Goal: Task Accomplishment & Management: Manage account settings

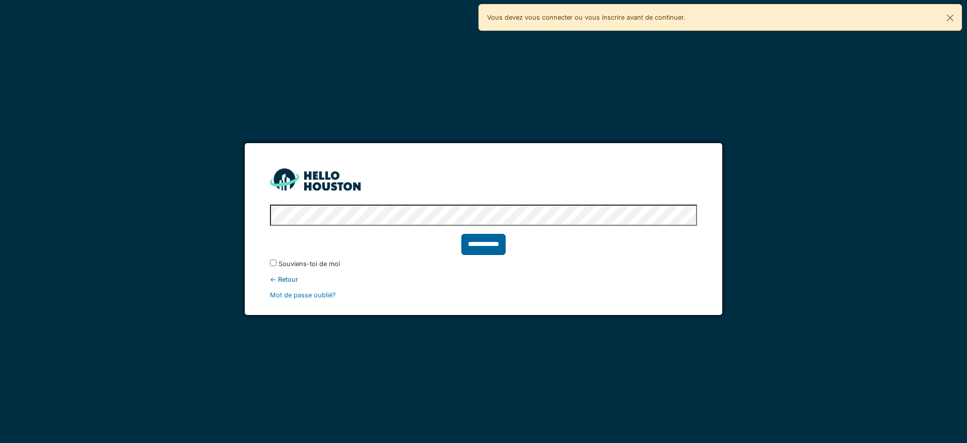
click at [494, 243] on input "**********" at bounding box center [483, 244] width 44 height 21
type input "******"
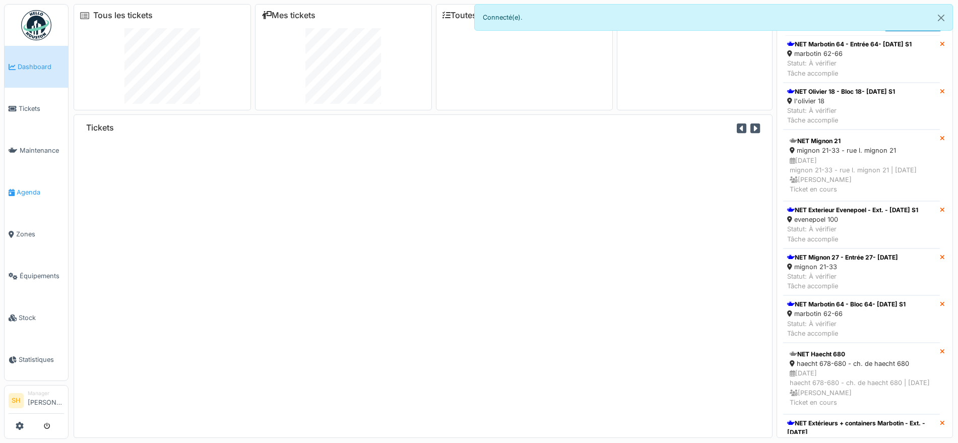
click at [40, 187] on span "Agenda" at bounding box center [40, 192] width 47 height 10
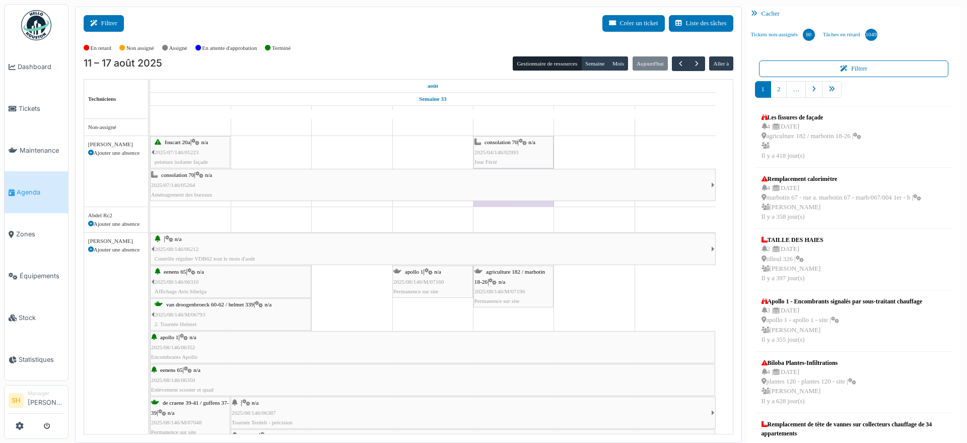
click at [106, 29] on button "Filtrer" at bounding box center [104, 23] width 40 height 17
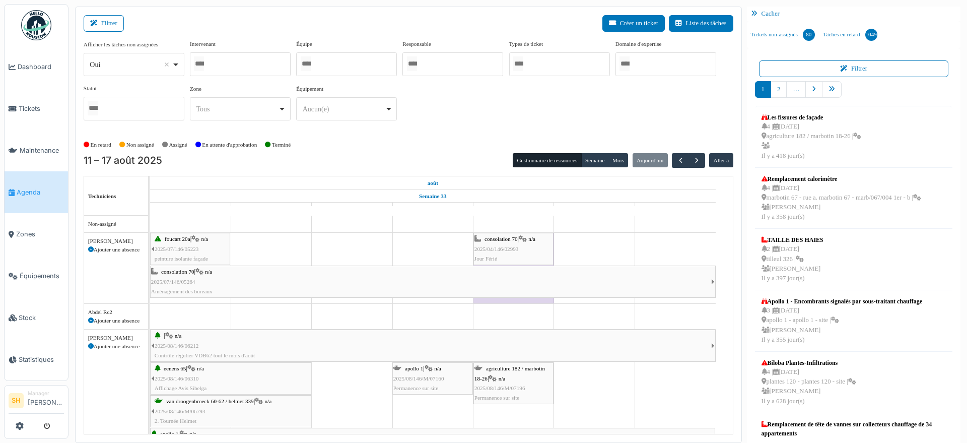
click at [340, 64] on div at bounding box center [346, 64] width 101 height 24
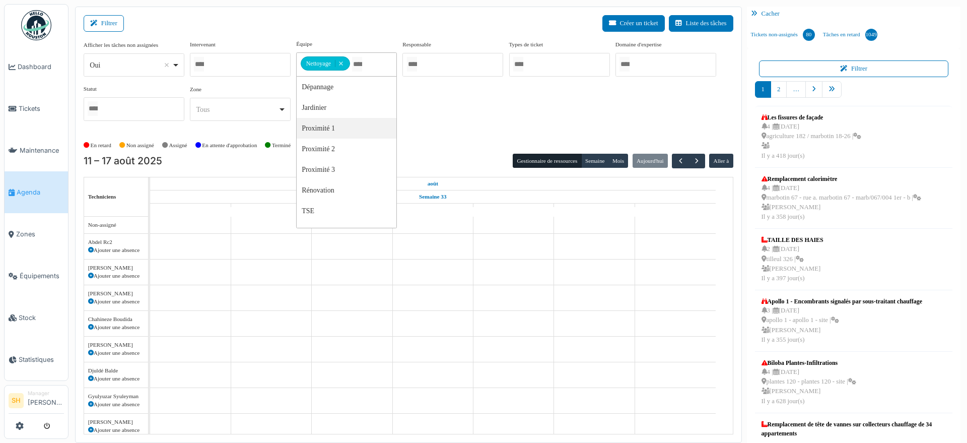
click at [467, 151] on div "En retard Non assigné Assigné En attente d'approbation Terminé" at bounding box center [409, 145] width 650 height 17
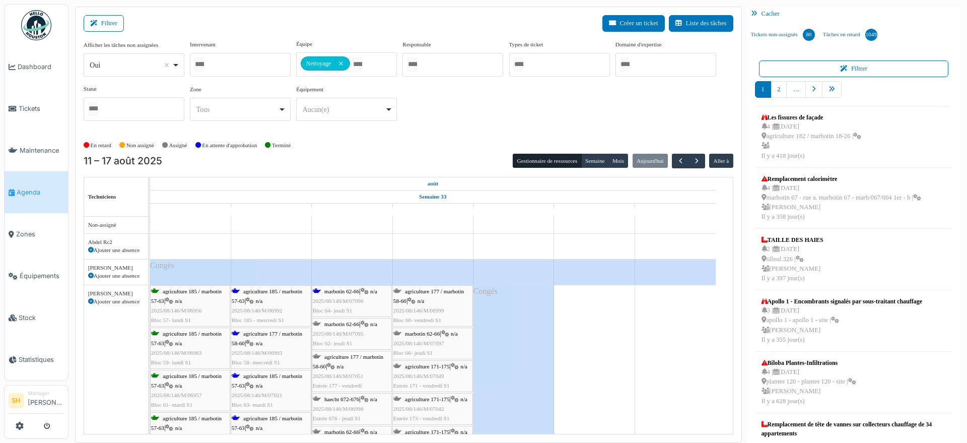
click at [289, 290] on span "agriculture 185 / marbotin 57-63" at bounding box center [267, 296] width 71 height 16
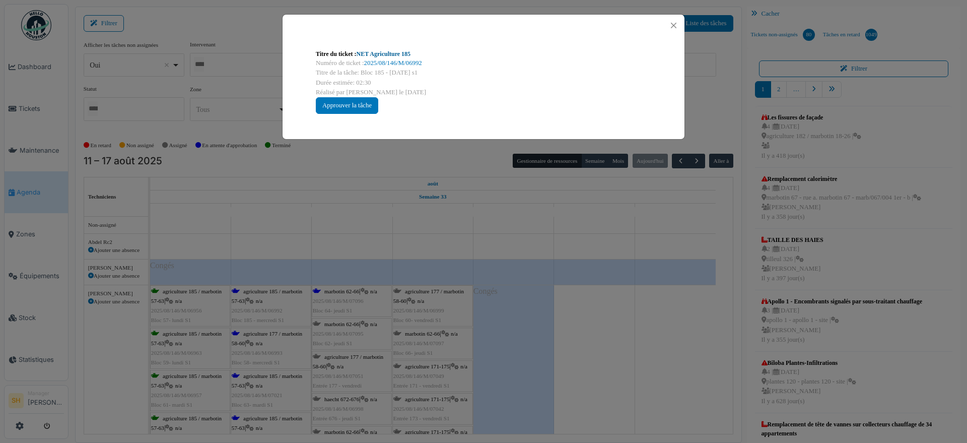
click at [386, 54] on link "NET Agriculture 185" at bounding box center [384, 53] width 54 height 7
click at [275, 334] on div "Titre du ticket : NET Agriculture 185 Numéro de ticket : 2025/08/146/M/06992 Ti…" at bounding box center [483, 221] width 967 height 443
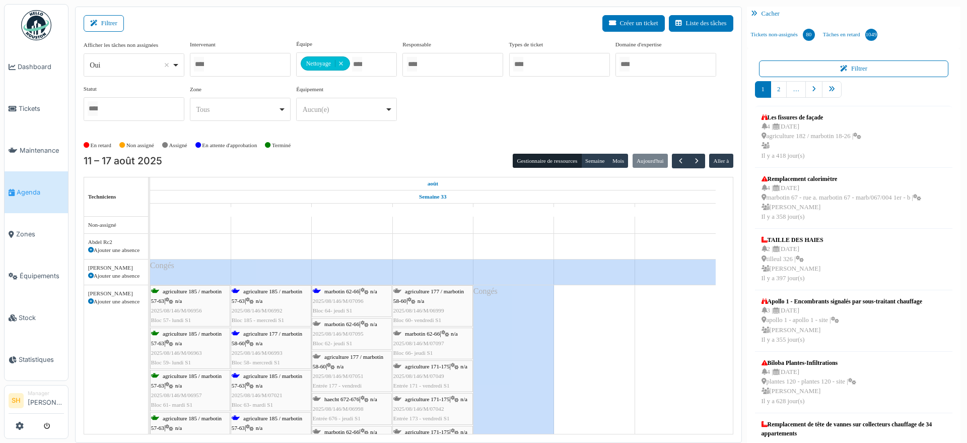
click at [275, 334] on span "agriculture 177 / marbotin 58-60" at bounding box center [267, 338] width 71 height 16
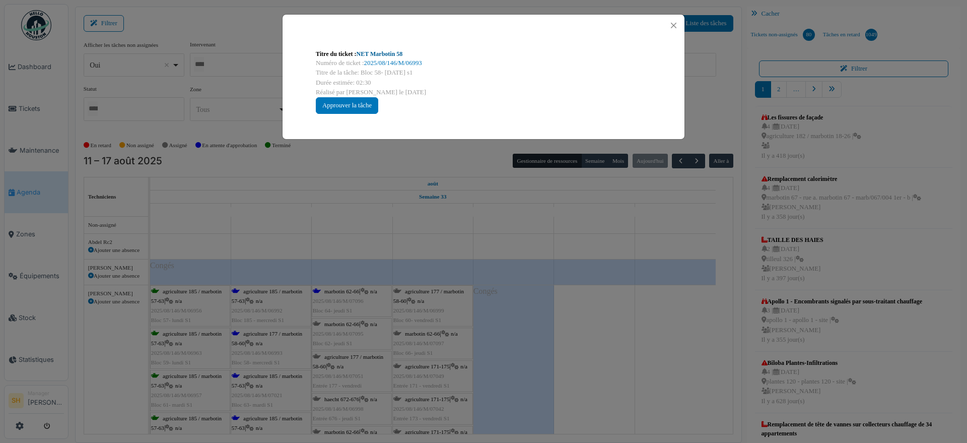
click at [393, 54] on link "NET Marbotin 58" at bounding box center [380, 53] width 46 height 7
click at [606, 331] on div "Titre du ticket : NET Marbotin 58 Numéro de ticket : 2025/08/146/M/06993 Titre …" at bounding box center [483, 221] width 967 height 443
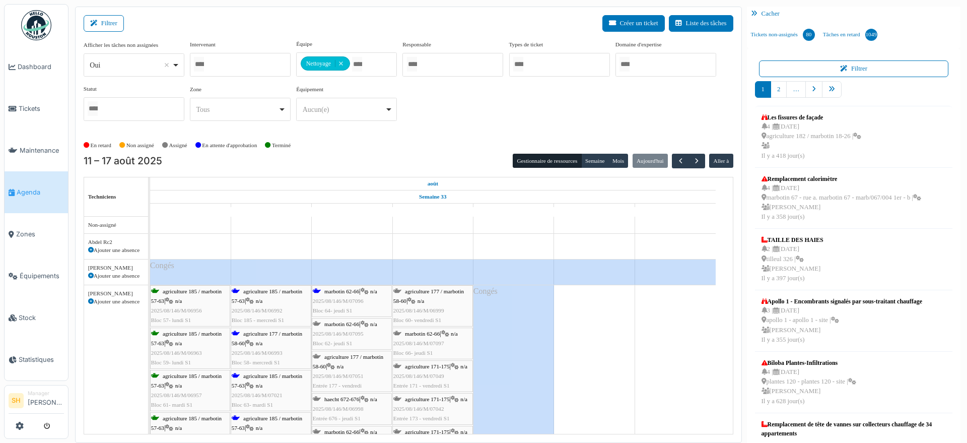
click at [343, 289] on span "marbotin 62-66" at bounding box center [341, 291] width 35 height 6
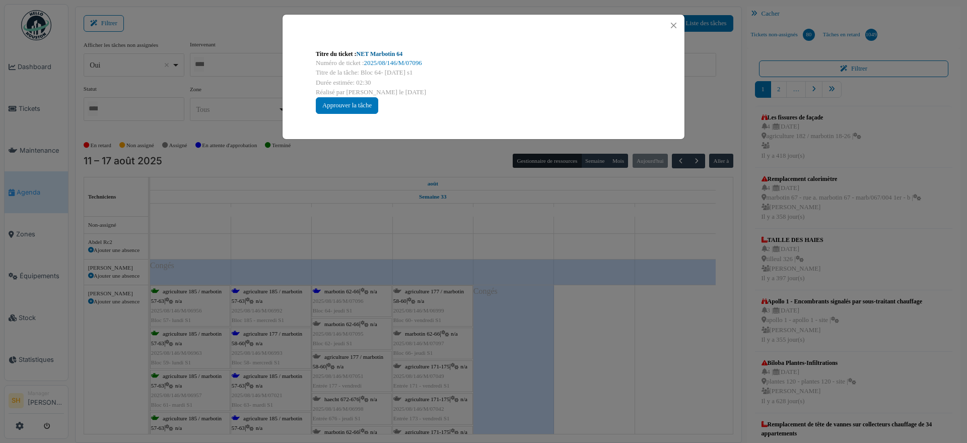
click at [376, 55] on link "NET Marbotin 64" at bounding box center [380, 53] width 46 height 7
click at [614, 310] on div "Titre du ticket : NET Marbotin 64 Numéro de ticket : 2025/08/146/M/07096 Titre …" at bounding box center [483, 221] width 967 height 443
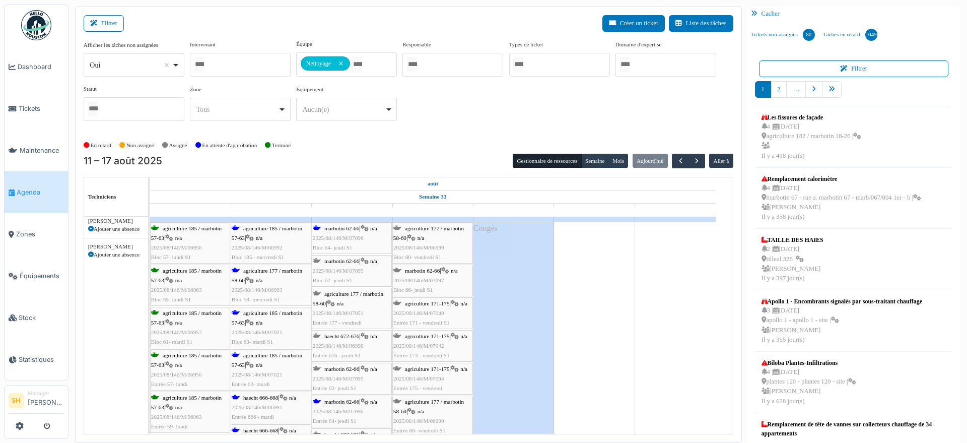
scroll to position [63, 0]
click at [264, 398] on span "haecht 666-668" at bounding box center [260, 397] width 35 height 6
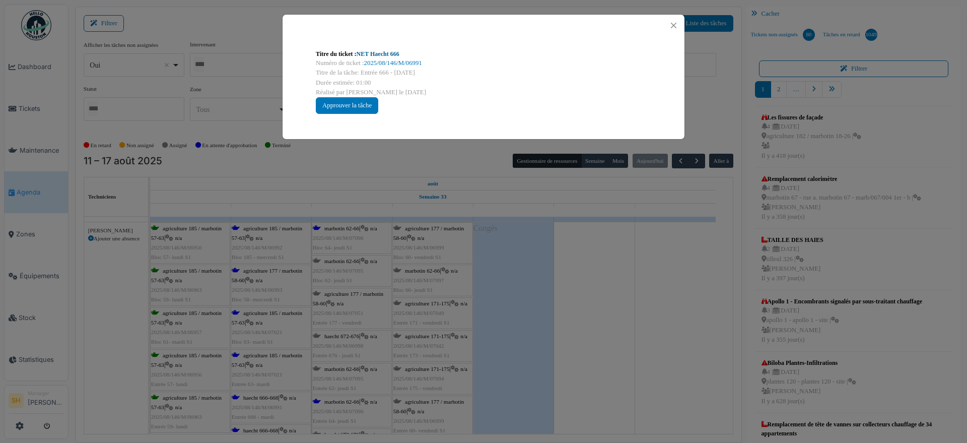
click at [386, 54] on link "NET Haecht 666" at bounding box center [378, 53] width 43 height 7
click at [511, 317] on div "Titre du ticket : NET Haecht 666 Numéro de ticket : 2025/08/146/M/06991 Titre d…" at bounding box center [483, 221] width 967 height 443
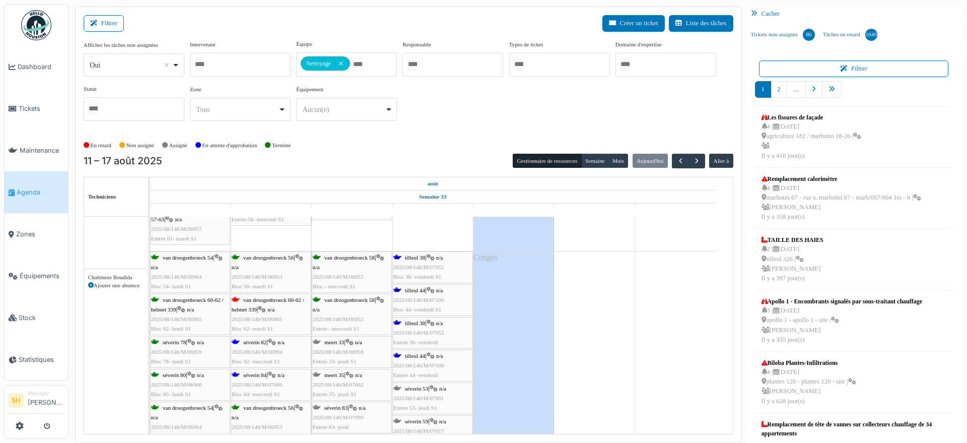
scroll to position [378, 0]
click at [264, 341] on span "séverin 82" at bounding box center [254, 342] width 23 height 6
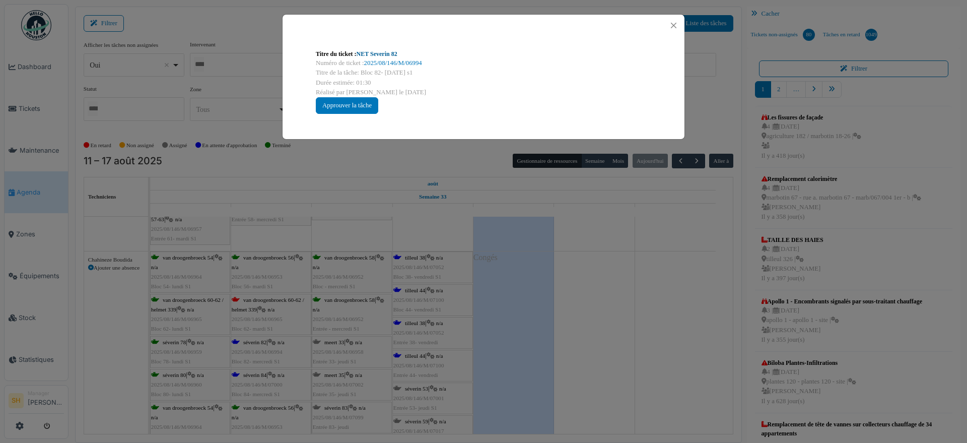
click at [377, 53] on link "NET Severin 82" at bounding box center [377, 53] width 41 height 7
click at [562, 274] on div "Titre du ticket : NET Severin 82 Numéro de ticket : 2025/08/146/M/06994 Titre d…" at bounding box center [483, 221] width 967 height 443
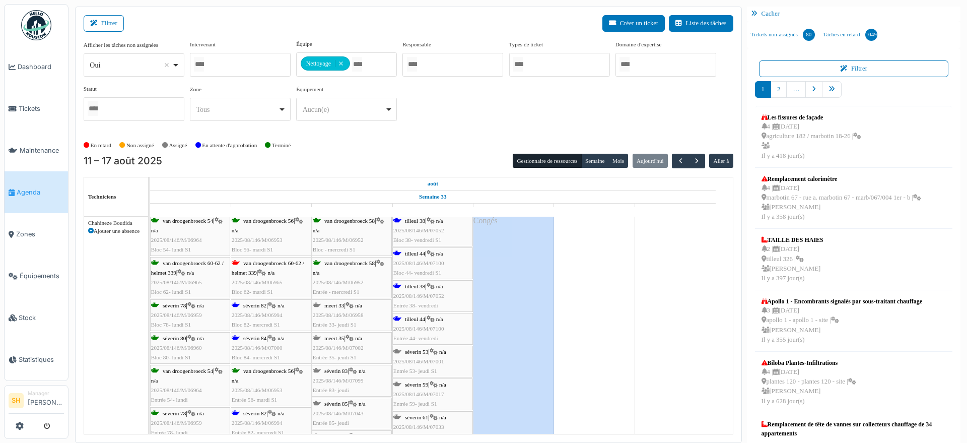
scroll to position [441, 0]
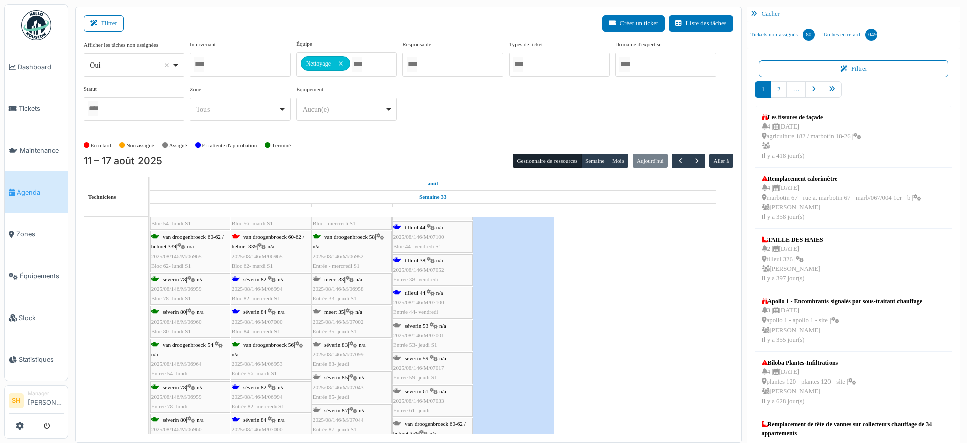
click at [264, 386] on span "séverin 82" at bounding box center [254, 387] width 23 height 6
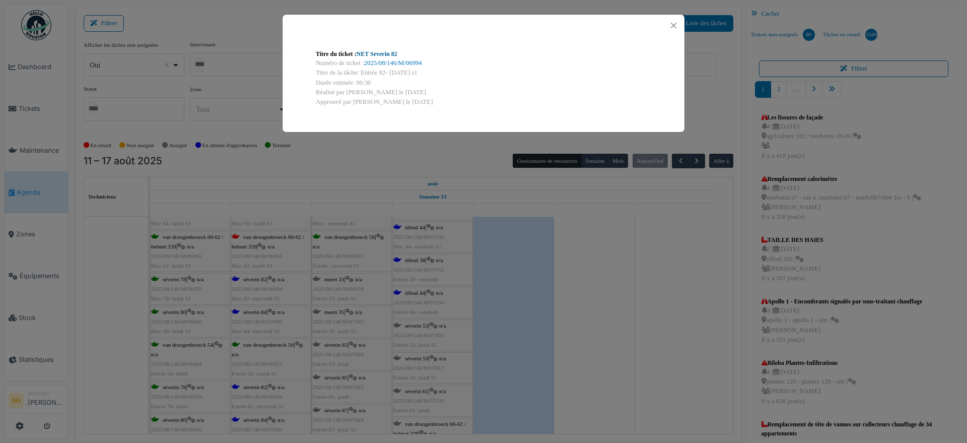
click at [381, 55] on link "NET Severin 82" at bounding box center [377, 53] width 41 height 7
click at [599, 293] on div "Titre du ticket : NET Severin 82 Numéro de ticket : 2025/08/146/M/06994 Titre d…" at bounding box center [483, 221] width 967 height 443
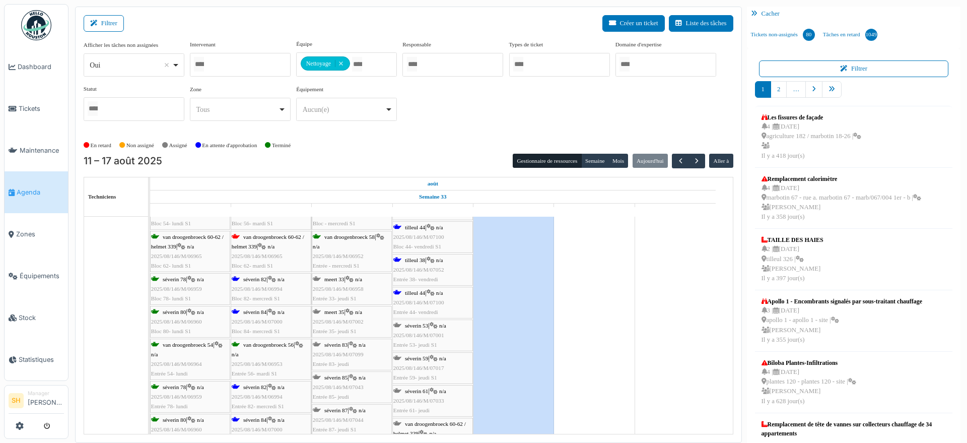
click at [253, 313] on span "séverin 84" at bounding box center [254, 312] width 23 height 6
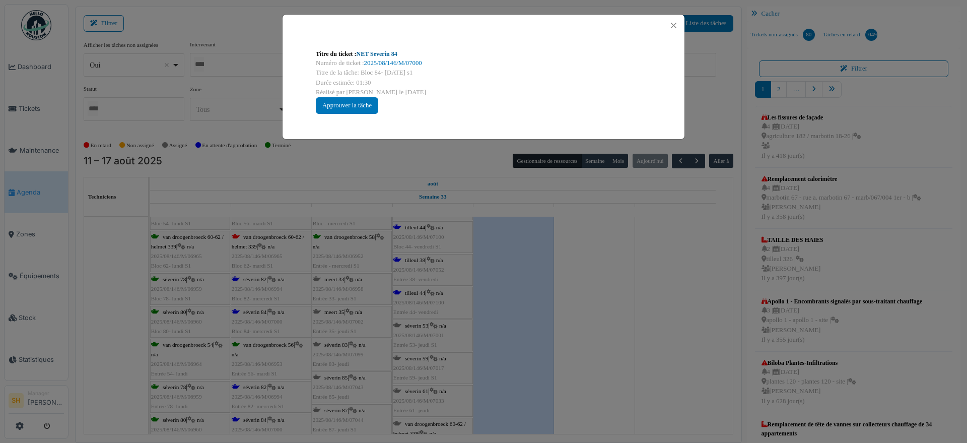
click at [375, 52] on link "NET Severin 84" at bounding box center [377, 53] width 41 height 7
click at [688, 294] on div "Titre du ticket : NET Severin 84 Numéro de ticket : 2025/08/146/M/07000 Titre d…" at bounding box center [483, 221] width 967 height 443
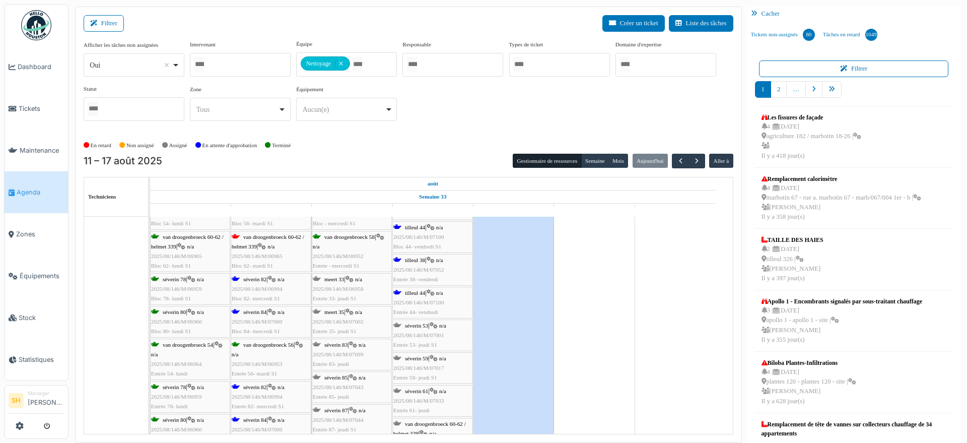
click at [425, 258] on span "tilleul 38" at bounding box center [415, 260] width 20 height 6
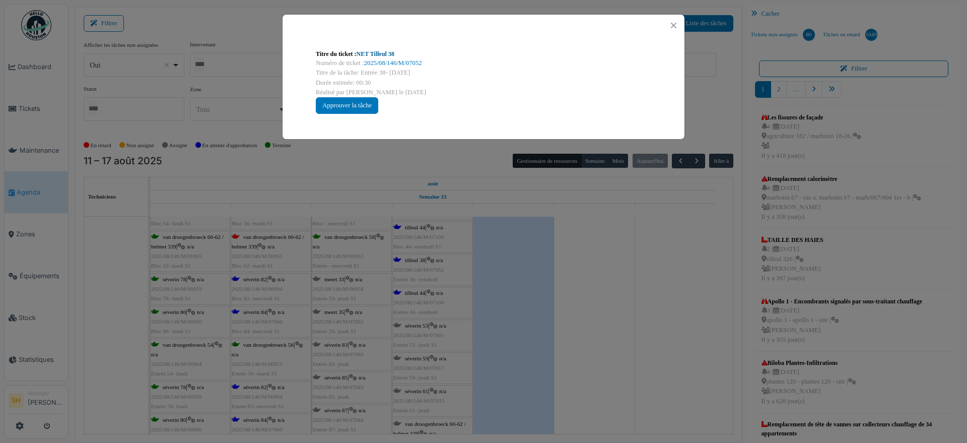
click at [378, 54] on link "NET Tilleul 38" at bounding box center [376, 53] width 38 height 7
click at [427, 295] on div "Titre du ticket : NET Tilleul 38 Numéro de ticket : 2025/08/146/M/07052 Titre d…" at bounding box center [483, 221] width 967 height 443
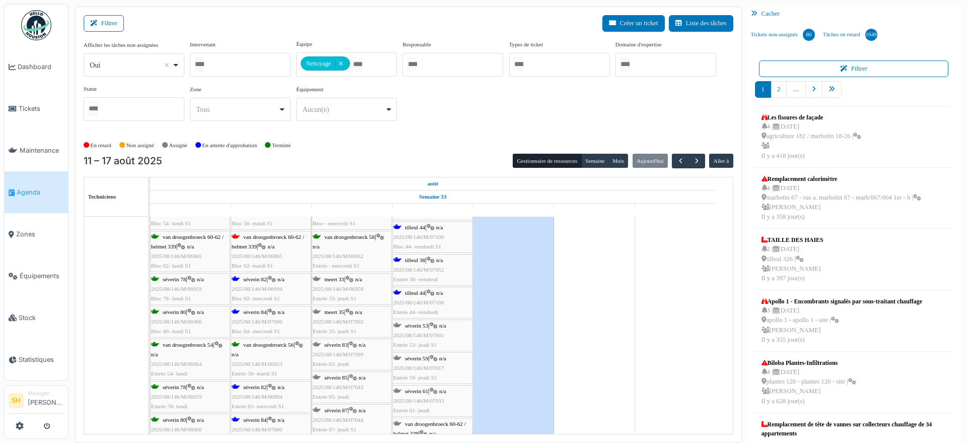
click at [427, 295] on div "tilleul 44 | n/a 2025/08/146/M/07100 Entrée 44- vendredi" at bounding box center [432, 302] width 79 height 29
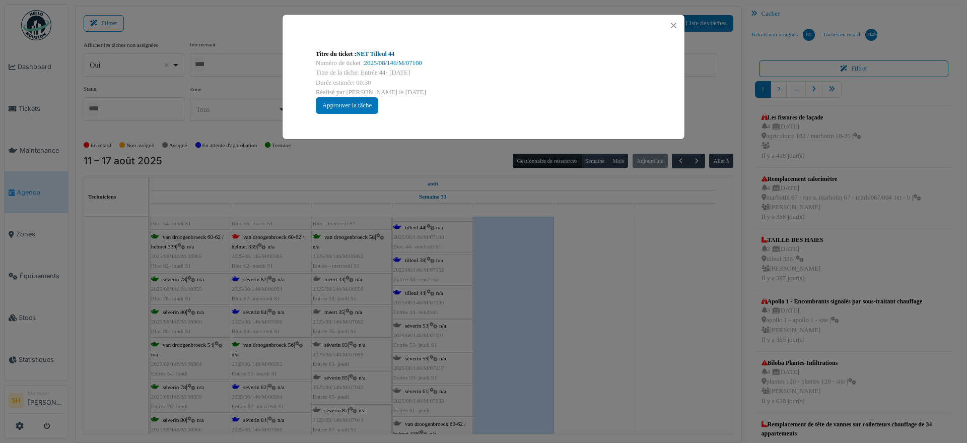
click at [376, 55] on link "NET Tilleul 44" at bounding box center [376, 53] width 38 height 7
click at [579, 246] on div "Titre du ticket : NET Tilleul 44 Numéro de ticket : 2025/08/146/M/07100 Titre d…" at bounding box center [483, 221] width 967 height 443
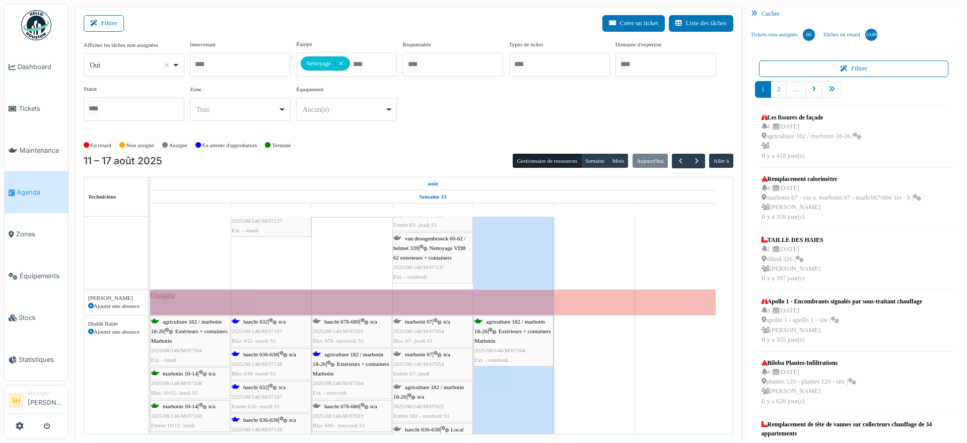
scroll to position [756, 0]
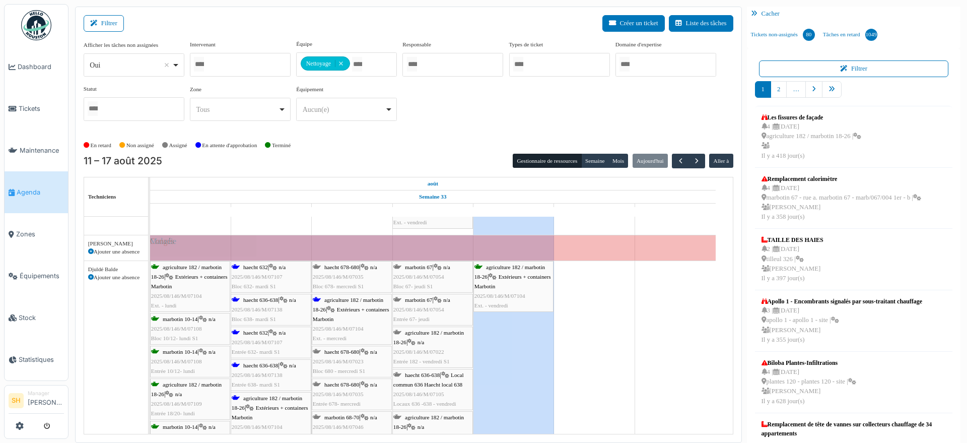
click at [265, 280] on div "haecht 632 | n/a 2025/08/146/M/07107 Bloc 632- mardi S1" at bounding box center [271, 276] width 79 height 29
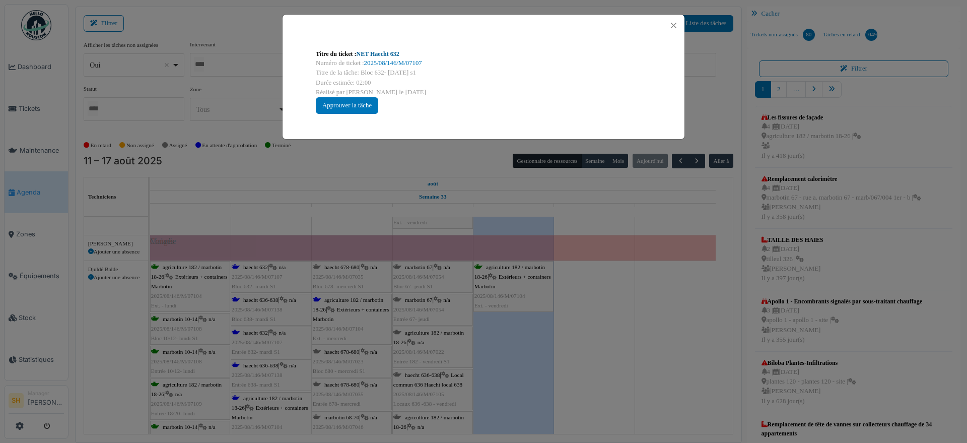
click at [378, 53] on link "NET Haecht 632" at bounding box center [378, 53] width 43 height 7
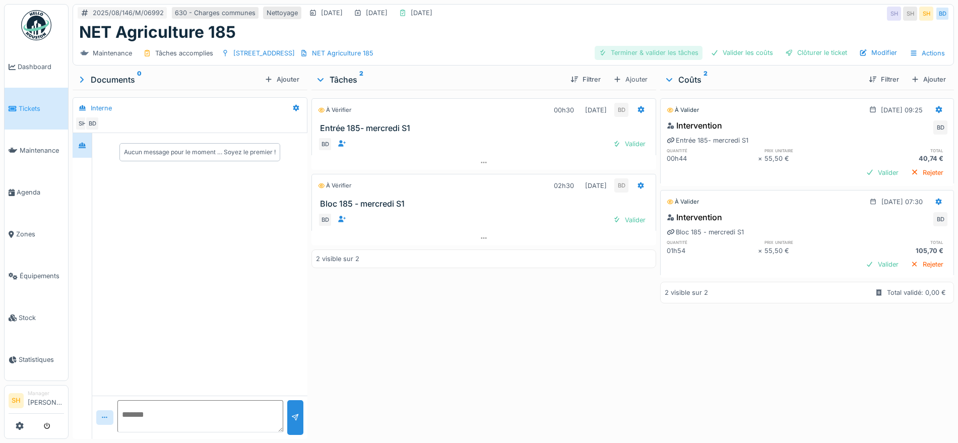
click at [652, 54] on div "Terminer & valider les tâches" at bounding box center [648, 53] width 108 height 14
drag, startPoint x: 757, startPoint y: 51, endPoint x: 762, endPoint y: 56, distance: 7.8
click at [758, 52] on div "Valider les coûts" at bounding box center [741, 53] width 71 height 14
click at [819, 60] on div "Terminer & valider les tâches Valider les coûts Clôturer le ticket Modifier Act…" at bounding box center [771, 53] width 355 height 15
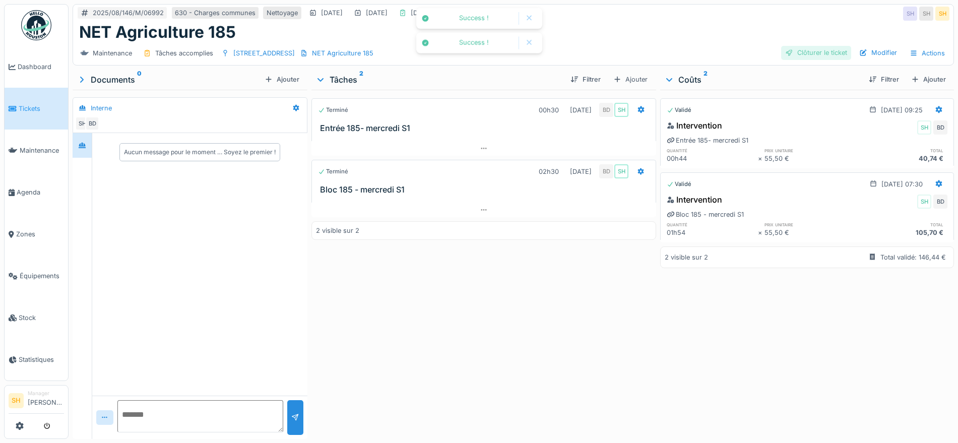
click at [800, 54] on div "Clôturer le ticket" at bounding box center [816, 53] width 70 height 14
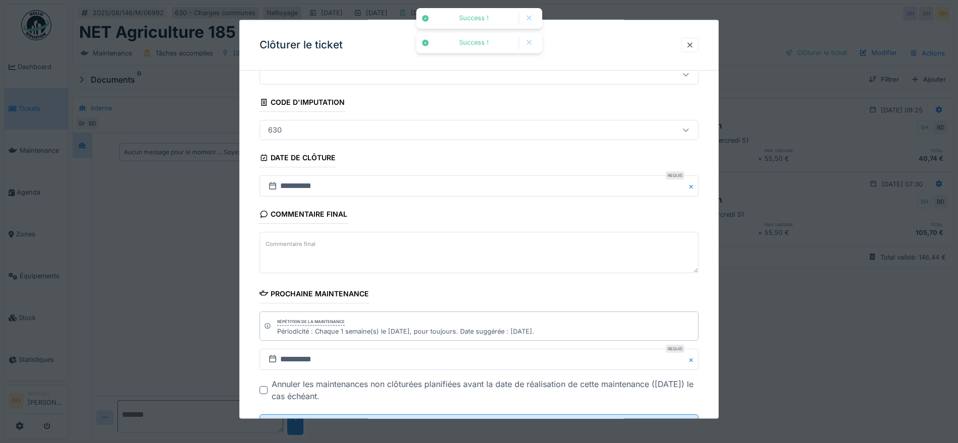
scroll to position [86, 0]
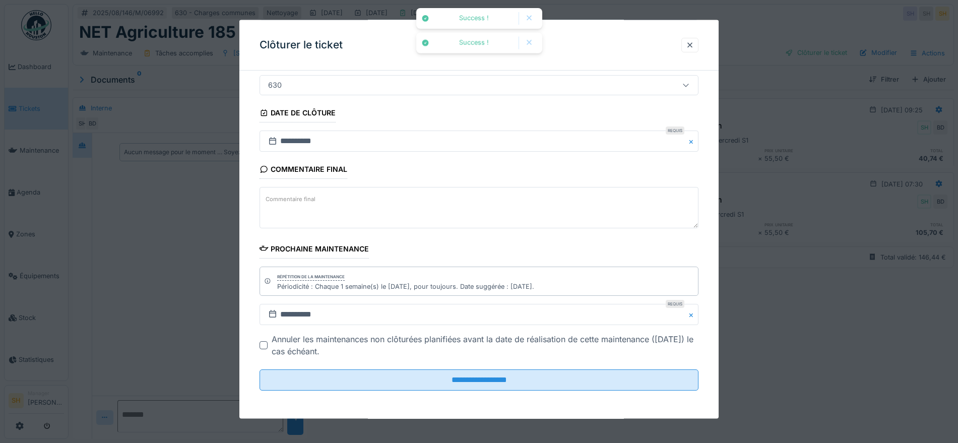
click at [528, 391] on fieldset "**********" at bounding box center [478, 195] width 439 height 406
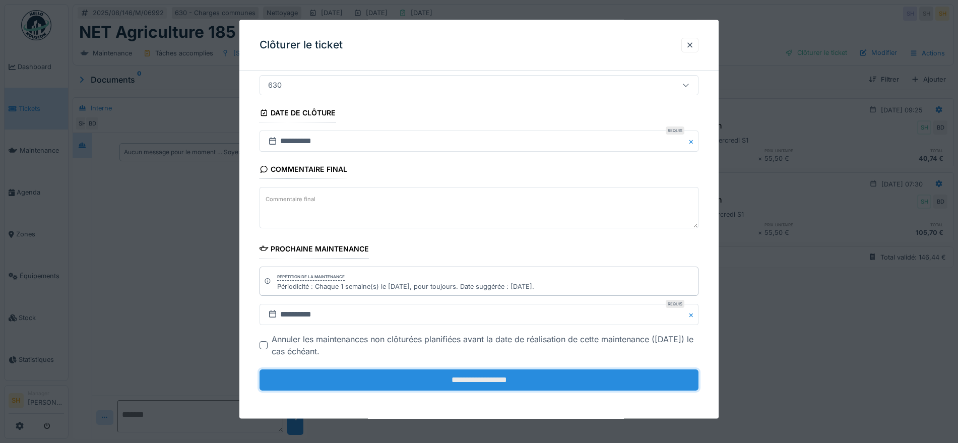
click at [523, 381] on input "**********" at bounding box center [478, 379] width 439 height 21
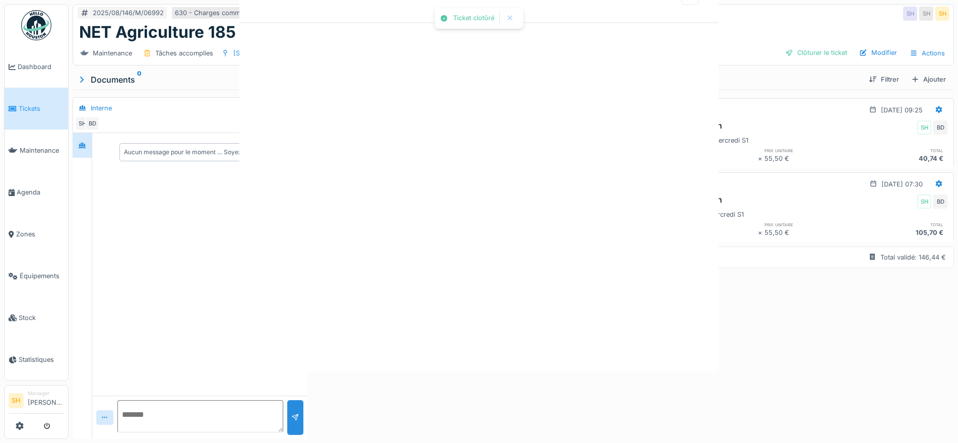
scroll to position [0, 0]
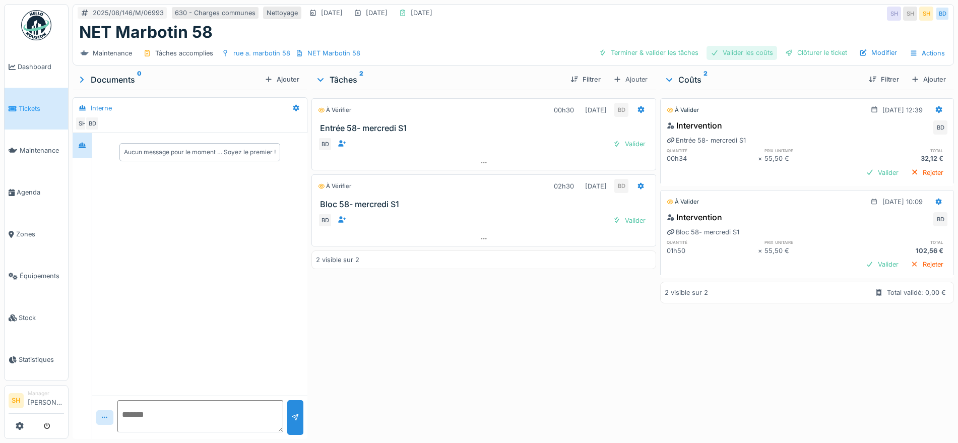
drag, startPoint x: 647, startPoint y: 51, endPoint x: 740, endPoint y: 55, distance: 93.3
click at [649, 51] on div "Terminer & valider les tâches" at bounding box center [648, 53] width 108 height 14
click at [740, 55] on div "Valider les coûts" at bounding box center [741, 53] width 71 height 14
click at [804, 55] on div "Clôturer le ticket" at bounding box center [816, 53] width 70 height 14
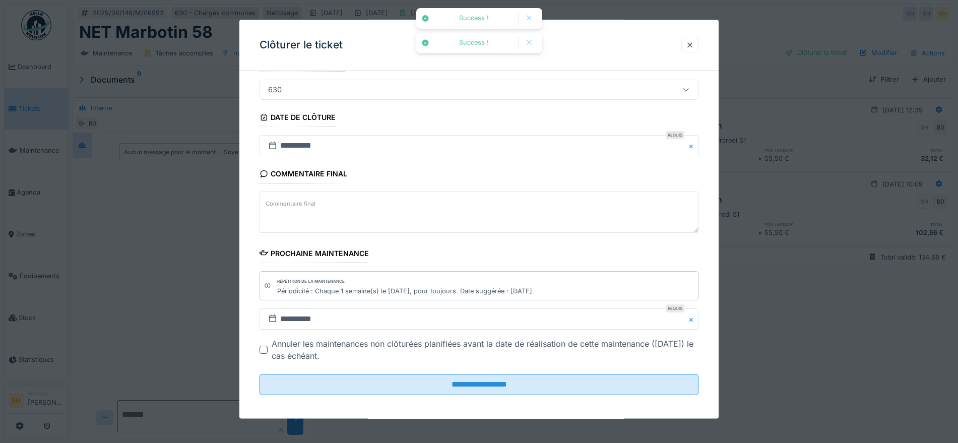
scroll to position [86, 0]
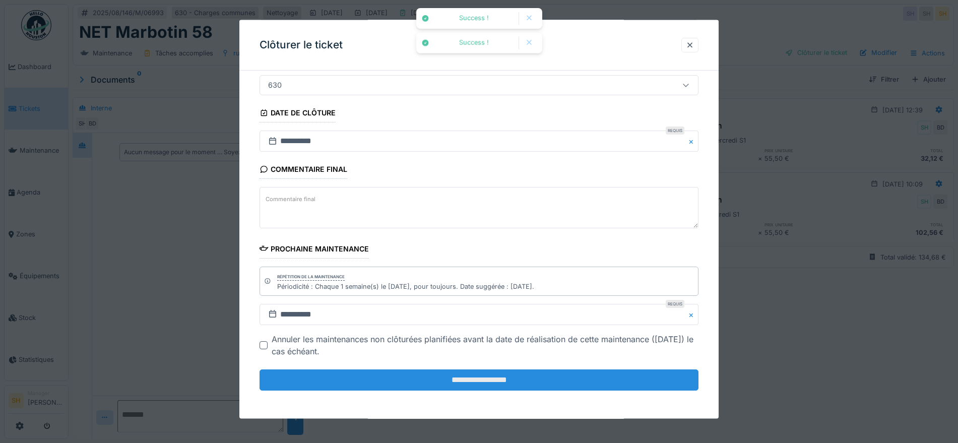
click at [446, 380] on input "**********" at bounding box center [478, 379] width 439 height 21
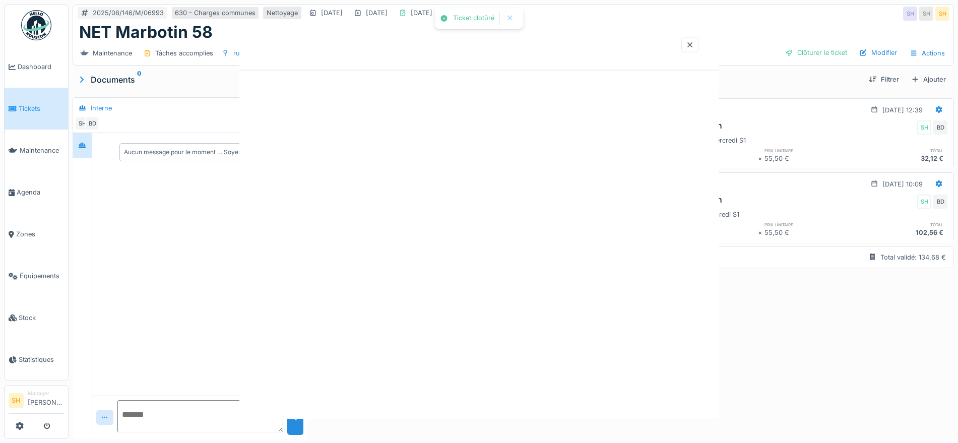
scroll to position [0, 0]
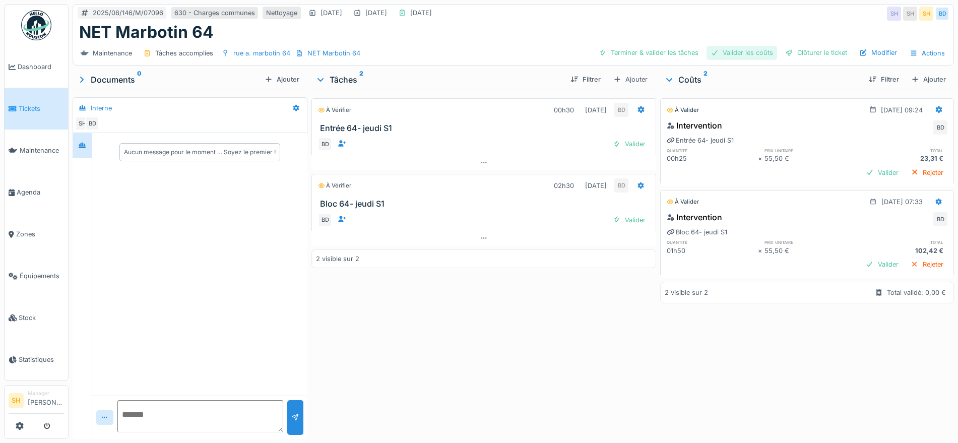
drag, startPoint x: 671, startPoint y: 47, endPoint x: 711, endPoint y: 52, distance: 40.0
click at [672, 47] on div "Terminer & valider les tâches" at bounding box center [648, 53] width 108 height 14
click at [730, 52] on div "Valider les coûts" at bounding box center [741, 53] width 71 height 14
click at [789, 52] on div "Clôturer le ticket" at bounding box center [816, 53] width 70 height 14
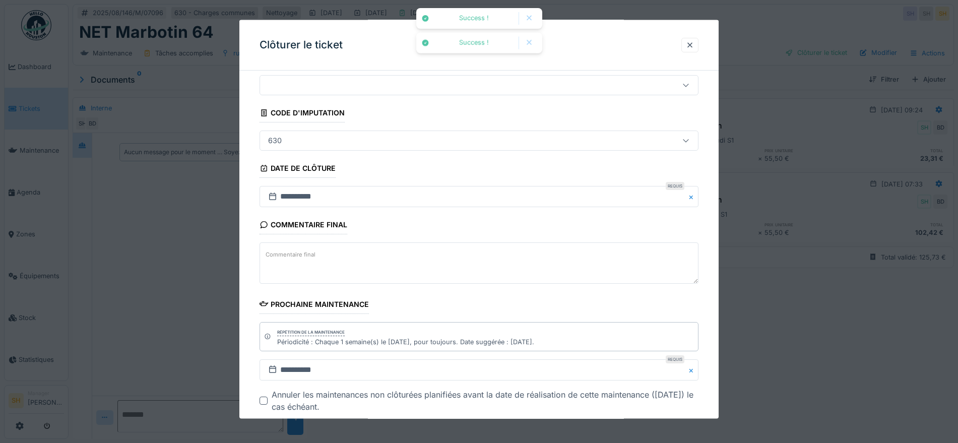
scroll to position [86, 0]
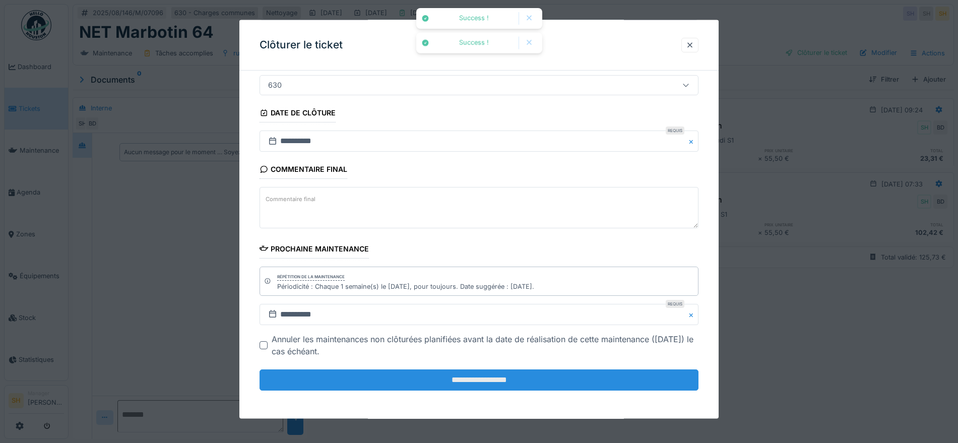
click at [483, 380] on input "**********" at bounding box center [478, 379] width 439 height 21
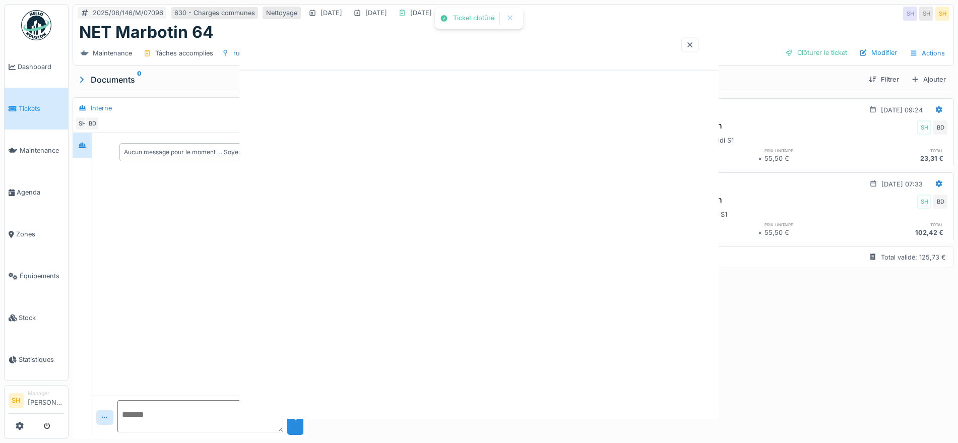
scroll to position [0, 0]
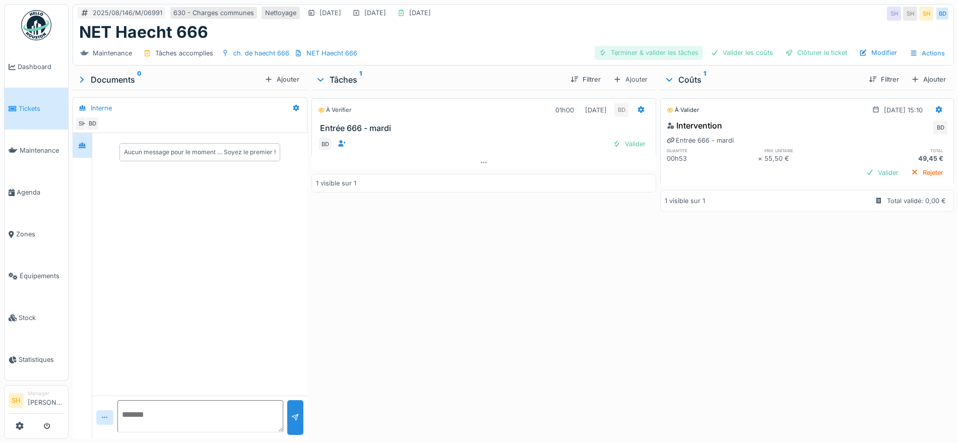
click at [669, 52] on div "Terminer & valider les tâches" at bounding box center [648, 53] width 108 height 14
drag, startPoint x: 716, startPoint y: 47, endPoint x: 764, endPoint y: 52, distance: 47.6
click at [718, 47] on div "Valider les coûts" at bounding box center [741, 53] width 71 height 14
click at [799, 52] on div "Clôturer le ticket" at bounding box center [816, 53] width 70 height 14
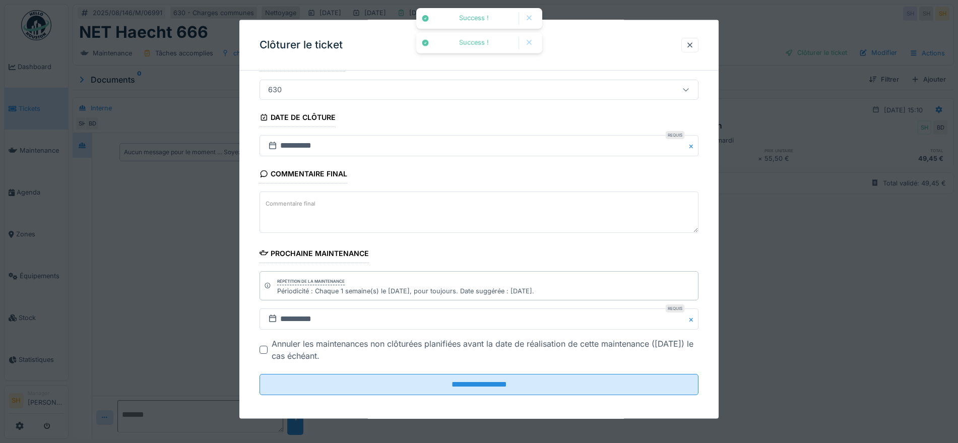
scroll to position [86, 0]
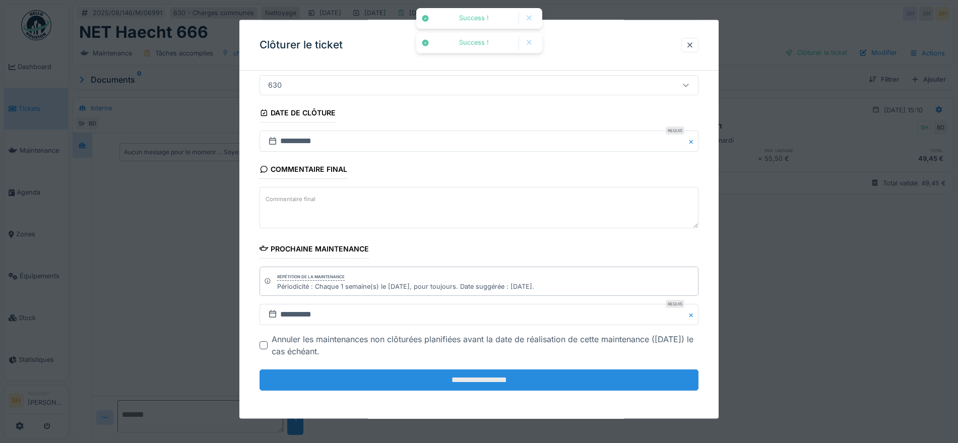
click at [514, 379] on input "**********" at bounding box center [478, 379] width 439 height 21
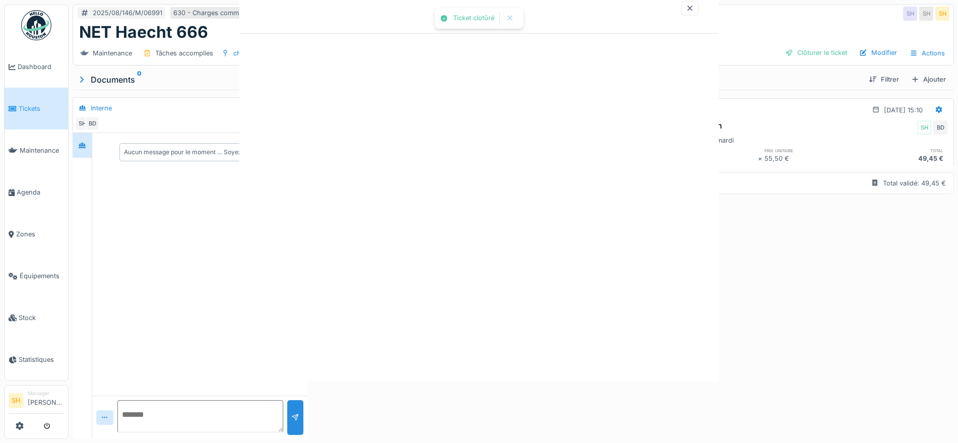
scroll to position [0, 0]
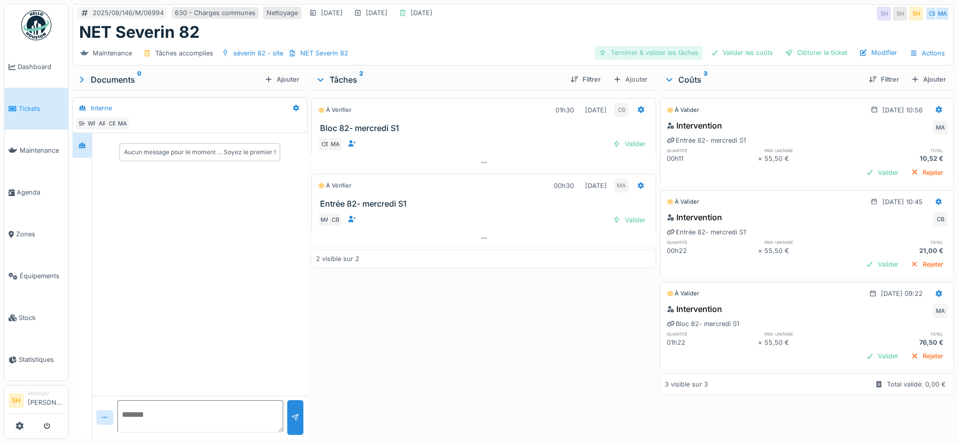
click at [630, 48] on div "Terminer & valider les tâches" at bounding box center [648, 53] width 108 height 14
click at [730, 49] on div "Valider les coûts" at bounding box center [741, 53] width 71 height 14
click at [785, 50] on div "Clôturer le ticket" at bounding box center [816, 53] width 70 height 14
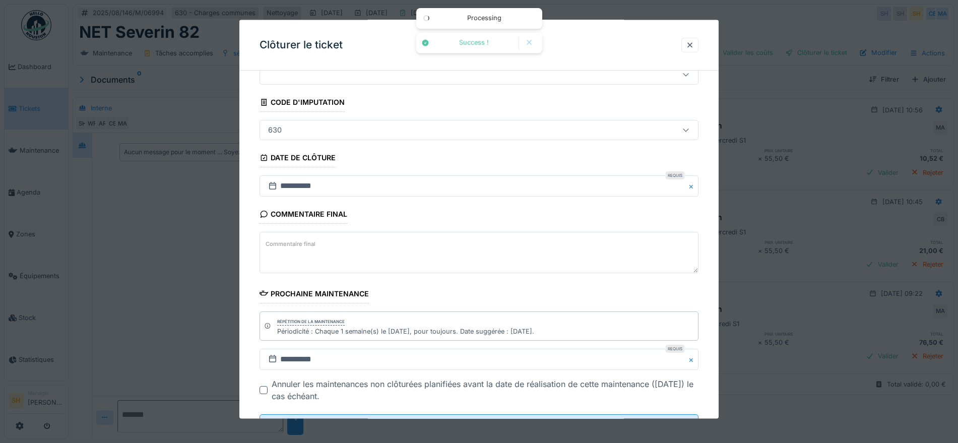
scroll to position [86, 0]
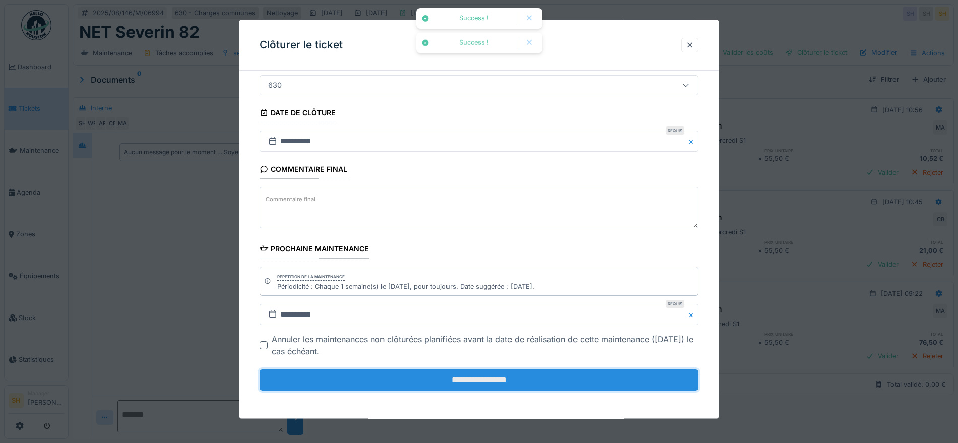
click at [508, 371] on input "**********" at bounding box center [478, 379] width 439 height 21
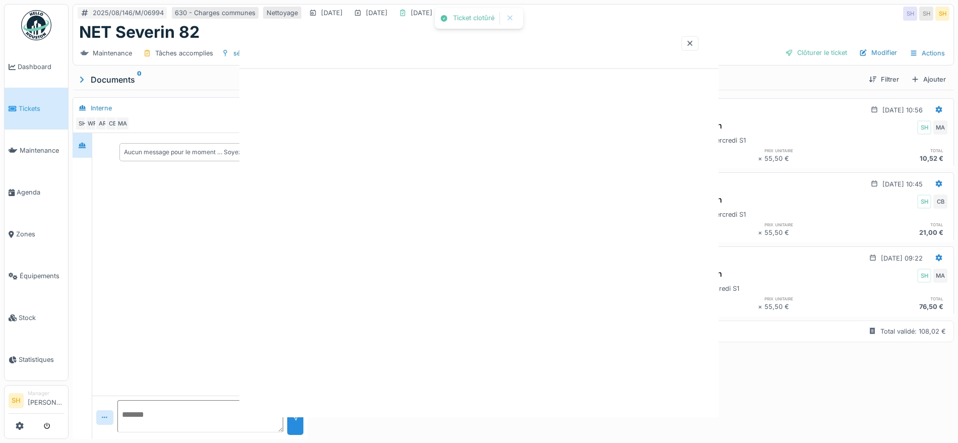
scroll to position [0, 0]
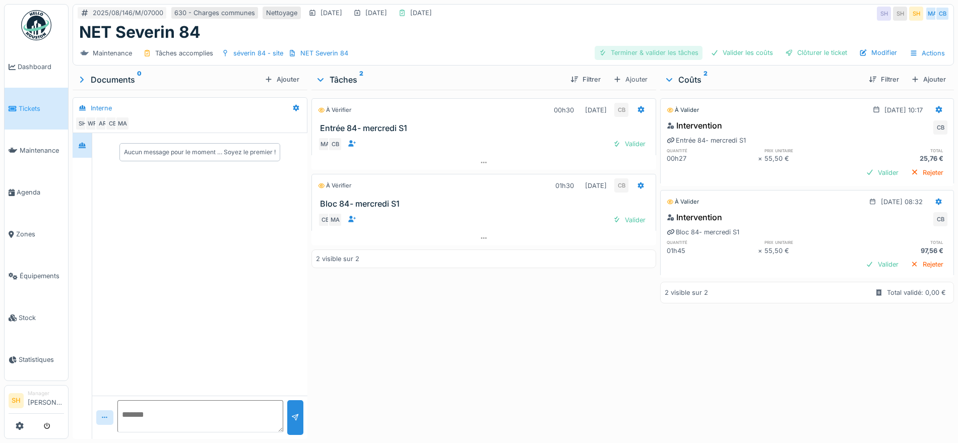
click at [636, 52] on div "Terminer & valider les tâches" at bounding box center [648, 53] width 108 height 14
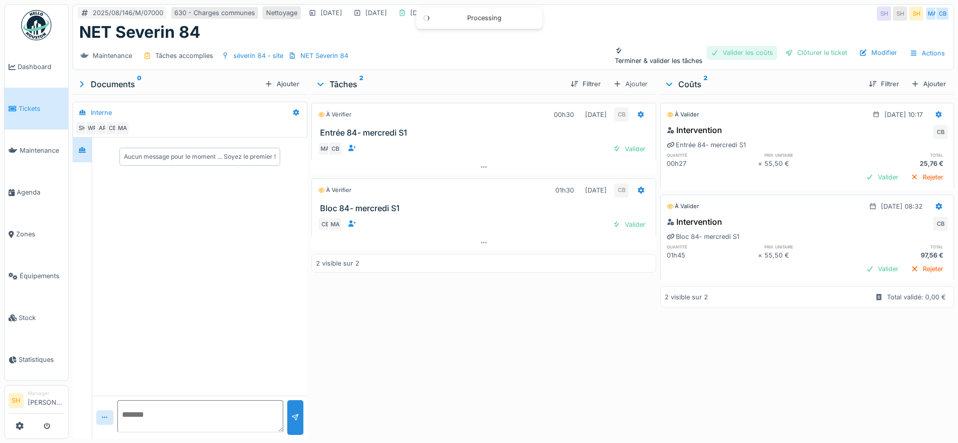
click at [710, 52] on div at bounding box center [714, 53] width 8 height 10
click at [785, 52] on div "Clôturer le ticket" at bounding box center [816, 53] width 70 height 14
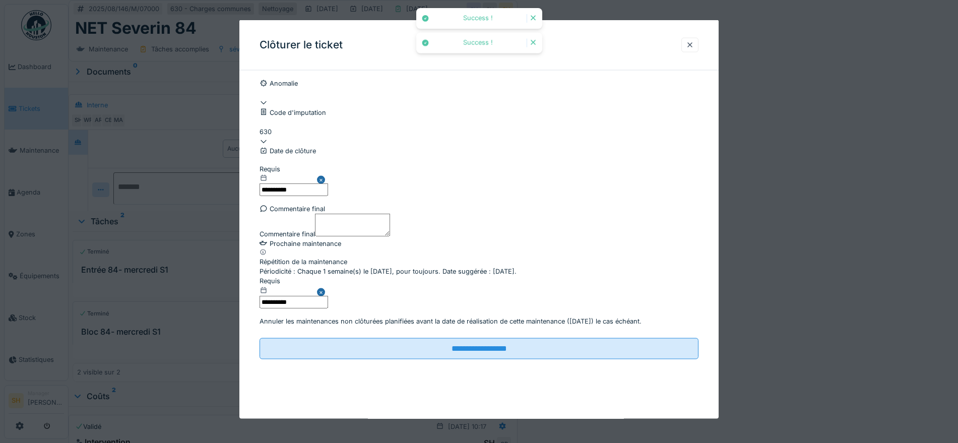
scroll to position [86, 0]
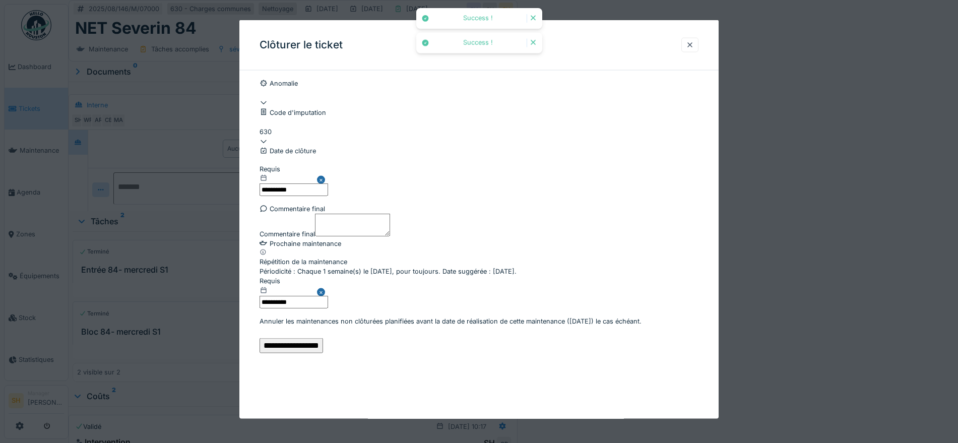
click at [323, 353] on input "**********" at bounding box center [290, 344] width 63 height 15
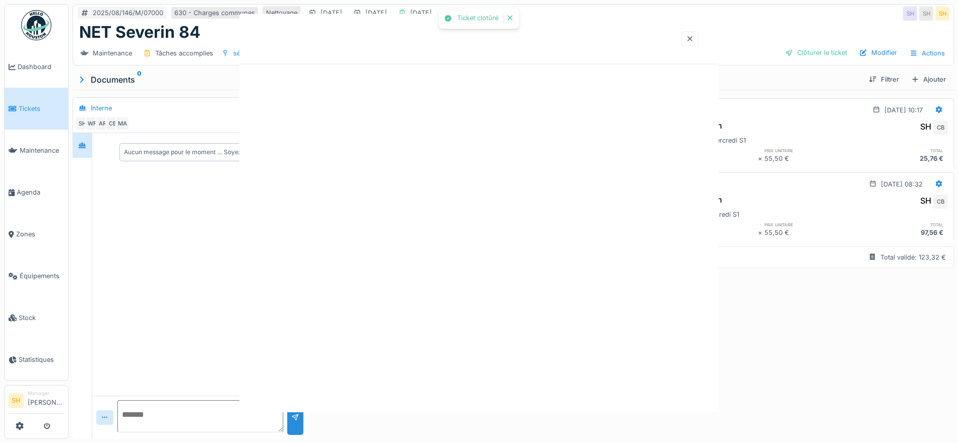
scroll to position [0, 0]
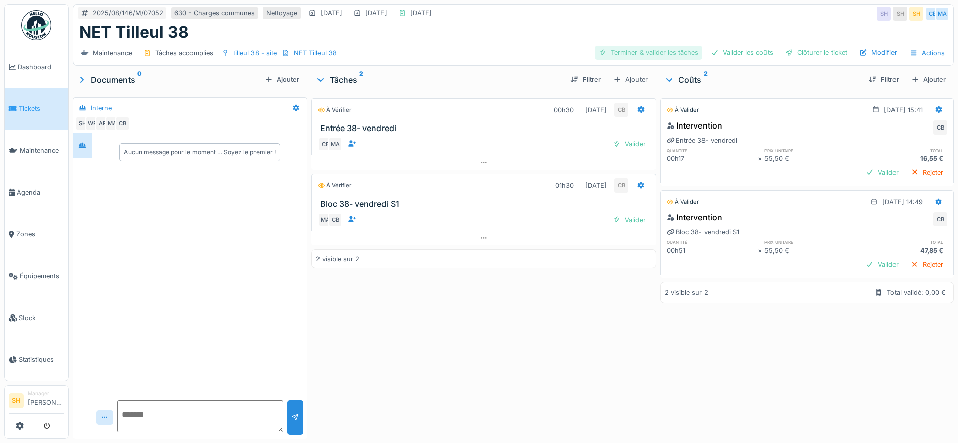
click at [657, 48] on div "Terminer & valider les tâches" at bounding box center [648, 53] width 108 height 14
click at [726, 51] on div "Valider les coûts" at bounding box center [741, 53] width 71 height 14
click at [798, 50] on div "Clôturer le ticket" at bounding box center [816, 53] width 70 height 14
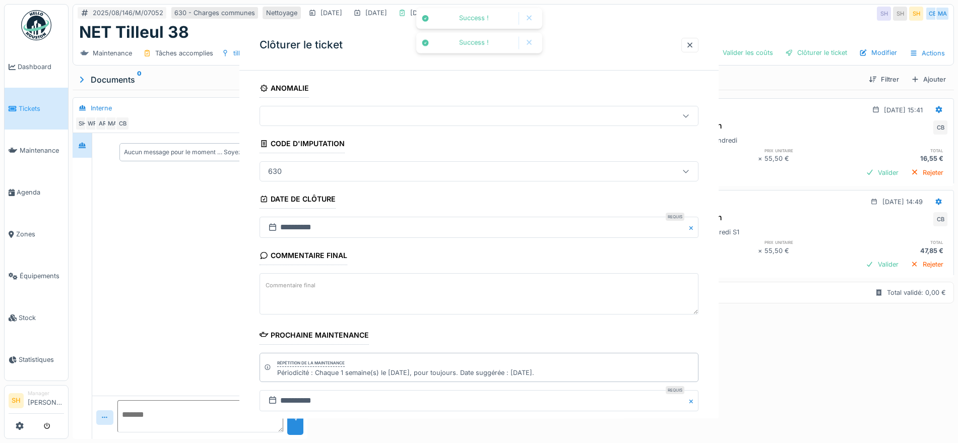
scroll to position [86, 0]
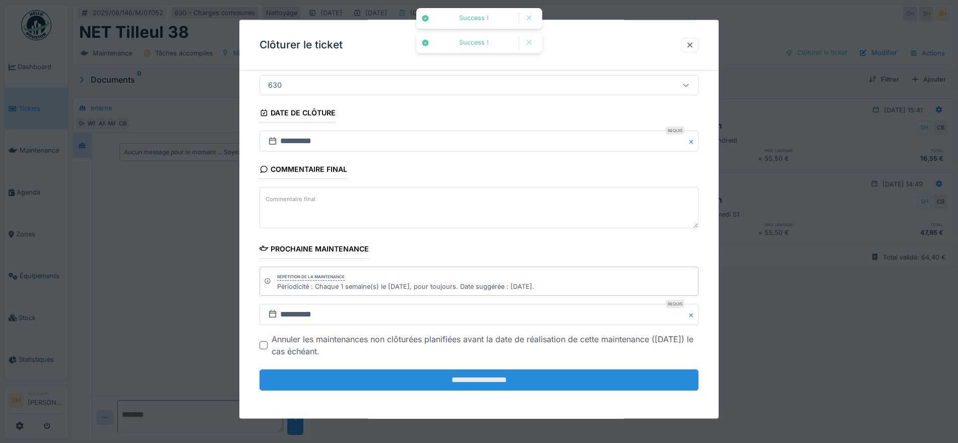
click at [499, 379] on input "**********" at bounding box center [478, 379] width 439 height 21
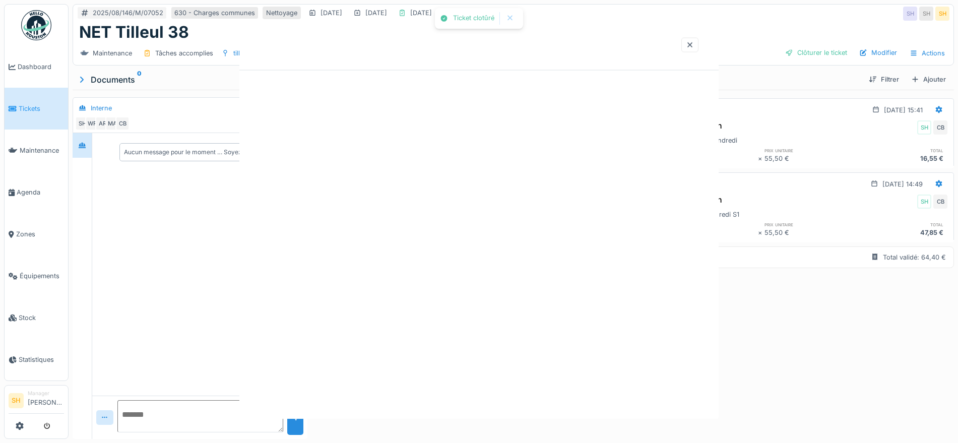
scroll to position [0, 0]
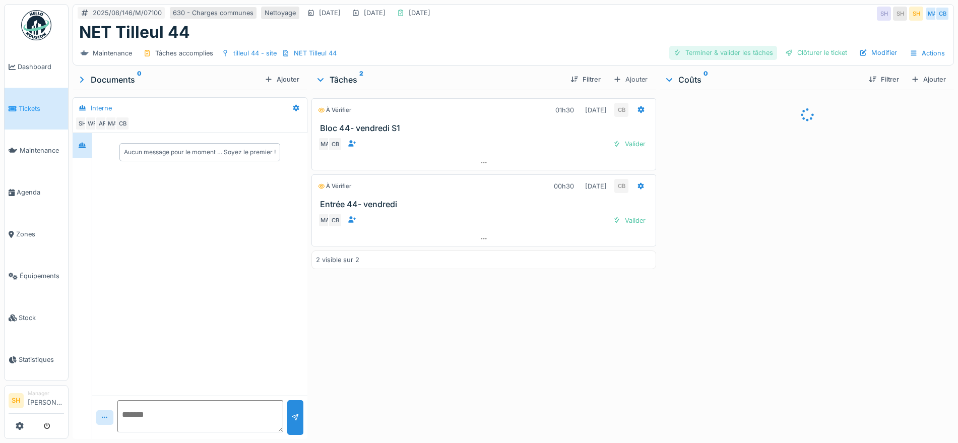
click at [708, 54] on div "Terminer & valider les tâches" at bounding box center [723, 53] width 108 height 14
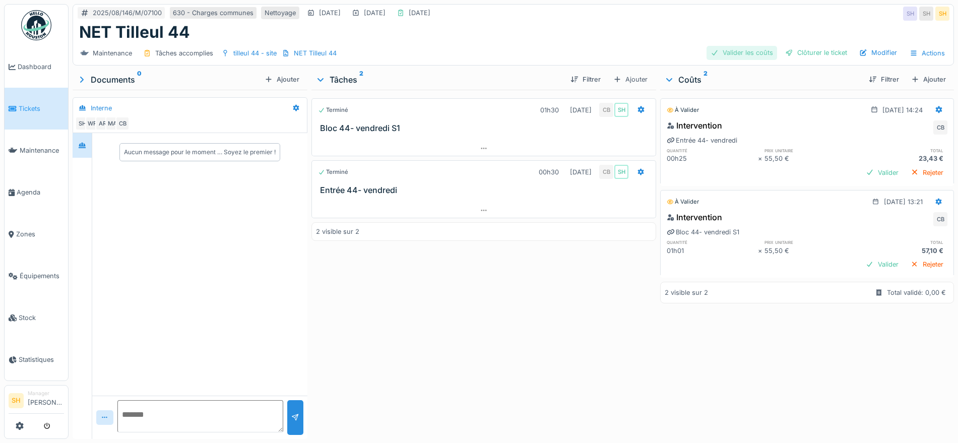
click at [722, 52] on div "Valider les coûts" at bounding box center [741, 53] width 71 height 14
click at [786, 52] on div "Clôturer le ticket" at bounding box center [816, 53] width 70 height 14
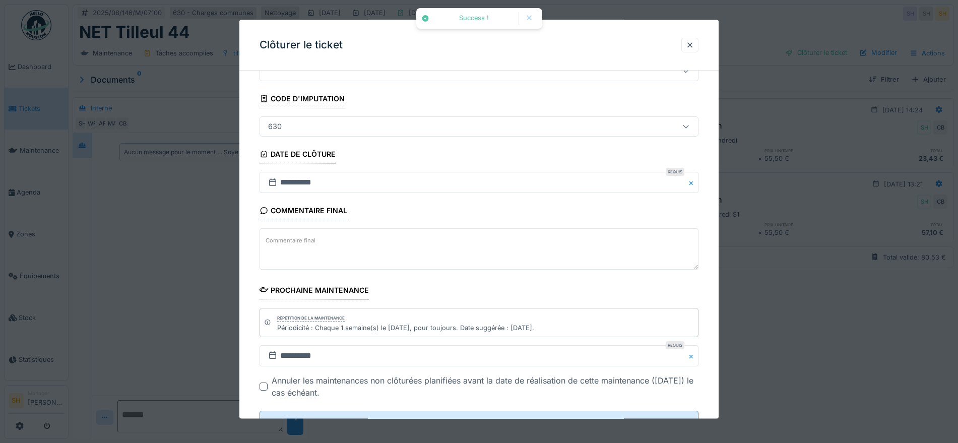
scroll to position [86, 0]
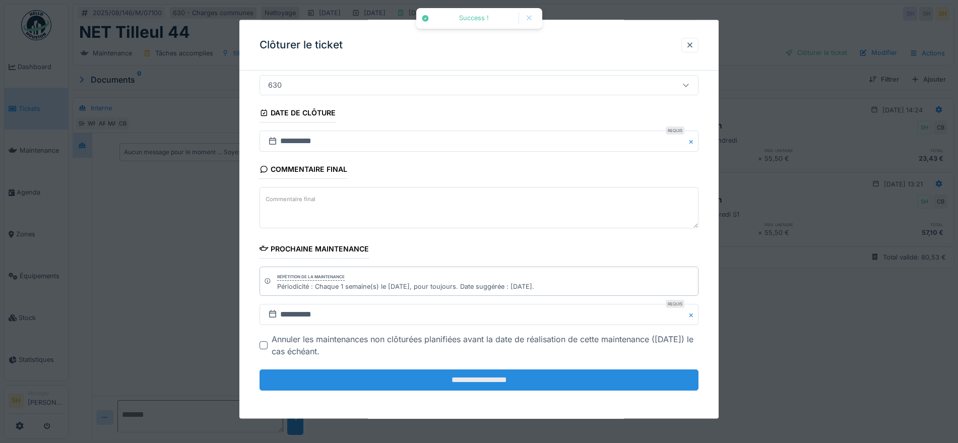
click at [505, 380] on input "**********" at bounding box center [478, 379] width 439 height 21
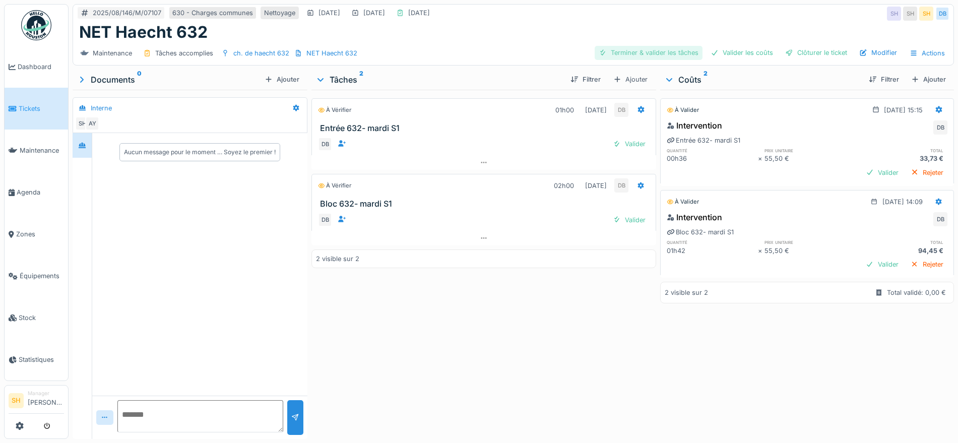
click at [648, 52] on div "Terminer & valider les tâches" at bounding box center [648, 53] width 108 height 14
click at [728, 52] on div "Valider les coûts" at bounding box center [741, 53] width 71 height 14
click at [785, 52] on div at bounding box center [789, 53] width 8 height 10
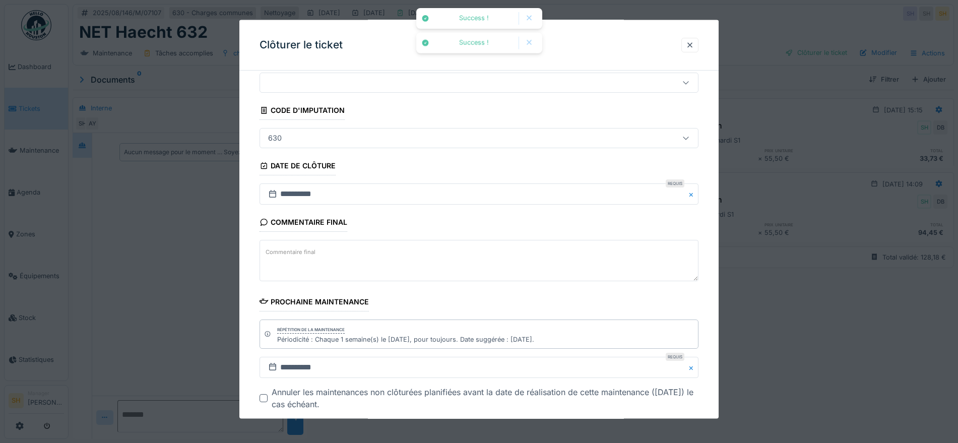
scroll to position [63, 0]
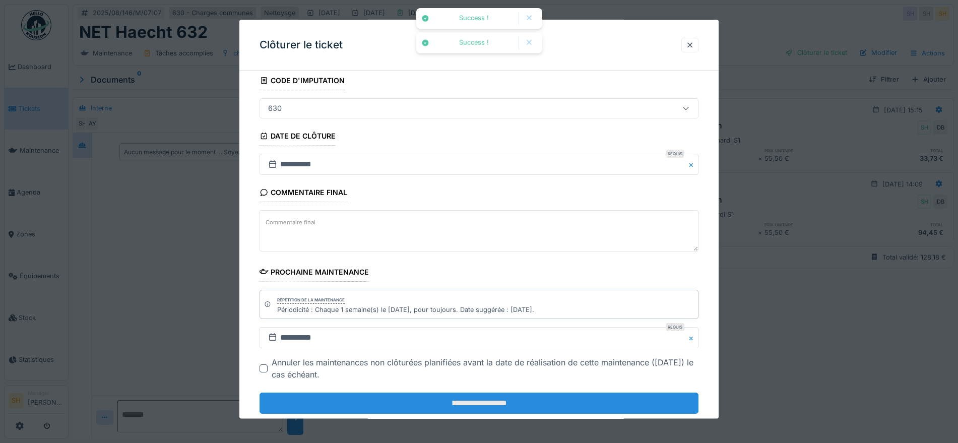
click at [550, 400] on input "**********" at bounding box center [478, 402] width 439 height 21
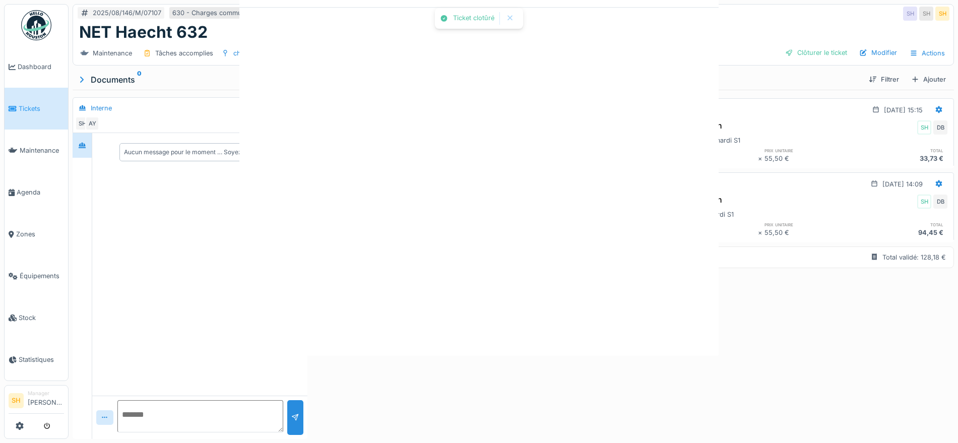
scroll to position [0, 0]
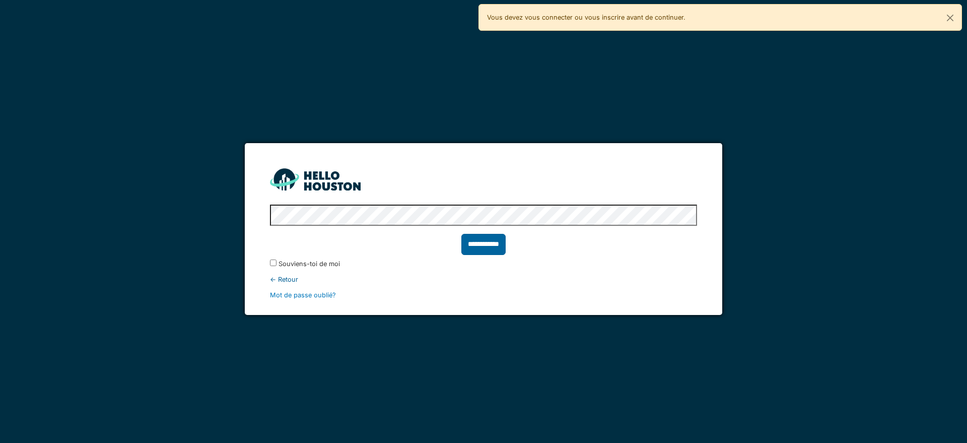
click at [486, 249] on input "**********" at bounding box center [483, 244] width 44 height 21
type input "******"
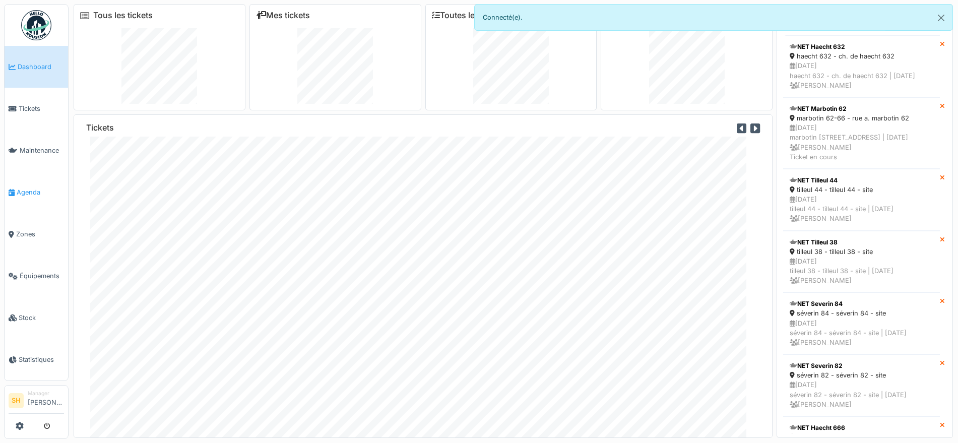
click at [20, 182] on link "Agenda" at bounding box center [36, 192] width 63 height 42
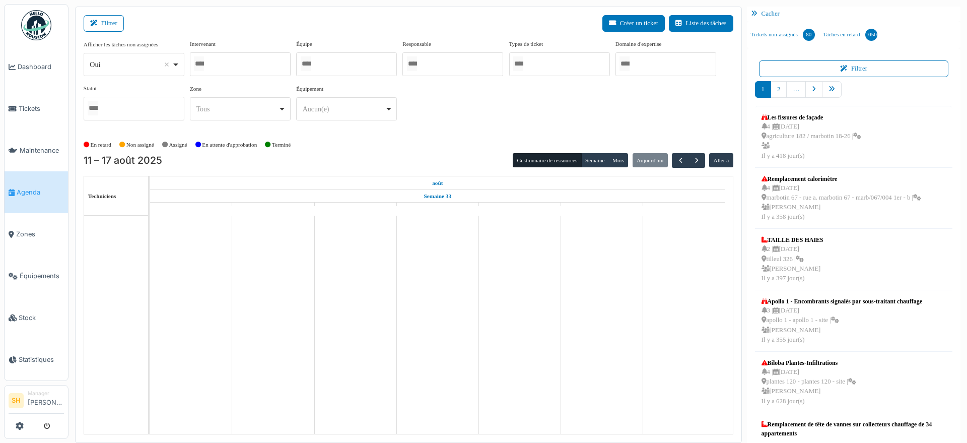
drag, startPoint x: 330, startPoint y: 54, endPoint x: 335, endPoint y: 73, distance: 19.0
click at [330, 57] on div at bounding box center [346, 64] width 101 height 24
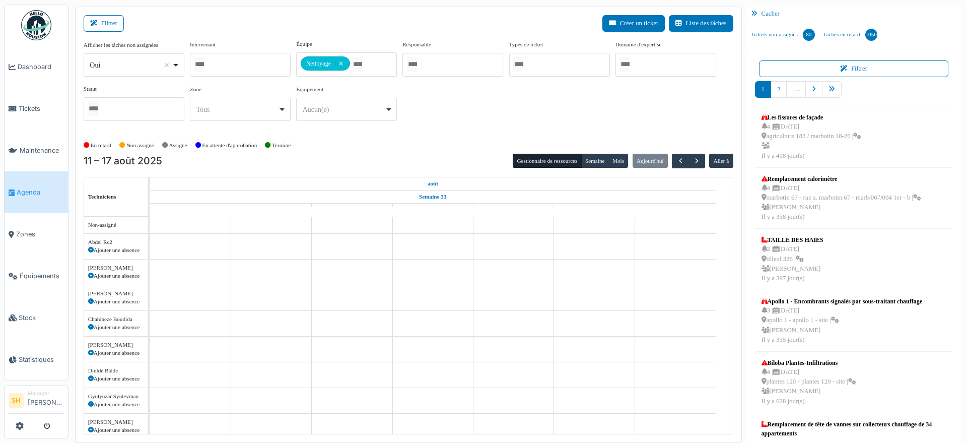
click at [454, 135] on div "Afficher les tâches non assignées *** Oui Remove item Oui Non Intervenant Abdel…" at bounding box center [409, 88] width 650 height 97
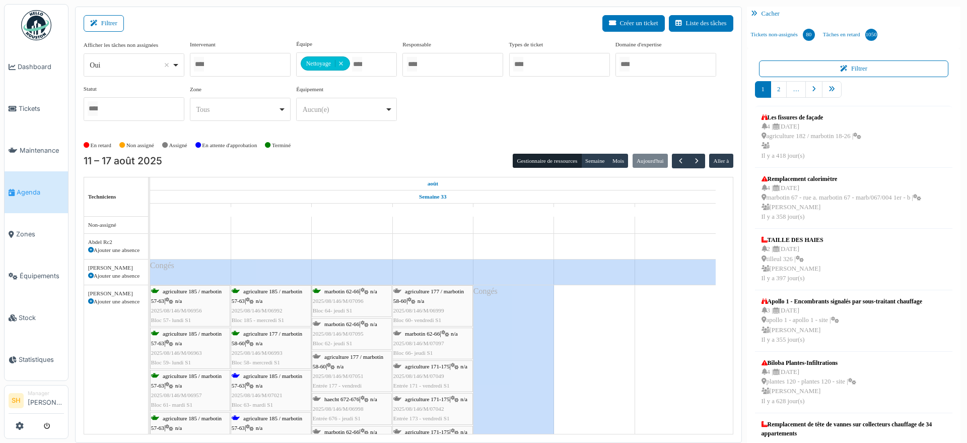
click at [247, 379] on div "agriculture 185 / marbotin 57-63 | n/a 2025/08/146/M/07021 Bloc 63- mardi S1" at bounding box center [271, 390] width 79 height 39
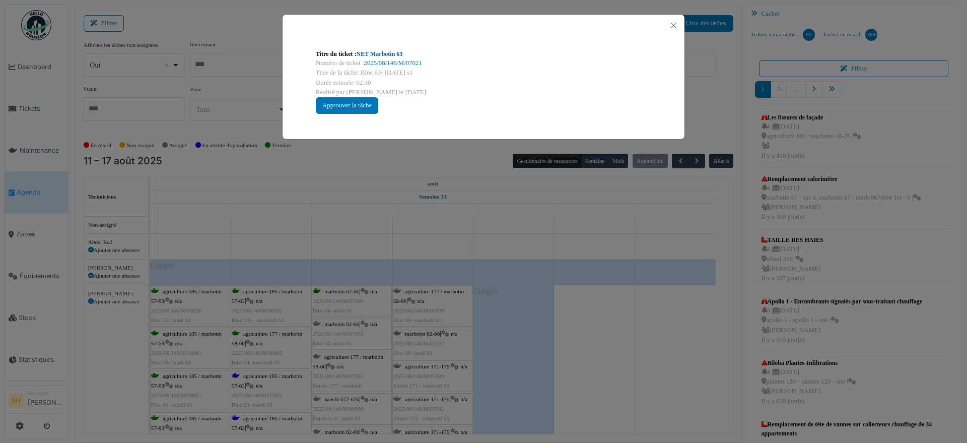
click at [382, 51] on link "NET Marbotin 63" at bounding box center [380, 53] width 46 height 7
drag, startPoint x: 650, startPoint y: 311, endPoint x: 327, endPoint y: 322, distance: 323.6
click at [649, 312] on div "Titre du ticket : NET Marbotin 63 Numéro de ticket : 2025/08/146/M/07021 Titre …" at bounding box center [483, 221] width 967 height 443
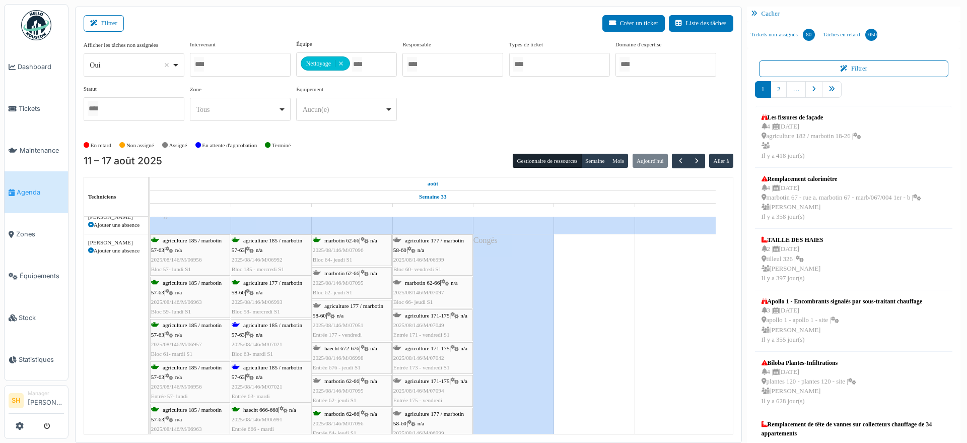
scroll to position [126, 0]
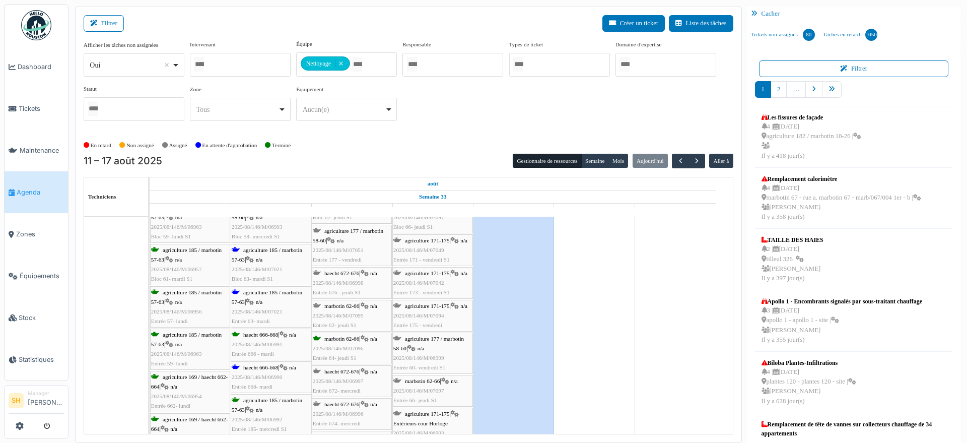
click at [251, 299] on icon at bounding box center [250, 302] width 8 height 7
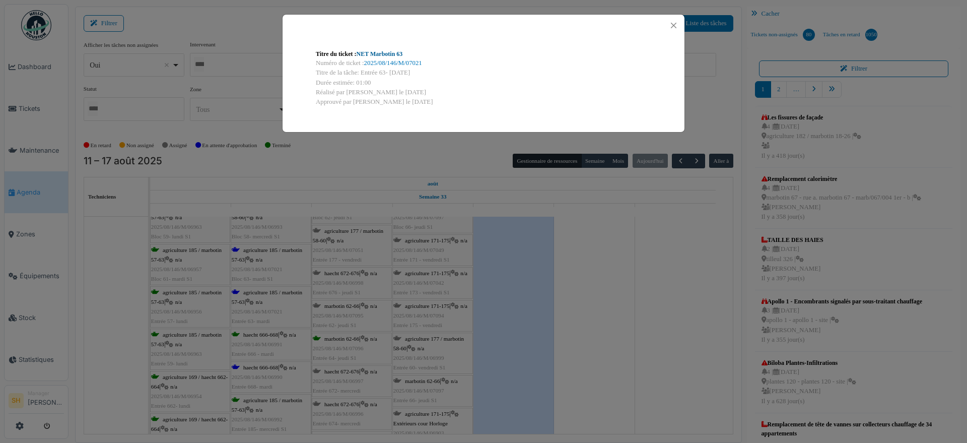
click at [384, 52] on link "NET Marbotin 63" at bounding box center [380, 53] width 46 height 7
click at [519, 330] on div "Titre du ticket : NET Marbotin 63 Numéro de ticket : 2025/08/146/M/07021 Titre …" at bounding box center [483, 221] width 967 height 443
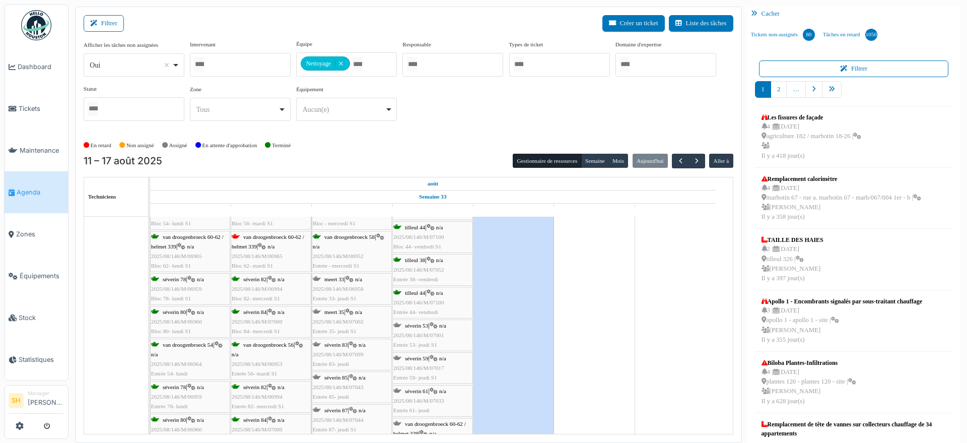
scroll to position [504, 0]
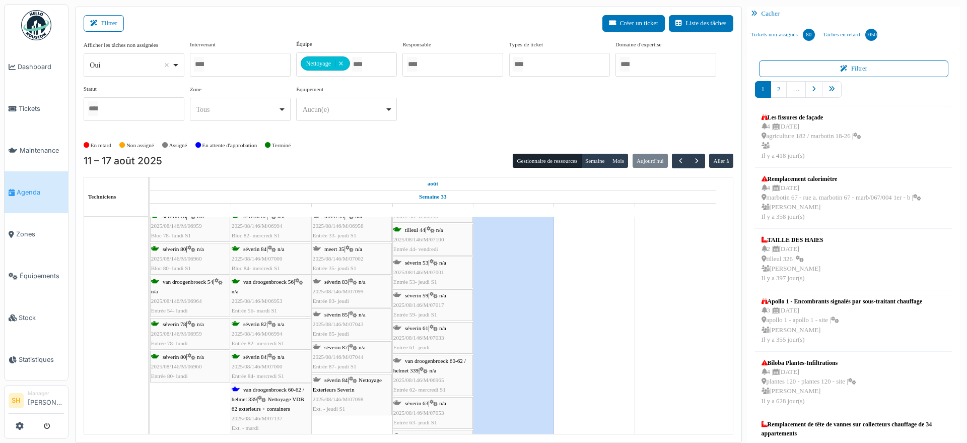
click at [275, 386] on span "van droogenbroeck 60-62 / helmet 339" at bounding box center [268, 394] width 73 height 16
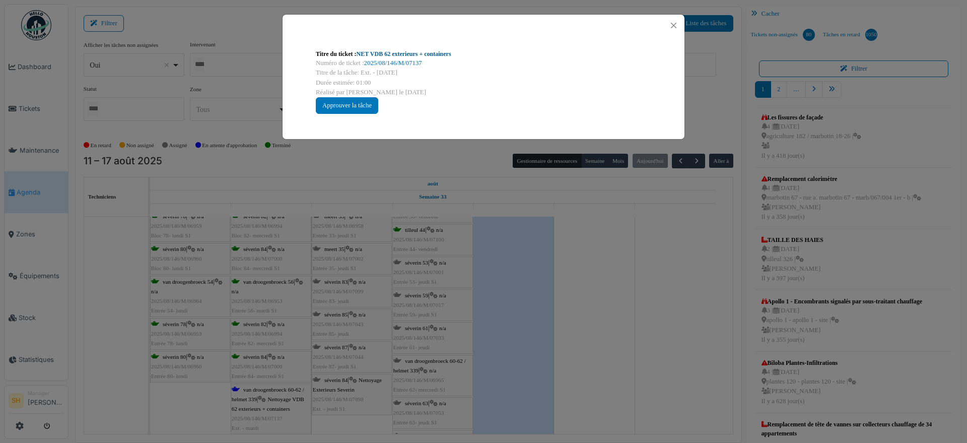
click at [407, 52] on link "NET VDB 62 exterieurs + containers" at bounding box center [404, 53] width 95 height 7
click at [634, 347] on div "Titre du ticket : NET VDB 62 exterieurs + containers Numéro de ticket : 2025/08…" at bounding box center [483, 221] width 967 height 443
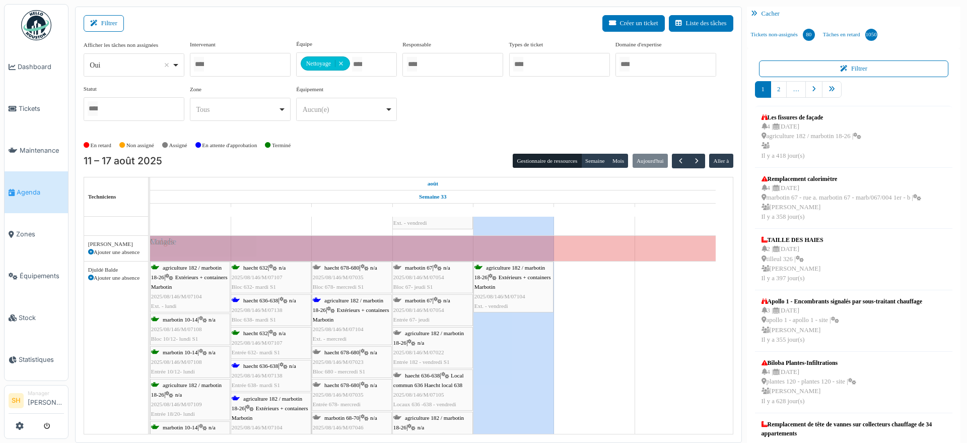
scroll to position [756, 0]
click at [277, 302] on div "haecht 636-638 | n/a 2025/08/146/M/07138 Bloc 638- mardi S1" at bounding box center [271, 309] width 79 height 29
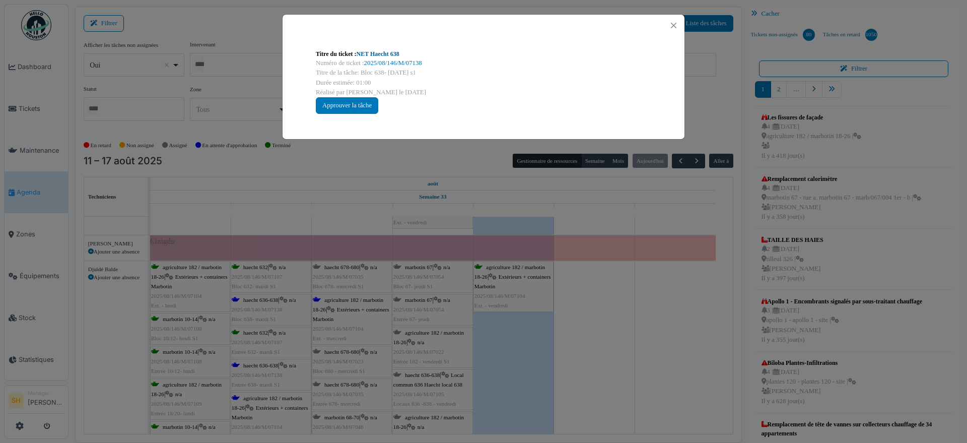
click at [380, 54] on link "NET Haecht 638" at bounding box center [378, 53] width 43 height 7
click at [580, 340] on div "Titre du ticket : NET Haecht 638 Numéro de ticket : 2025/08/146/M/07138 Titre d…" at bounding box center [483, 221] width 967 height 443
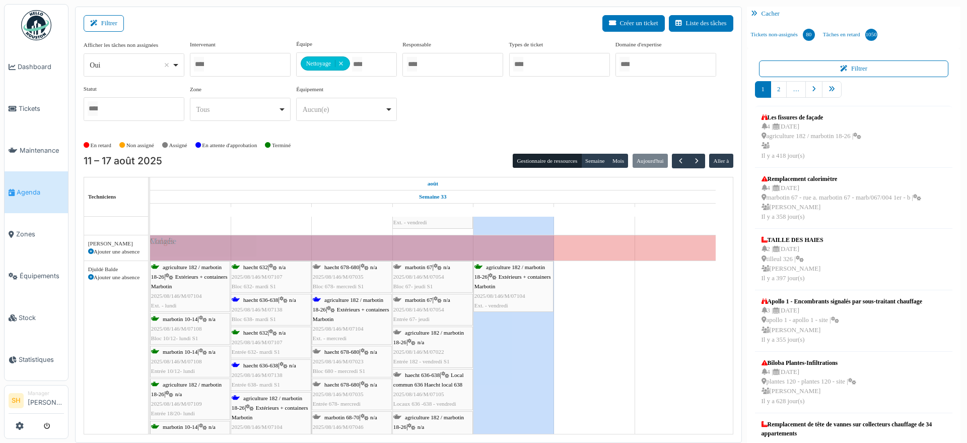
click at [342, 303] on div "agriculture 182 / marbotin 18-26 | Extérieurs + containers Marbotin 2025/08/146…" at bounding box center [352, 319] width 78 height 48
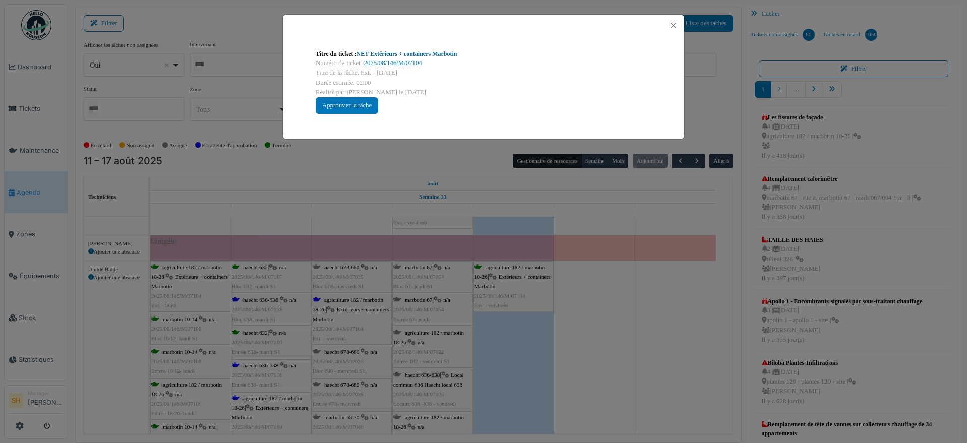
click at [403, 52] on link "NET Extérieurs + containers Marbotin" at bounding box center [407, 53] width 101 height 7
click at [627, 335] on div "Titre du ticket : NET Extérieurs + containers Marbotin Numéro de ticket : 2025/…" at bounding box center [483, 221] width 967 height 443
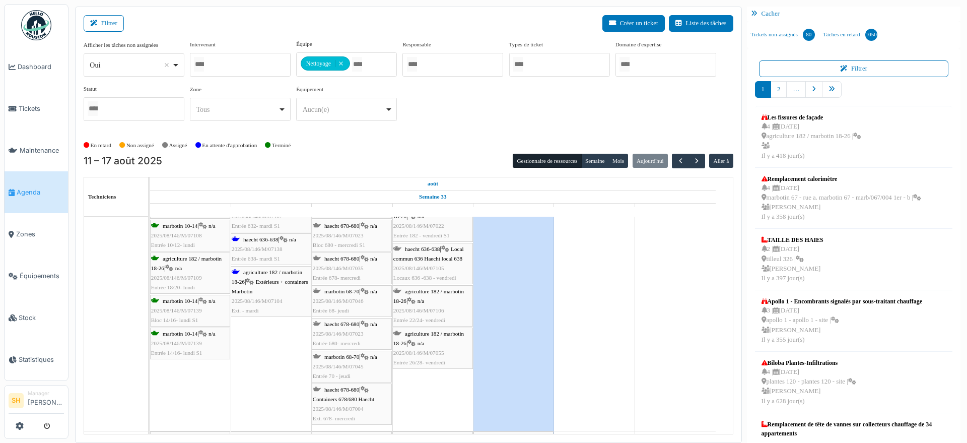
scroll to position [0, 0]
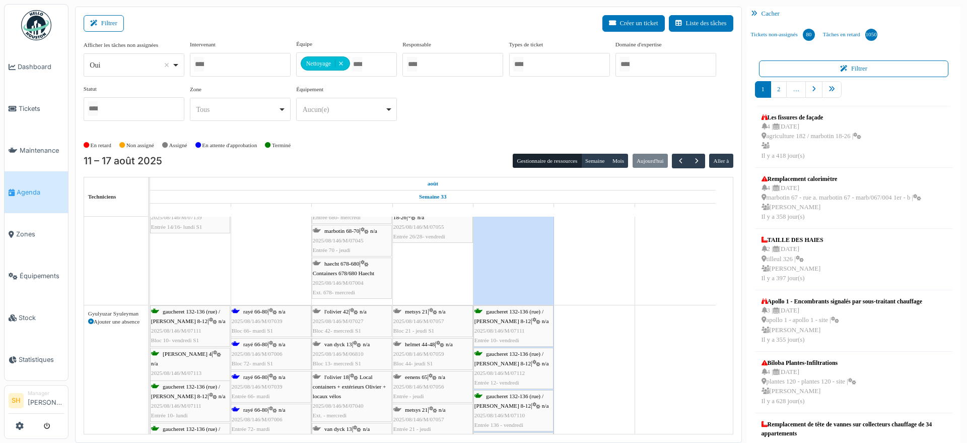
click at [266, 315] on div "rayé 66-80 | n/a 2025/08/146/M/07039 Bloc 66- mardi S1" at bounding box center [271, 321] width 79 height 29
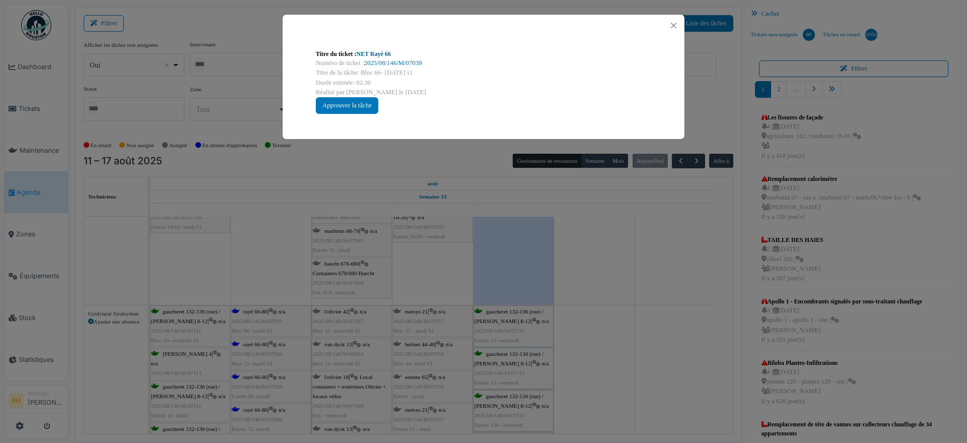
click at [370, 50] on link "NET Rayé 66" at bounding box center [374, 53] width 34 height 7
click at [613, 342] on div "Titre du ticket : NET Rayé 66 Numéro de ticket : 2025/08/146/M/07039 Titre de l…" at bounding box center [483, 221] width 967 height 443
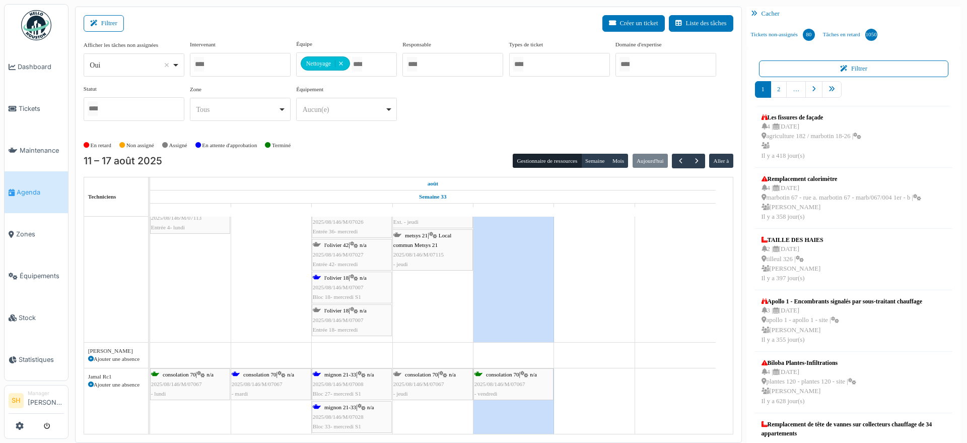
scroll to position [1448, 0]
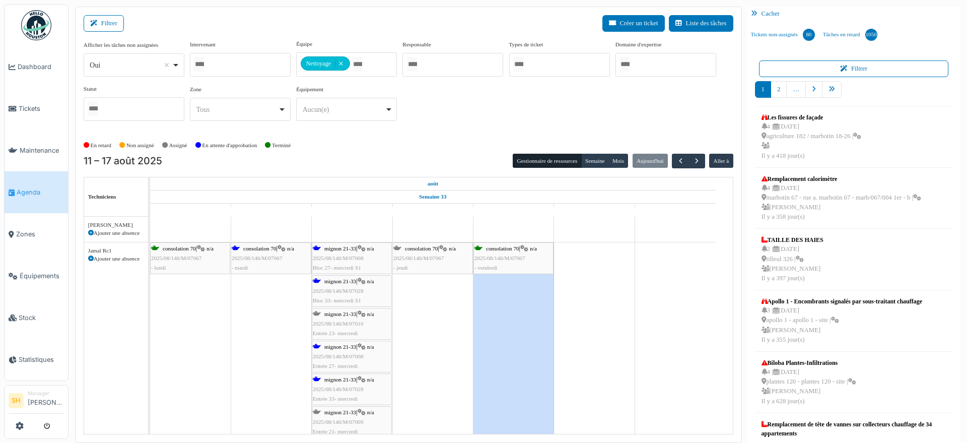
click at [265, 245] on span "consolation 70" at bounding box center [259, 248] width 33 height 6
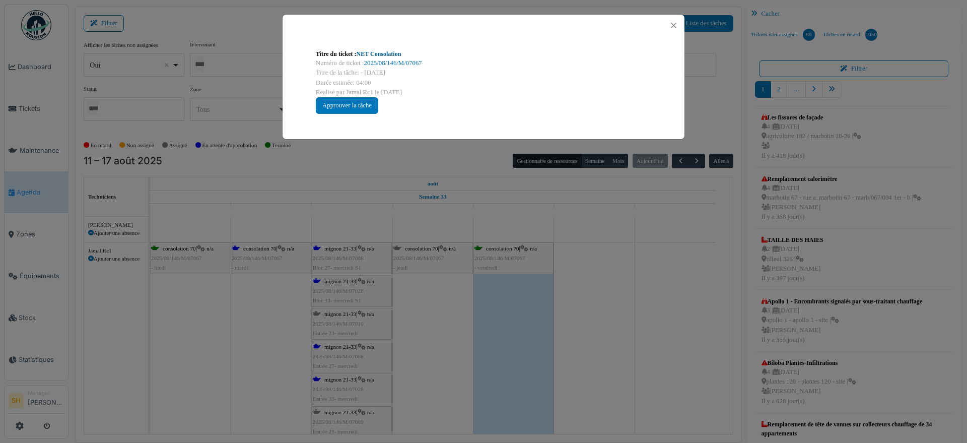
click at [378, 51] on link "NET Consolation" at bounding box center [379, 53] width 45 height 7
click at [632, 294] on div "Titre du ticket : NET Consolation Numéro de ticket : 2025/08/146/M/07067 Titre …" at bounding box center [483, 221] width 967 height 443
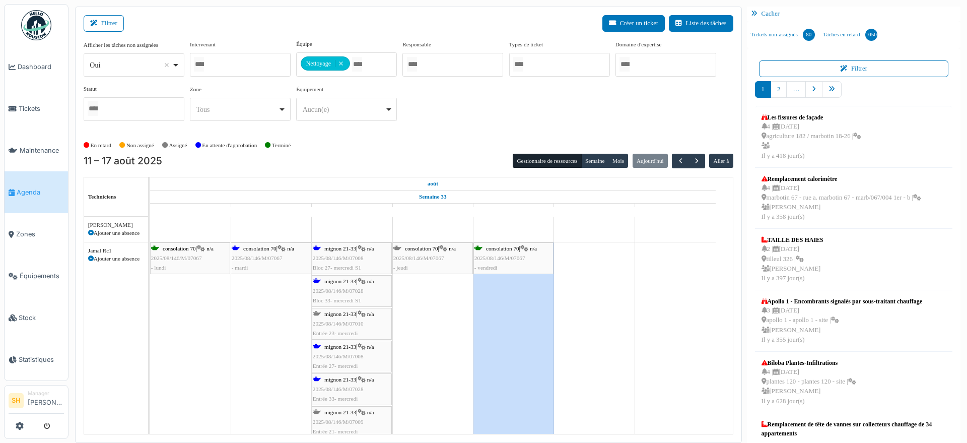
click at [341, 246] on span "mignon 21-33" at bounding box center [340, 248] width 32 height 6
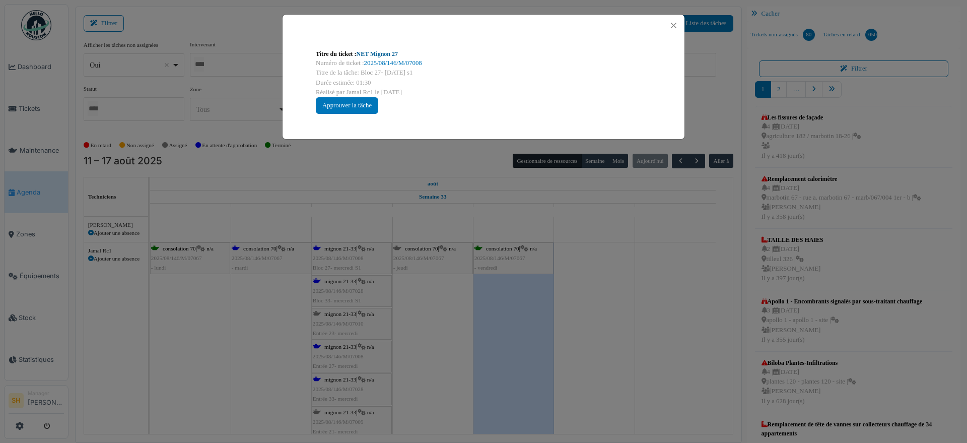
click at [385, 53] on link "NET Mignon 27" at bounding box center [377, 53] width 41 height 7
drag, startPoint x: 552, startPoint y: 321, endPoint x: 426, endPoint y: 333, distance: 127.0
click at [552, 323] on div "Titre du ticket : NET Mignon 27 Numéro de ticket : 2025/08/146/M/07008 Titre de…" at bounding box center [483, 221] width 967 height 443
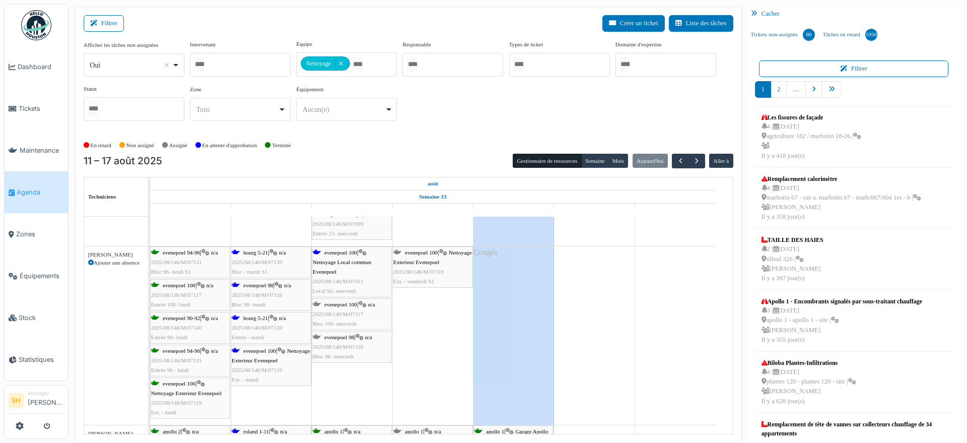
scroll to position [1700, 0]
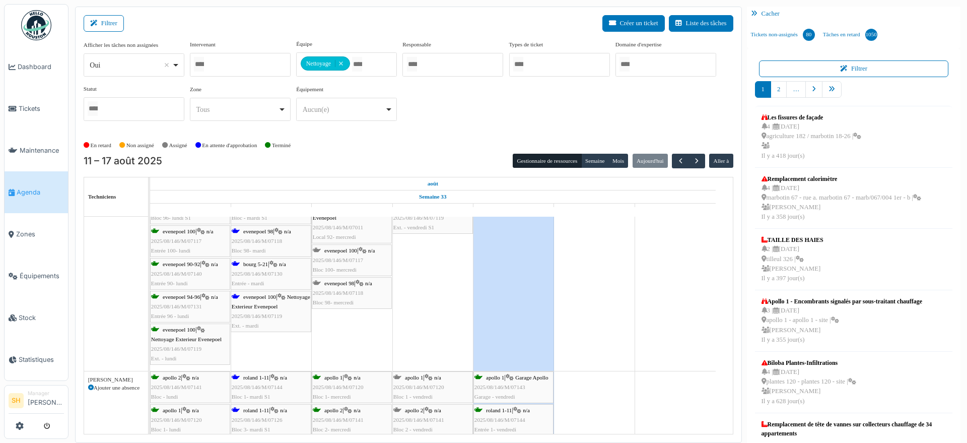
click at [279, 302] on span "Nettoyage Exterieur Evenepoel" at bounding box center [271, 302] width 79 height 16
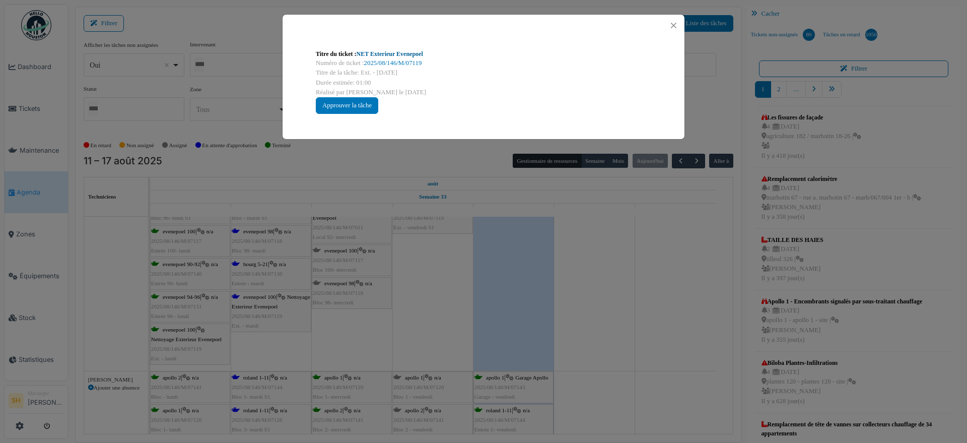
click at [382, 51] on link "NET Exterieur Evenepoel" at bounding box center [390, 53] width 66 height 7
click at [270, 267] on div "Titre du ticket : NET Exterieur Evenepoel Numéro de ticket : 2025/08/146/M/0711…" at bounding box center [483, 221] width 967 height 443
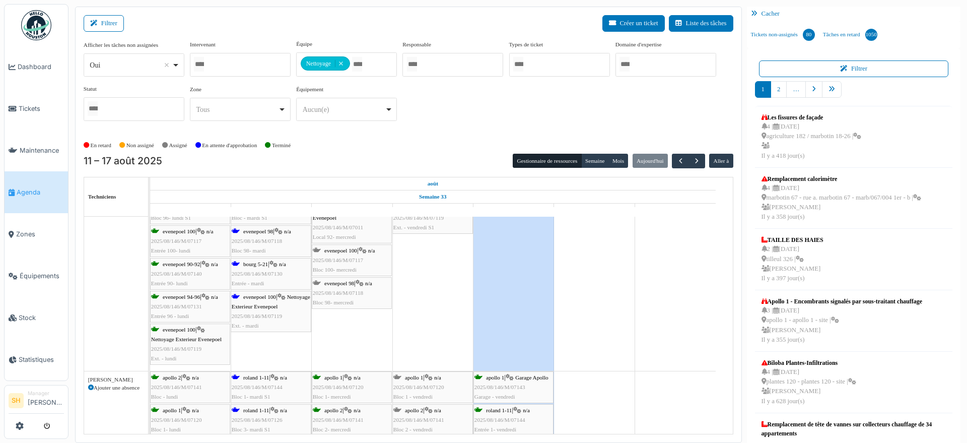
click at [270, 267] on div "bourg 5-21 | n/a 2025/08/146/M/07130 Entrée - mardi" at bounding box center [271, 273] width 79 height 29
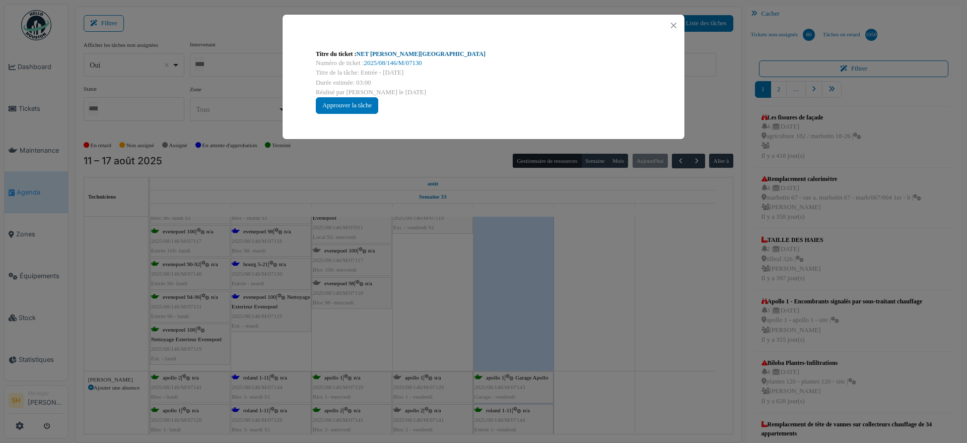
click at [367, 53] on link "NET C. Bourg" at bounding box center [421, 53] width 129 height 7
drag, startPoint x: 703, startPoint y: 290, endPoint x: 560, endPoint y: 312, distance: 144.2
click at [702, 291] on div "Titre du ticket : NET C. Bourg Numéro de ticket : 2025/08/146/M/07130 Titre de …" at bounding box center [483, 221] width 967 height 443
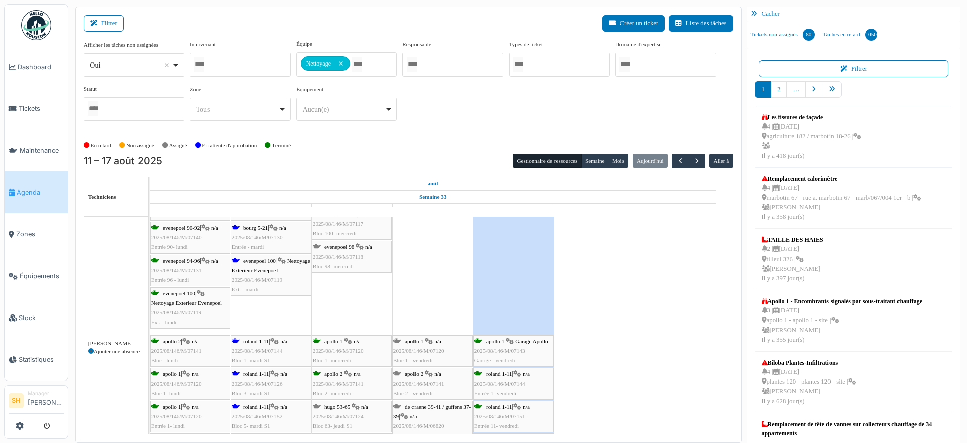
scroll to position [1763, 0]
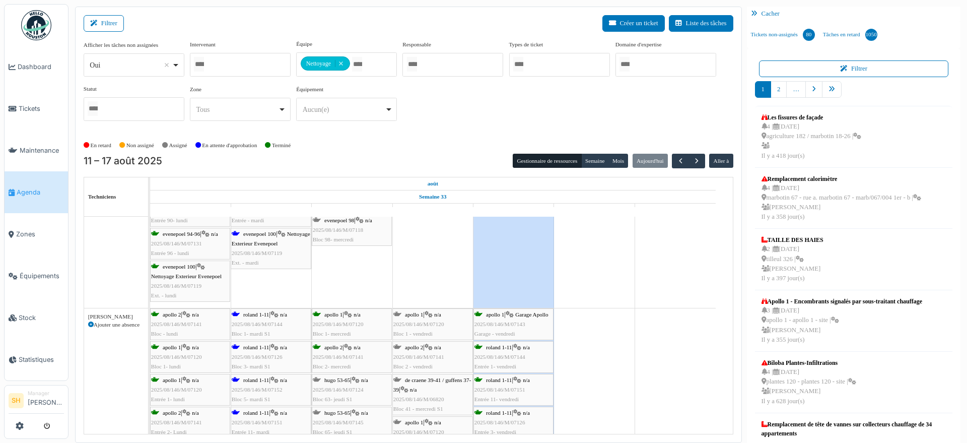
click at [261, 317] on div "roland 1-11 | n/a 2025/08/146/M/07144 Bloc 1- mardi S1" at bounding box center [271, 324] width 79 height 29
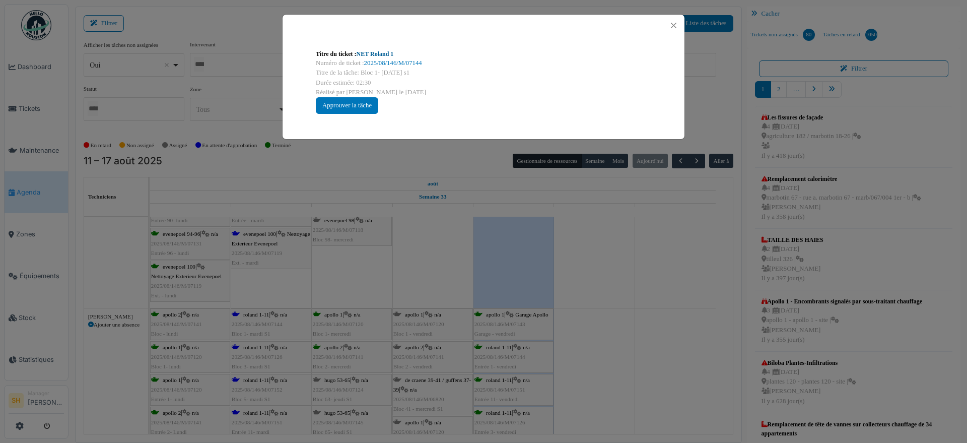
click at [364, 52] on link "NET Roland 1" at bounding box center [375, 53] width 37 height 7
click at [589, 303] on div "Titre du ticket : NET Roland 1 Numéro de ticket : 2025/08/146/M/07144 Titre de …" at bounding box center [483, 221] width 967 height 443
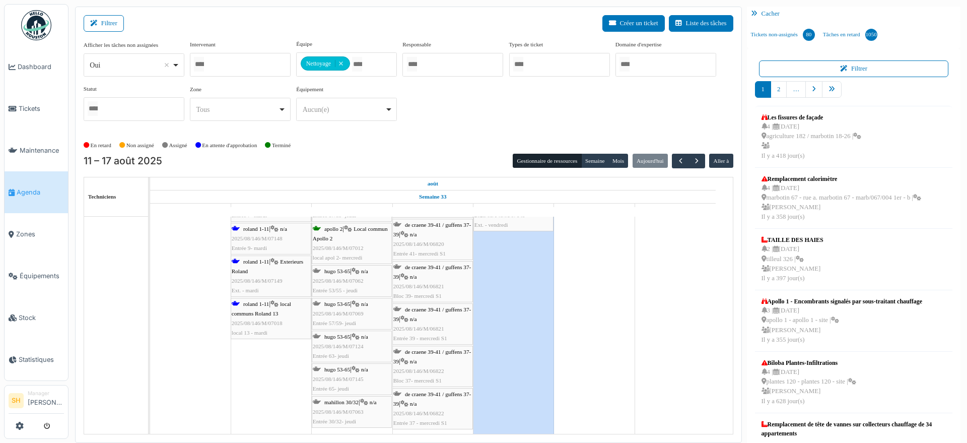
scroll to position [2141, 0]
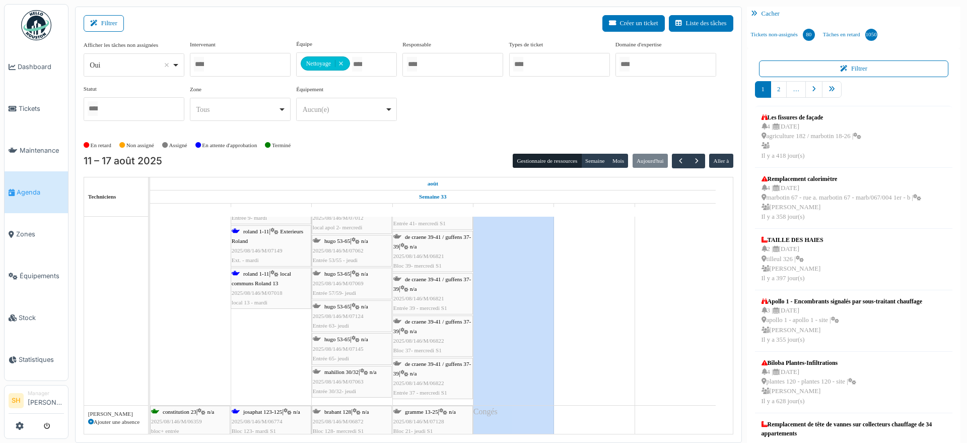
click at [266, 282] on span "local communs Roland 13" at bounding box center [261, 278] width 59 height 16
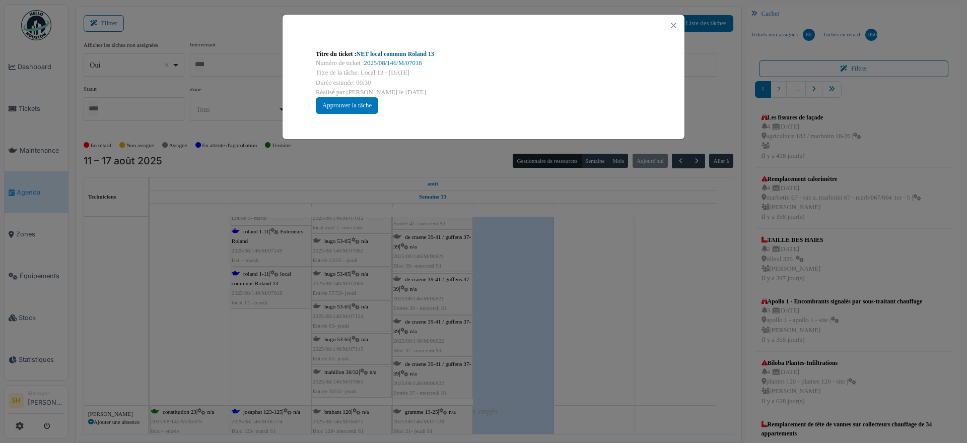
click at [407, 54] on link "NET local commun Roland 13" at bounding box center [396, 53] width 78 height 7
drag, startPoint x: 689, startPoint y: 351, endPoint x: 654, endPoint y: 351, distance: 35.3
click at [680, 351] on div "Titre du ticket : NET local commun Roland 13 Numéro de ticket : 2025/08/146/M/0…" at bounding box center [483, 221] width 967 height 443
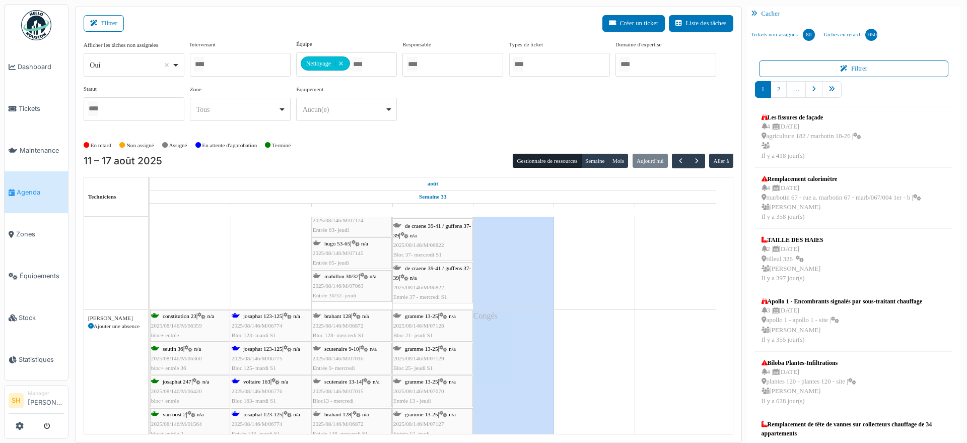
scroll to position [2330, 0]
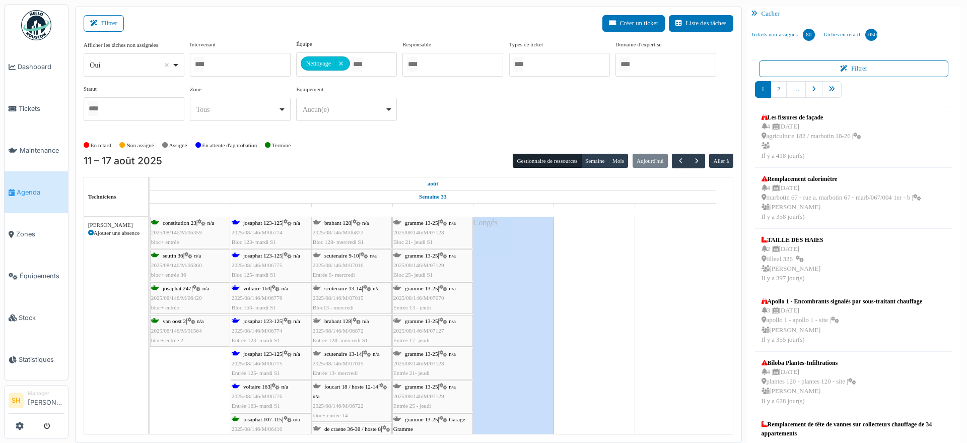
click at [256, 222] on span "josaphat 123-125" at bounding box center [262, 223] width 39 height 6
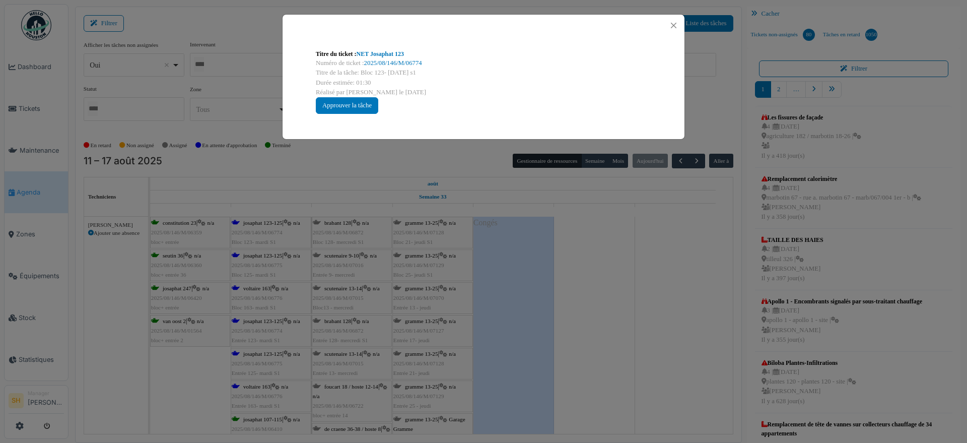
click at [361, 58] on div "Numéro de ticket : 2025/08/146/M/06774" at bounding box center [483, 63] width 335 height 10
click at [366, 51] on link "NET Josaphat 123" at bounding box center [380, 53] width 47 height 7
click at [531, 278] on div "Titre du ticket : NET Josaphat 123 Numéro de ticket : 2025/08/146/M/06774 Titre…" at bounding box center [483, 221] width 967 height 443
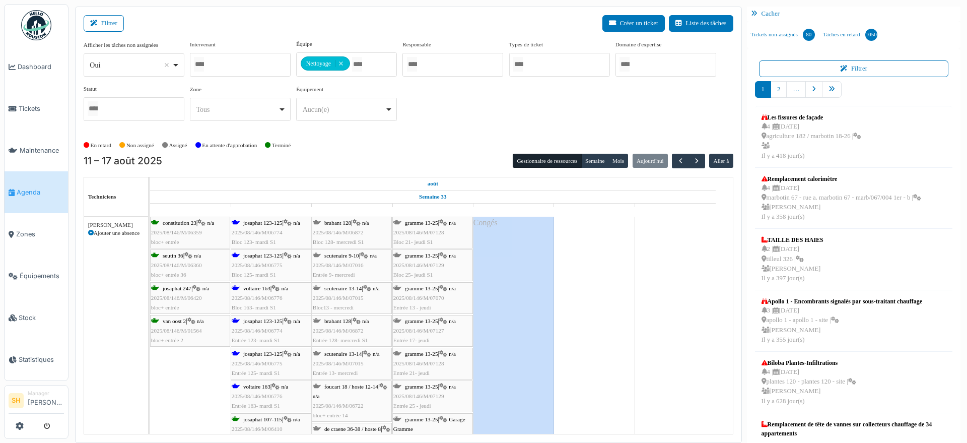
click at [253, 262] on span "2025/08/146/M/06775" at bounding box center [257, 265] width 51 height 6
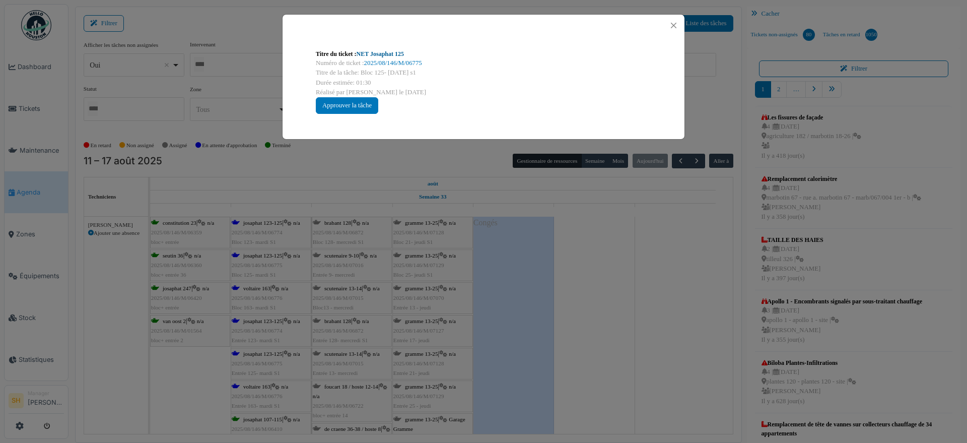
click at [371, 51] on link "NET Josaphat 125" at bounding box center [380, 53] width 47 height 7
click at [661, 247] on div "Titre du ticket : NET Josaphat 125 Numéro de ticket : 2025/08/146/M/06775 Titre…" at bounding box center [483, 221] width 967 height 443
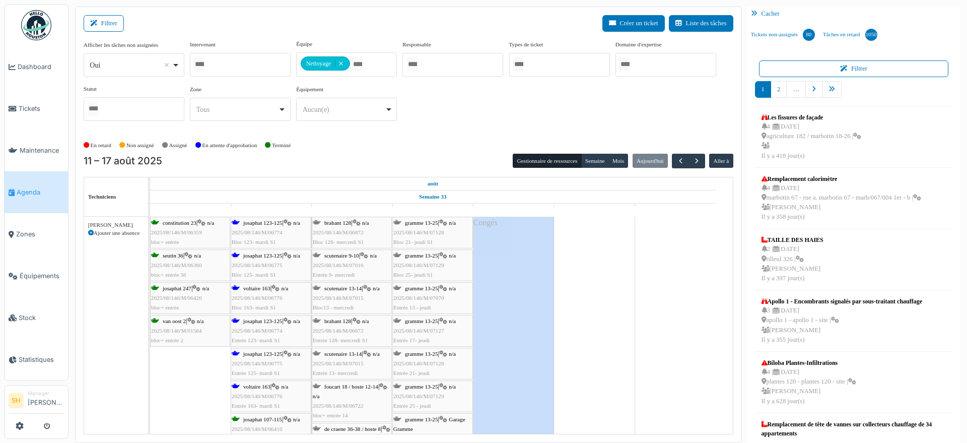
click at [256, 295] on span "2025/08/146/M/06776" at bounding box center [257, 298] width 51 height 6
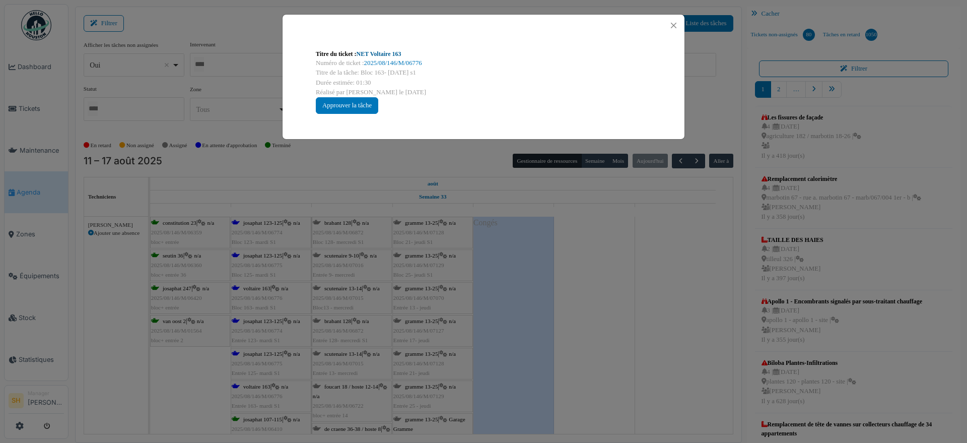
click at [381, 51] on link "NET Voltaire 163" at bounding box center [379, 53] width 45 height 7
click at [572, 296] on div "Titre du ticket : NET Voltaire 163 Numéro de ticket : 2025/08/146/M/06776 Titre…" at bounding box center [483, 221] width 967 height 443
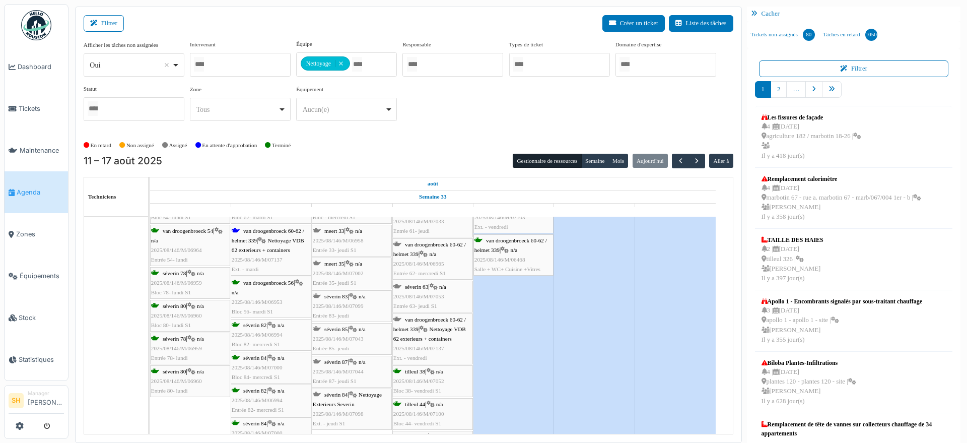
scroll to position [2644, 0]
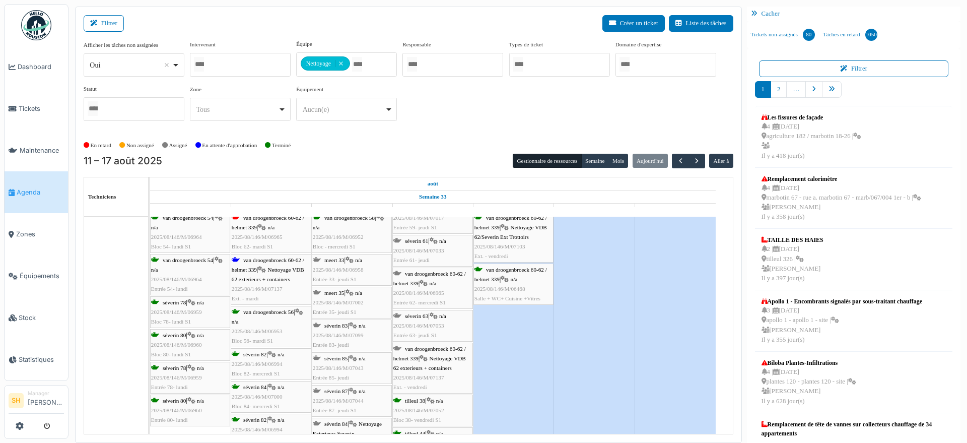
click at [257, 264] on div "van droogenbroeck 60-62 / helmet 339 | Nettoyage VDB 62 exterieurs + containers…" at bounding box center [271, 279] width 79 height 48
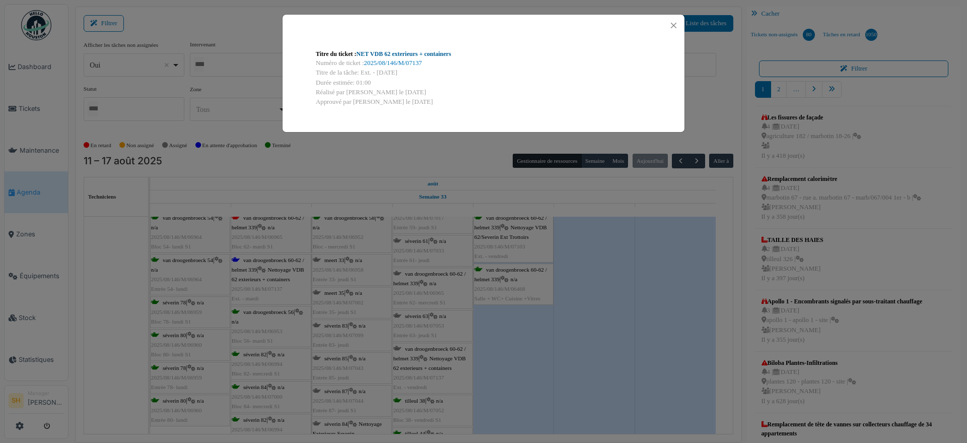
click at [399, 54] on link "NET VDB 62 exterieurs + containers" at bounding box center [404, 53] width 95 height 7
click at [655, 295] on div "Titre du ticket : NET VDB 62 exterieurs + containers Numéro de ticket : 2025/08…" at bounding box center [483, 221] width 967 height 443
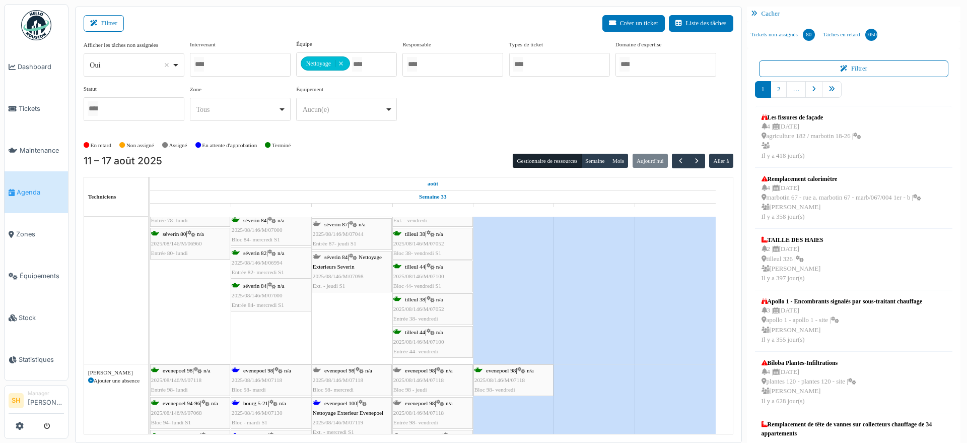
scroll to position [2833, 0]
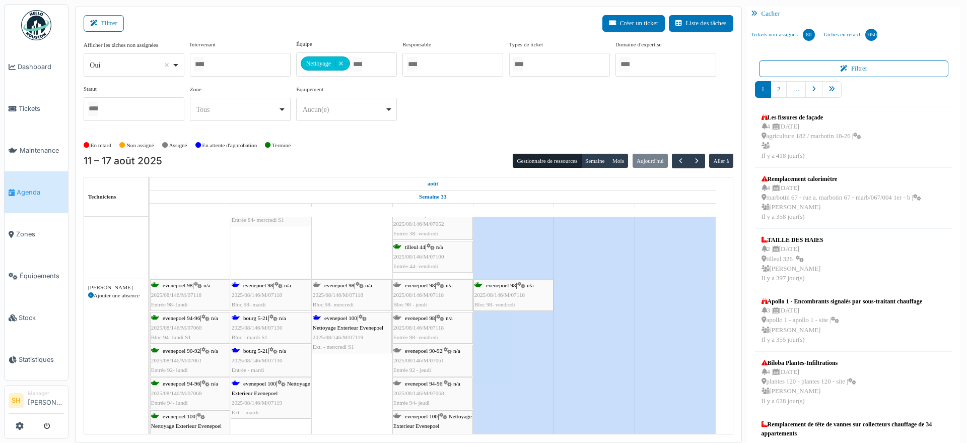
click at [248, 286] on span "evenepoel 98" at bounding box center [258, 285] width 30 height 6
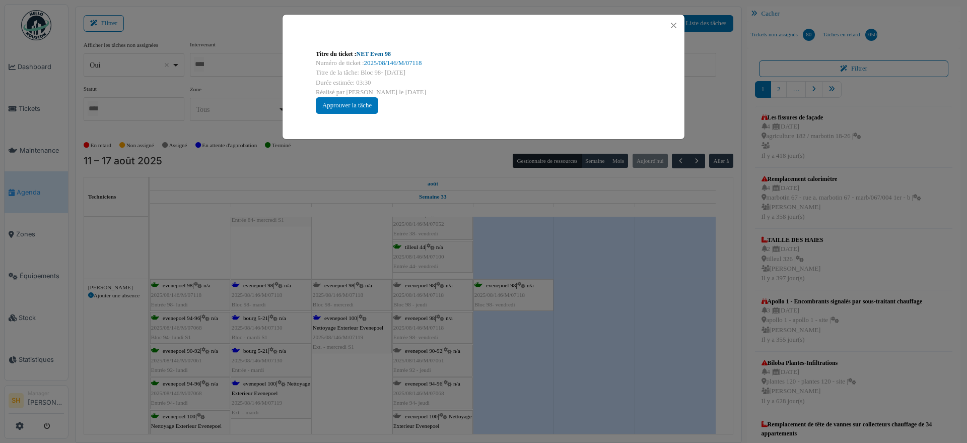
click at [367, 51] on link "NET Even 98" at bounding box center [374, 53] width 34 height 7
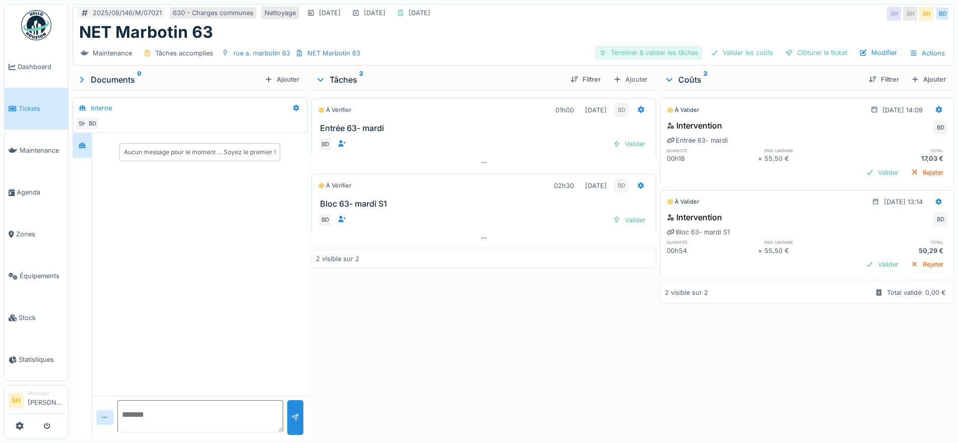
click at [647, 50] on div "Terminer & valider les tâches" at bounding box center [648, 53] width 108 height 14
drag, startPoint x: 741, startPoint y: 50, endPoint x: 746, endPoint y: 52, distance: 5.3
click at [742, 50] on div "Valider les coûts" at bounding box center [741, 53] width 71 height 14
click at [808, 53] on div "Clôturer le ticket" at bounding box center [816, 53] width 70 height 14
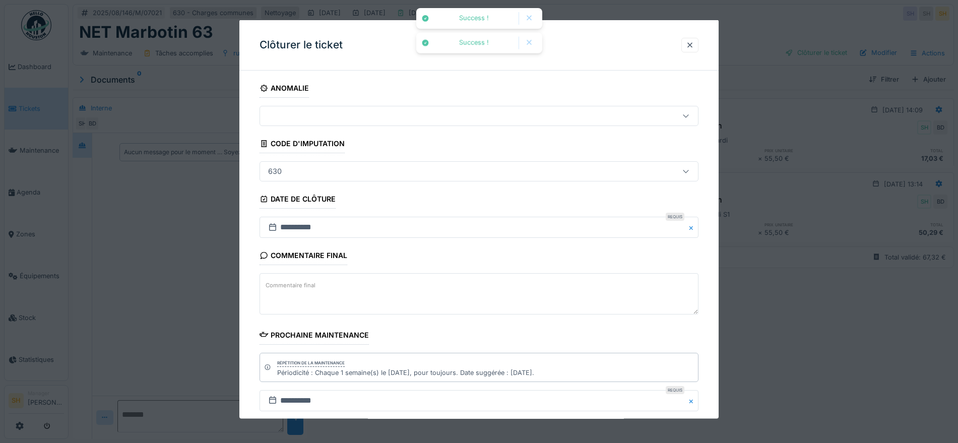
scroll to position [86, 0]
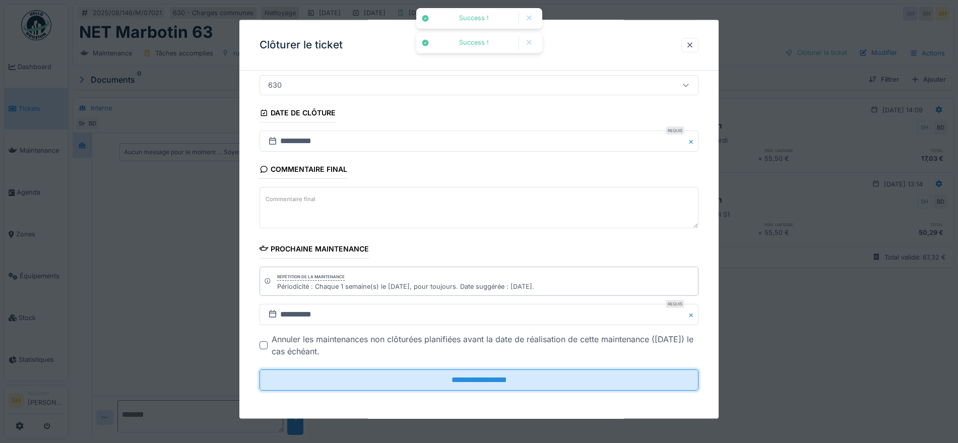
drag, startPoint x: 538, startPoint y: 374, endPoint x: 448, endPoint y: 273, distance: 135.2
click at [538, 375] on input "**********" at bounding box center [478, 379] width 439 height 21
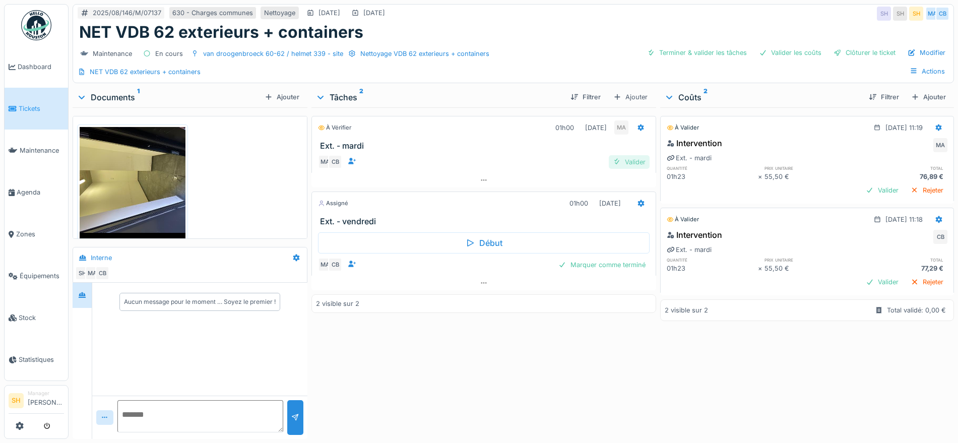
click at [629, 163] on div "Valider" at bounding box center [628, 162] width 41 height 14
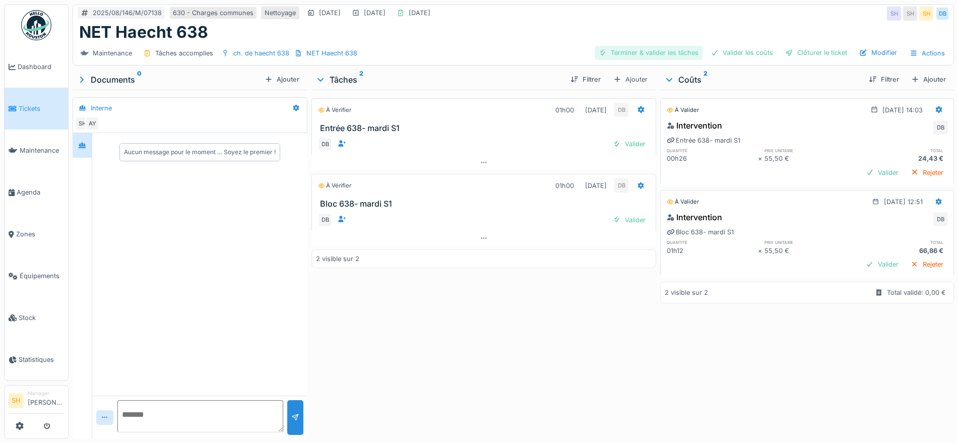
click at [661, 54] on div "Terminer & valider les tâches" at bounding box center [648, 53] width 108 height 14
click at [731, 54] on div "Valider les coûts" at bounding box center [741, 53] width 71 height 14
click at [794, 52] on div "Clôturer le ticket" at bounding box center [816, 53] width 70 height 14
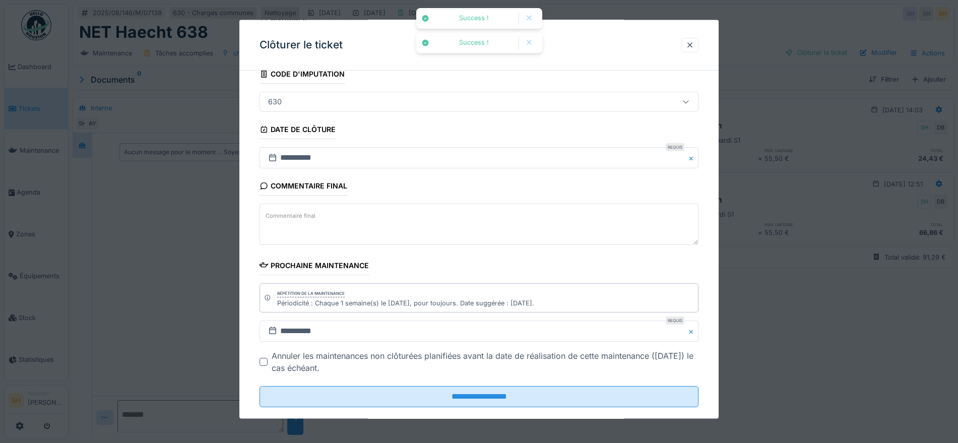
scroll to position [86, 0]
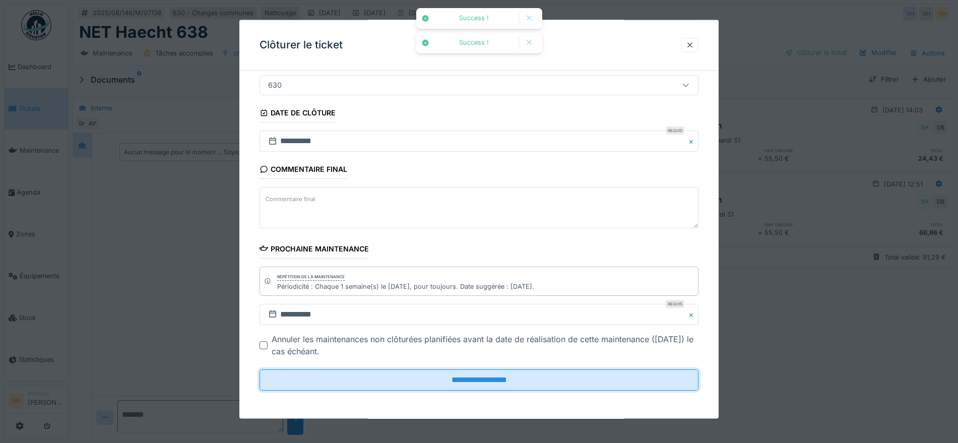
drag, startPoint x: 517, startPoint y: 382, endPoint x: 499, endPoint y: 360, distance: 29.0
click at [517, 382] on input "**********" at bounding box center [478, 379] width 439 height 21
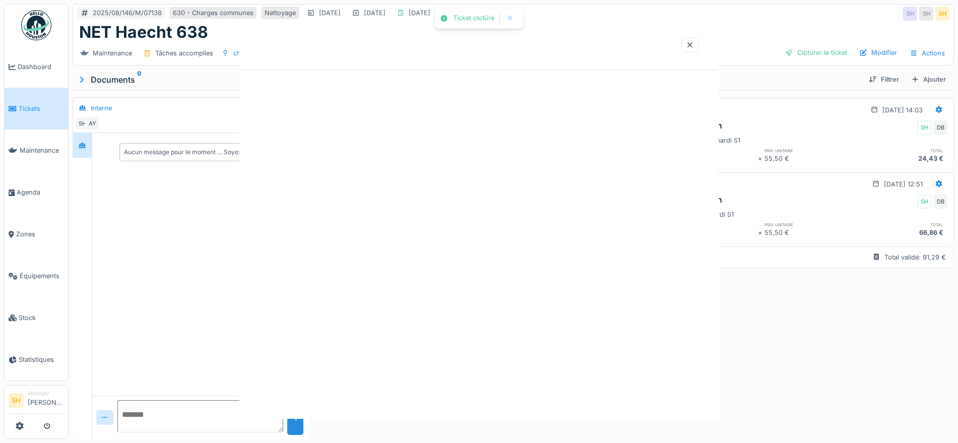
scroll to position [0, 0]
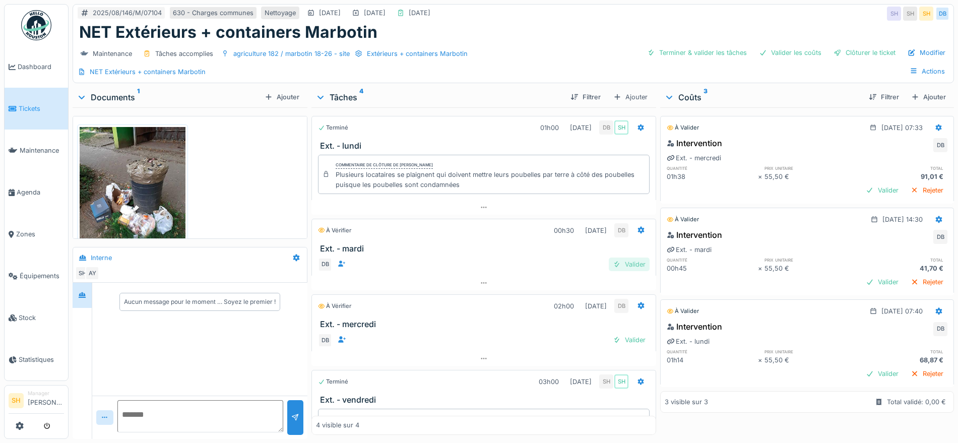
click at [609, 266] on div "Valider" at bounding box center [628, 264] width 41 height 14
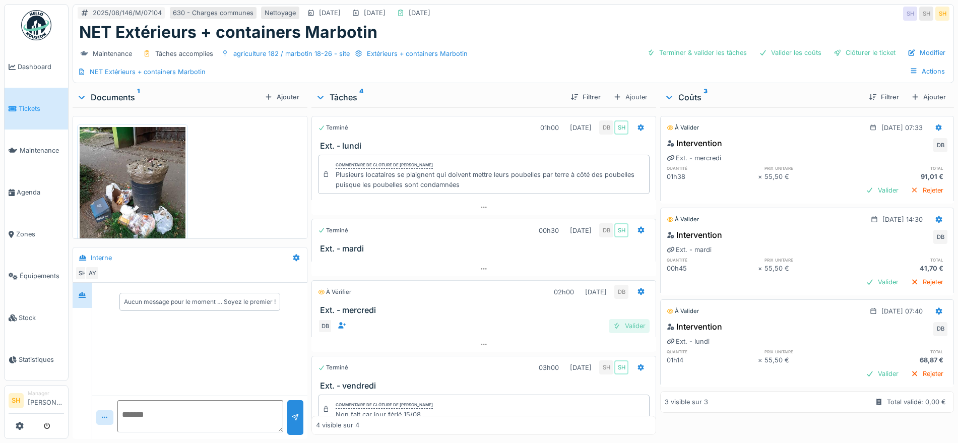
click at [620, 323] on div "Valider" at bounding box center [628, 326] width 41 height 14
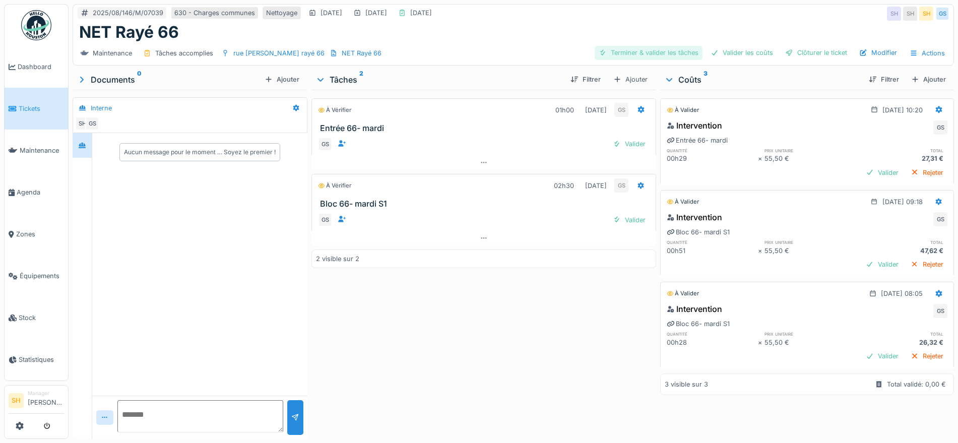
click at [635, 51] on div "Terminer & valider les tâches" at bounding box center [648, 53] width 108 height 14
drag, startPoint x: 725, startPoint y: 50, endPoint x: 746, endPoint y: 50, distance: 21.2
click at [726, 50] on div "Valider les coûts" at bounding box center [741, 53] width 71 height 14
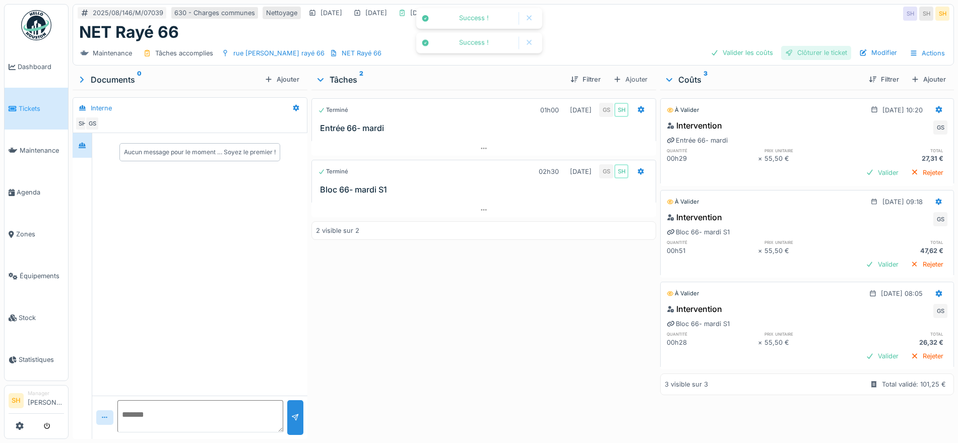
click at [792, 50] on div "Clôturer le ticket" at bounding box center [816, 53] width 70 height 14
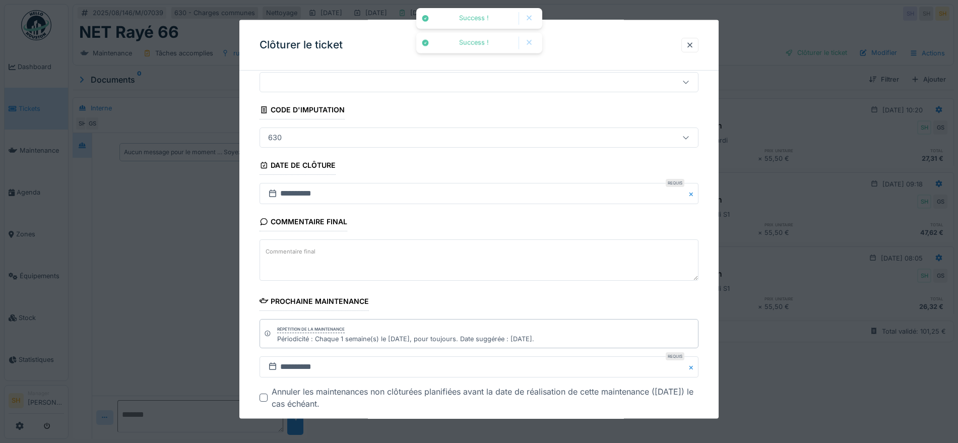
scroll to position [86, 0]
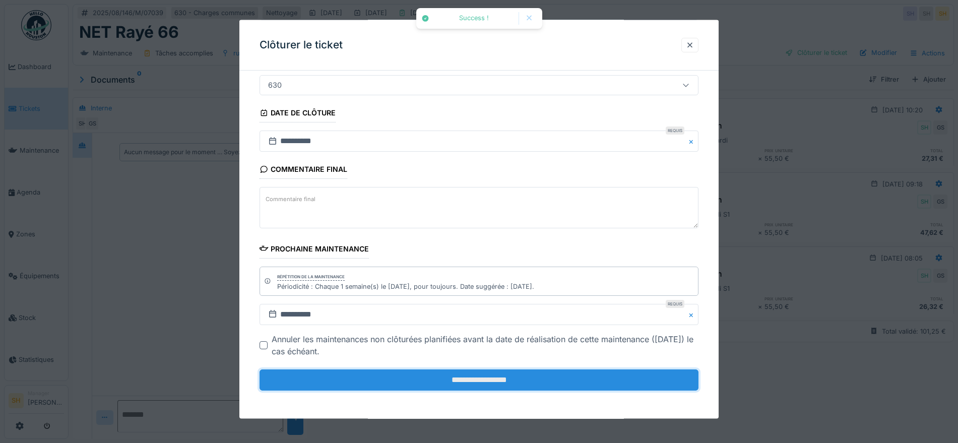
click at [463, 380] on input "**********" at bounding box center [478, 379] width 439 height 21
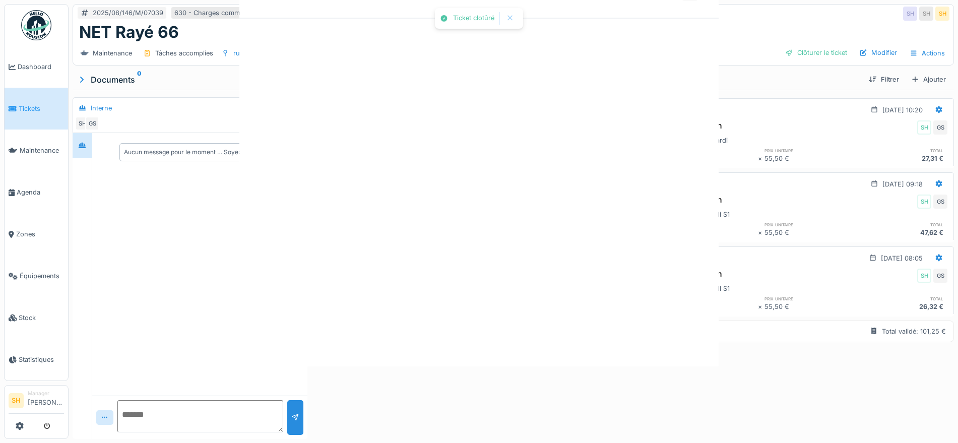
scroll to position [0, 0]
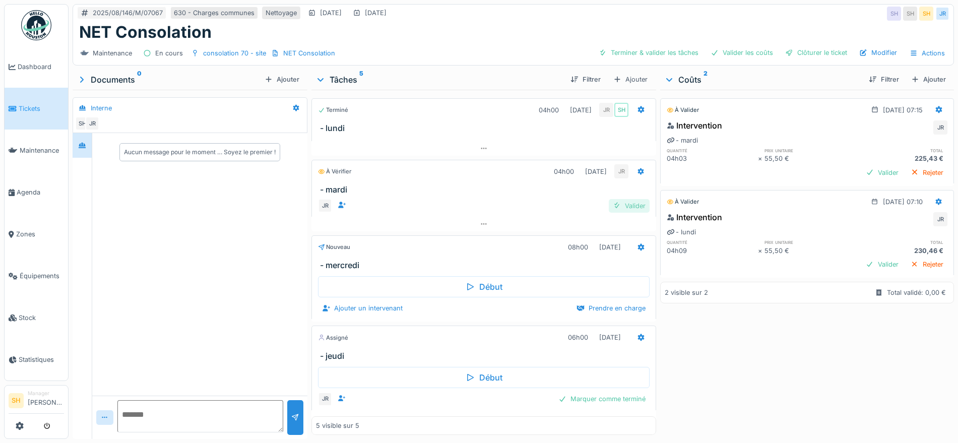
click at [618, 202] on div "Valider" at bounding box center [628, 206] width 41 height 14
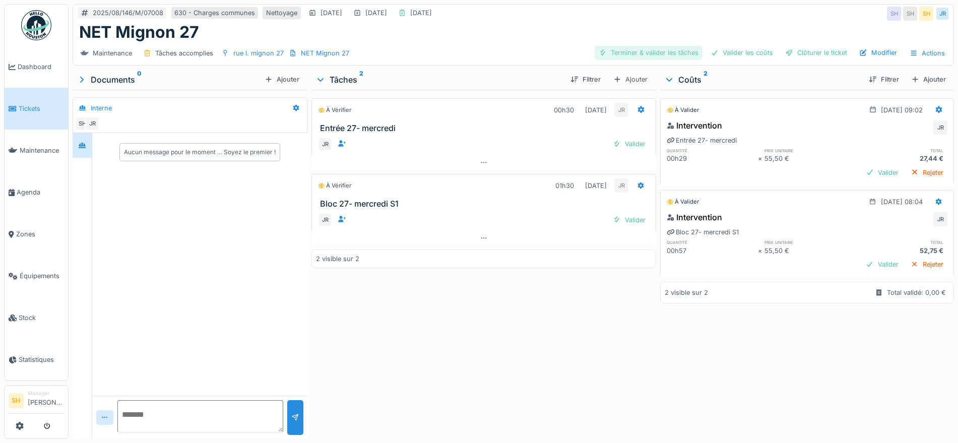
click at [651, 52] on div "Terminer & valider les tâches" at bounding box center [648, 53] width 108 height 14
drag, startPoint x: 744, startPoint y: 53, endPoint x: 764, endPoint y: 55, distance: 19.8
click at [746, 54] on div "Valider les coûts" at bounding box center [741, 53] width 71 height 14
click at [815, 55] on div "Clôturer le ticket" at bounding box center [816, 53] width 70 height 14
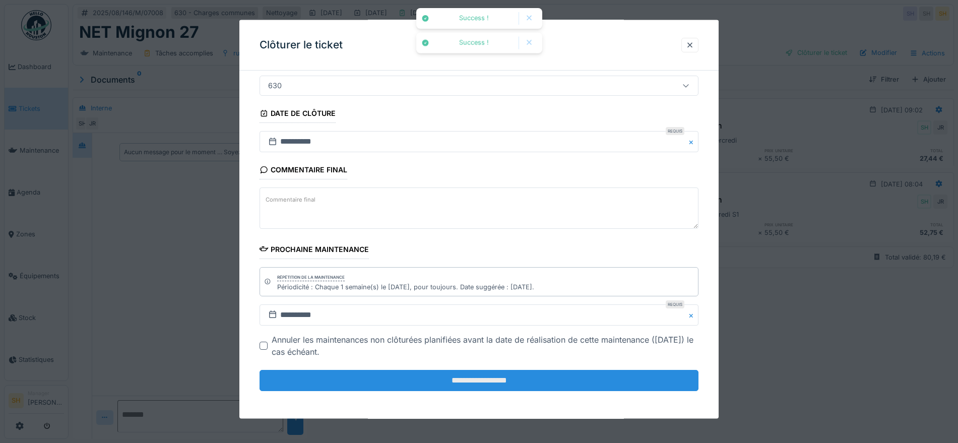
scroll to position [86, 0]
click at [506, 385] on input "**********" at bounding box center [478, 379] width 439 height 21
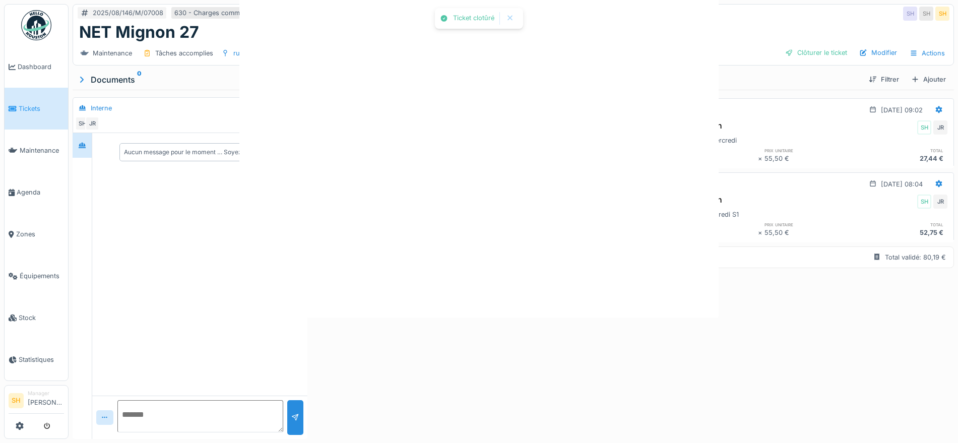
scroll to position [0, 0]
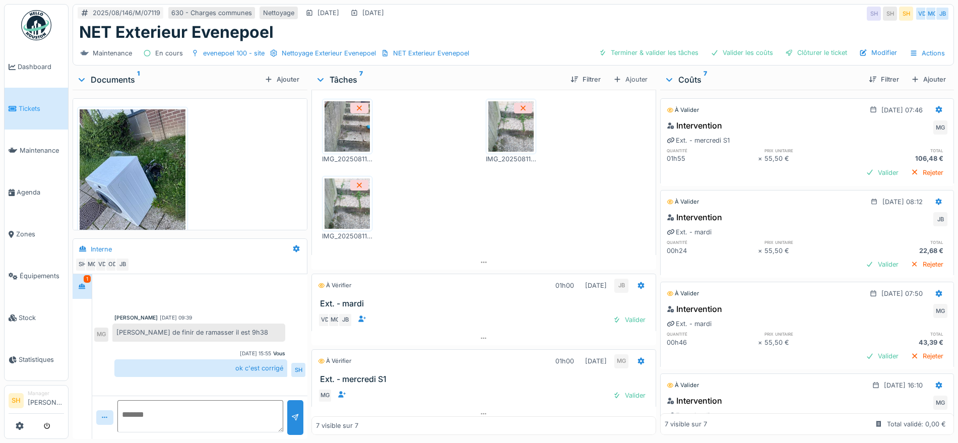
scroll to position [63, 0]
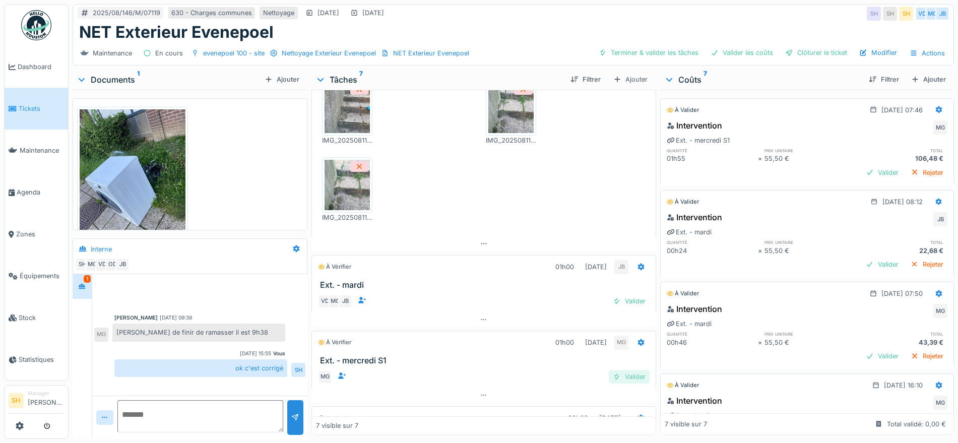
click at [625, 378] on div "Valider" at bounding box center [628, 377] width 41 height 14
click at [619, 301] on div "Valider" at bounding box center [628, 301] width 41 height 14
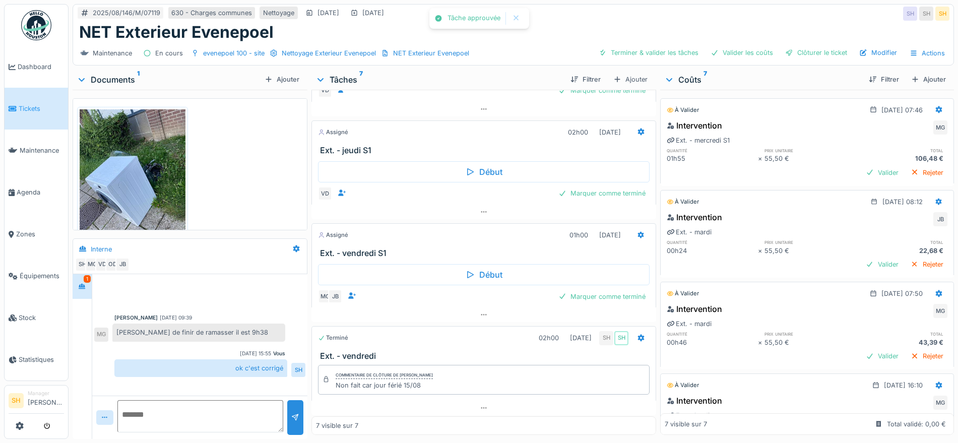
scroll to position [430, 0]
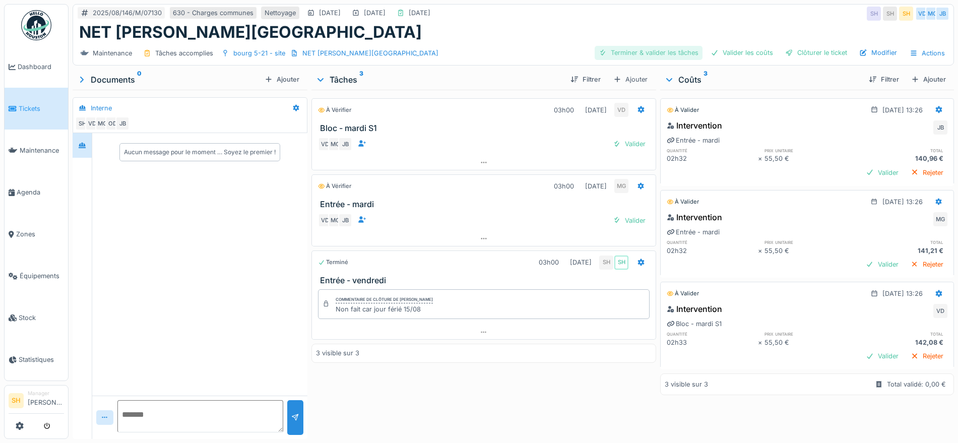
click at [657, 51] on div "Terminer & valider les tâches" at bounding box center [648, 53] width 108 height 14
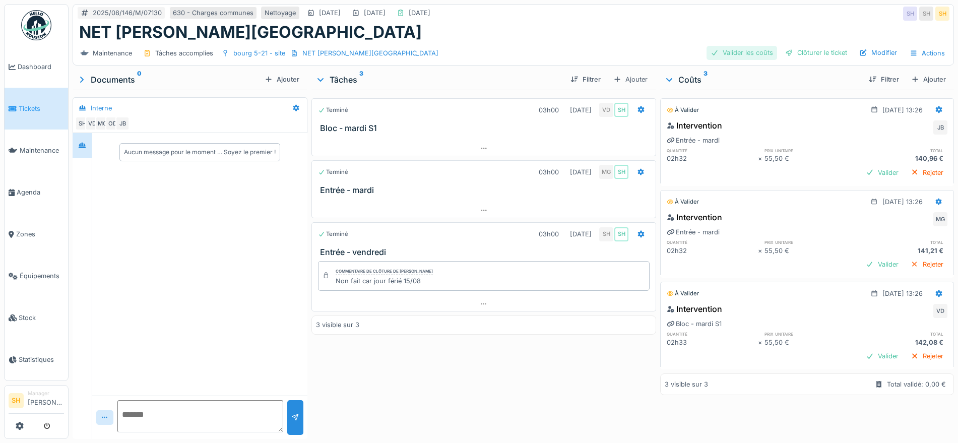
click at [749, 51] on div "Valider les coûts" at bounding box center [741, 53] width 71 height 14
click at [792, 52] on div "Clôturer le ticket" at bounding box center [816, 53] width 70 height 14
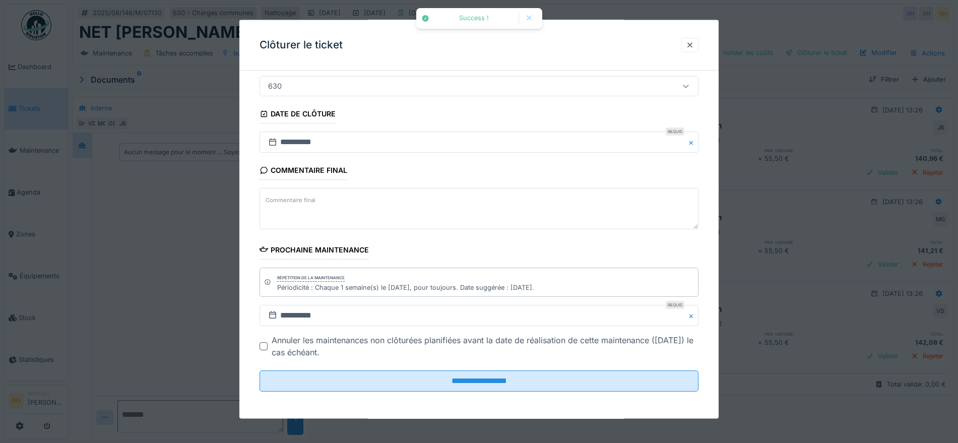
scroll to position [86, 0]
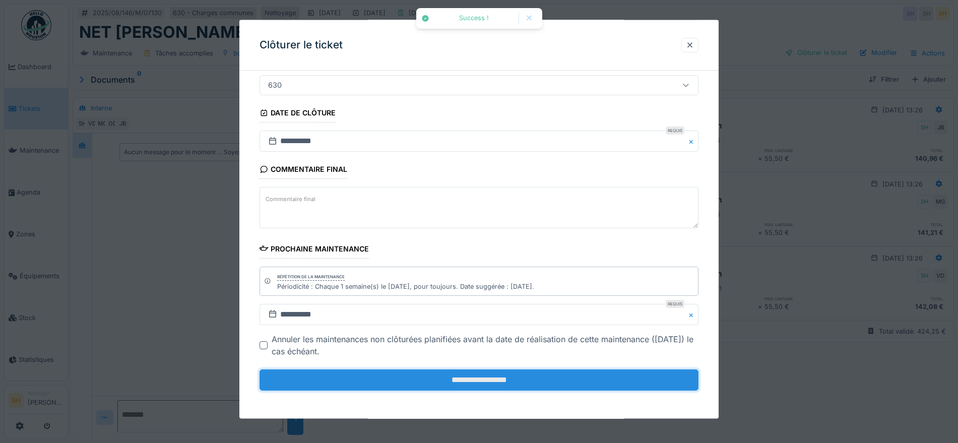
click at [416, 380] on input "**********" at bounding box center [478, 379] width 439 height 21
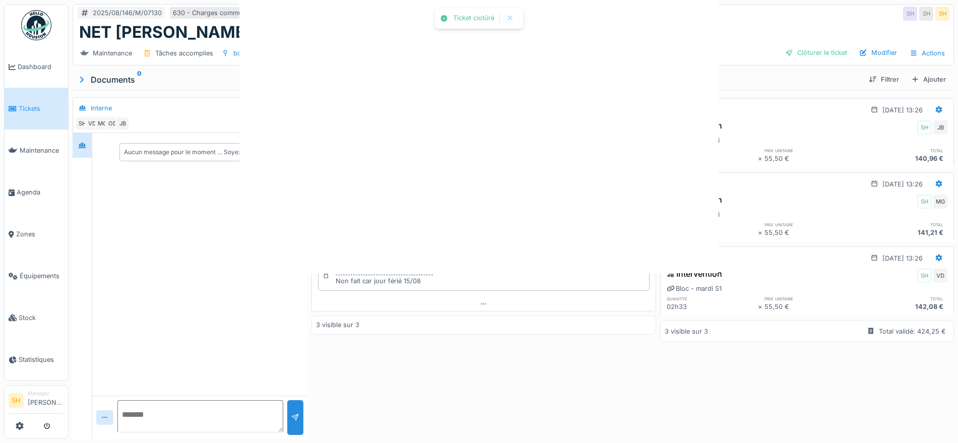
scroll to position [0, 0]
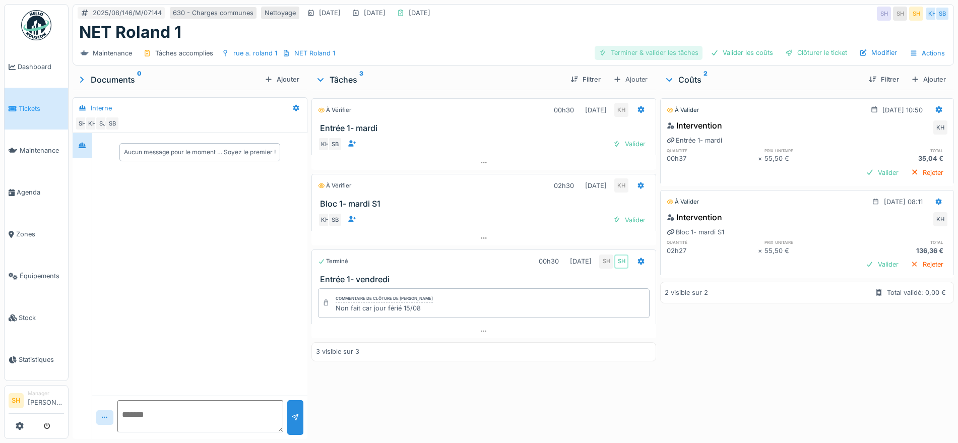
click at [661, 55] on div "Terminer & valider les tâches" at bounding box center [648, 53] width 108 height 14
drag, startPoint x: 715, startPoint y: 55, endPoint x: 782, endPoint y: 55, distance: 67.5
click at [716, 55] on div "Valider les coûts" at bounding box center [741, 53] width 71 height 14
click at [785, 55] on div at bounding box center [789, 53] width 8 height 10
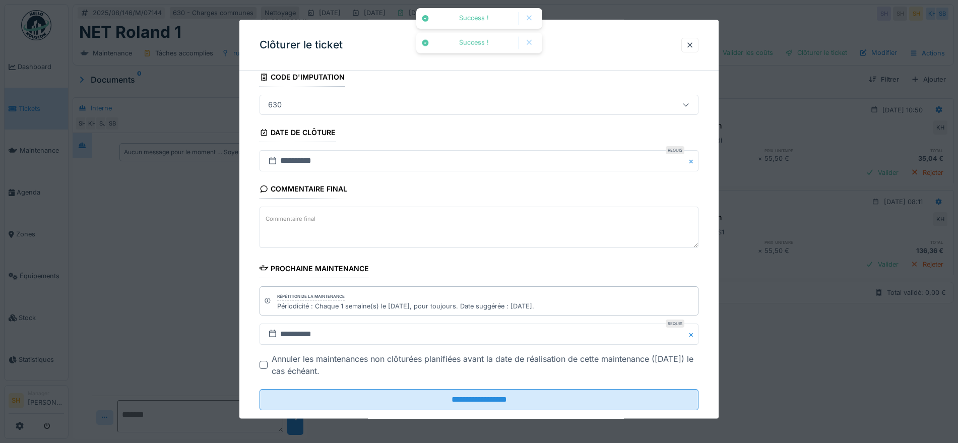
scroll to position [86, 0]
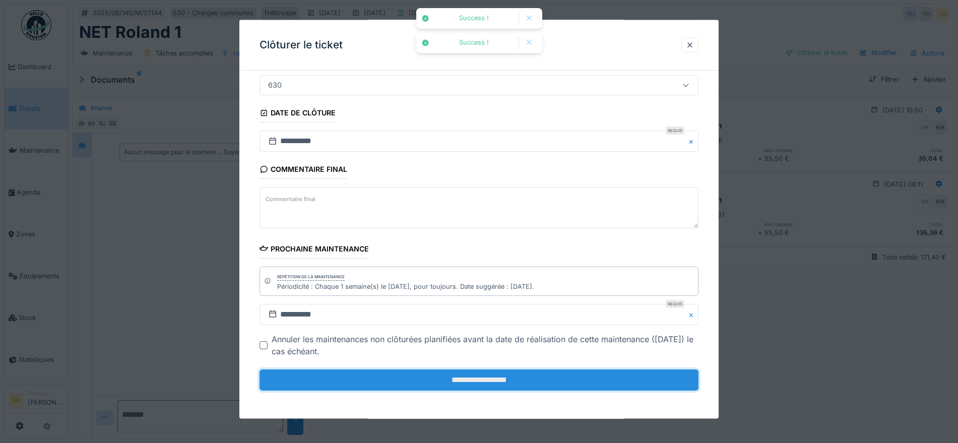
click at [432, 387] on input "**********" at bounding box center [478, 379] width 439 height 21
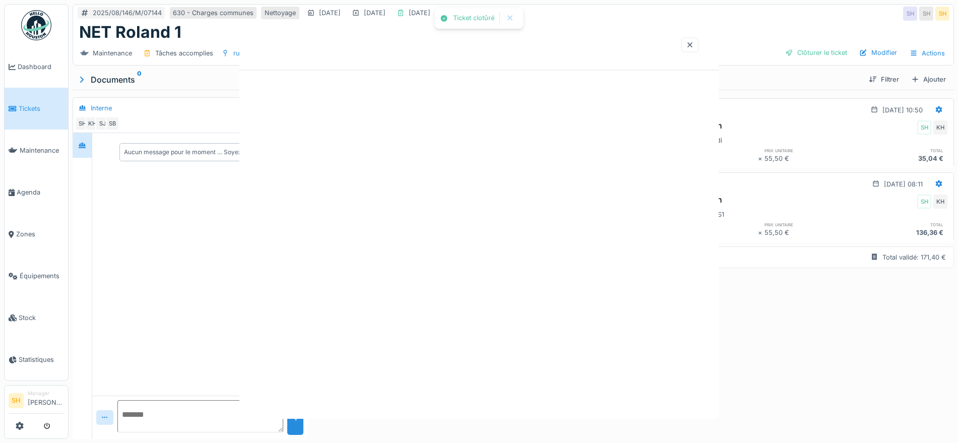
scroll to position [0, 0]
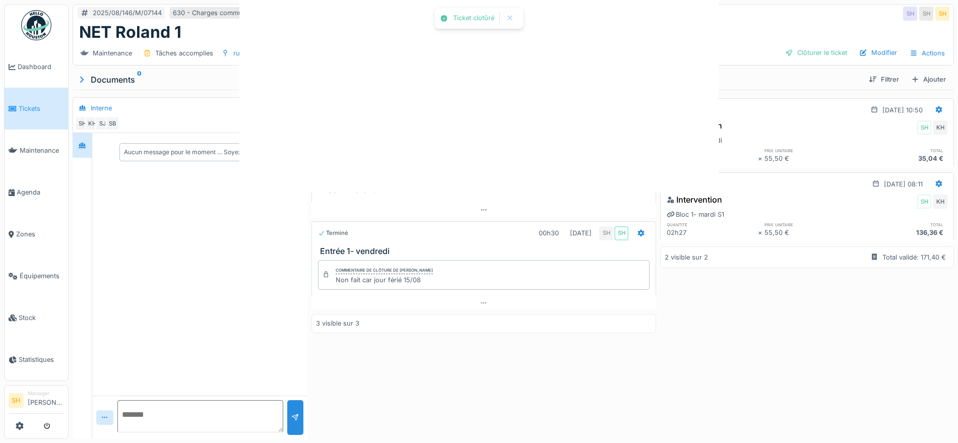
click at [510, 388] on div at bounding box center [479, 221] width 958 height 443
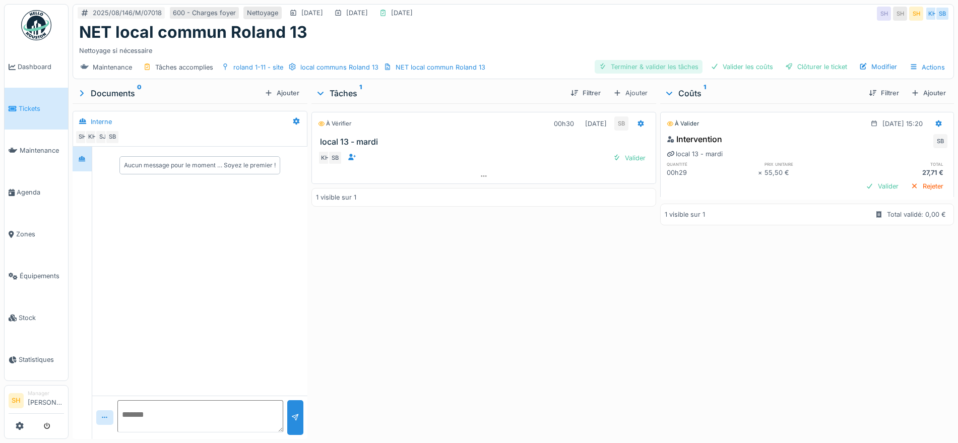
click at [649, 67] on div "Terminer & valider les tâches" at bounding box center [648, 67] width 108 height 14
click at [715, 67] on div "Valider les coûts" at bounding box center [741, 67] width 71 height 14
click at [791, 64] on div "Clôturer le ticket" at bounding box center [816, 67] width 70 height 14
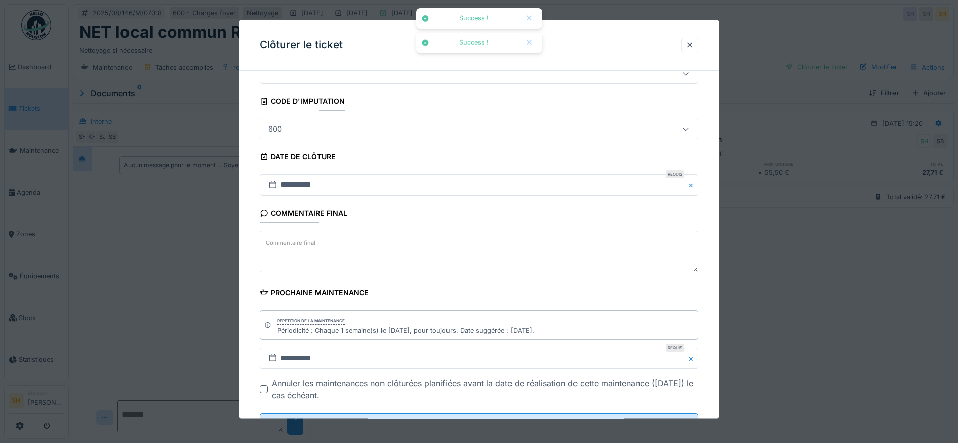
scroll to position [86, 0]
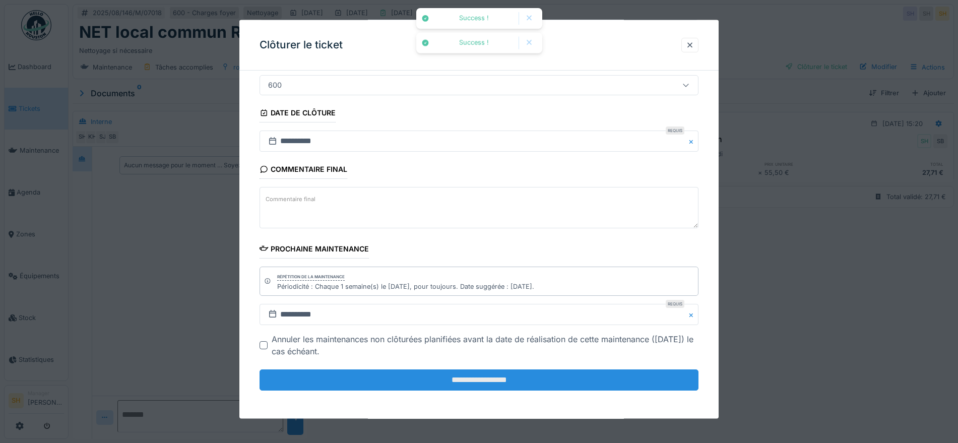
click at [448, 376] on input "**********" at bounding box center [478, 379] width 439 height 21
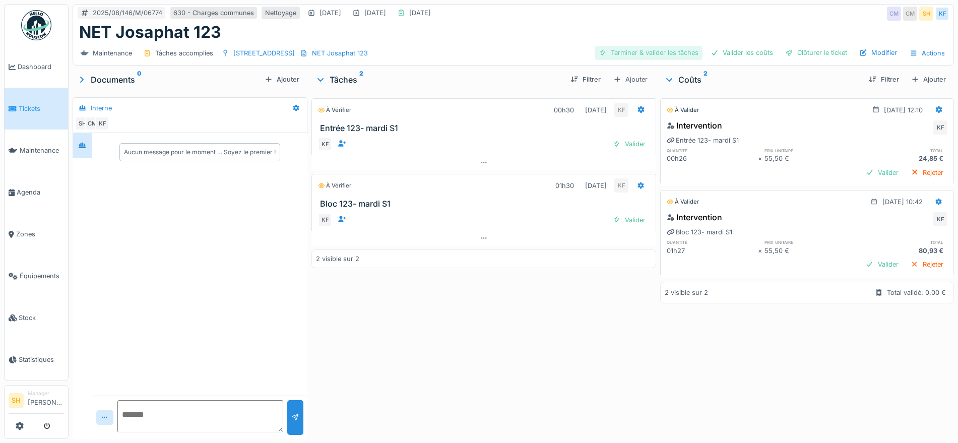
click at [645, 53] on div "Terminer & valider les tâches" at bounding box center [648, 53] width 108 height 14
click at [730, 53] on div "Valider les coûts" at bounding box center [741, 53] width 71 height 14
click at [787, 54] on div "Clôturer le ticket" at bounding box center [816, 53] width 70 height 14
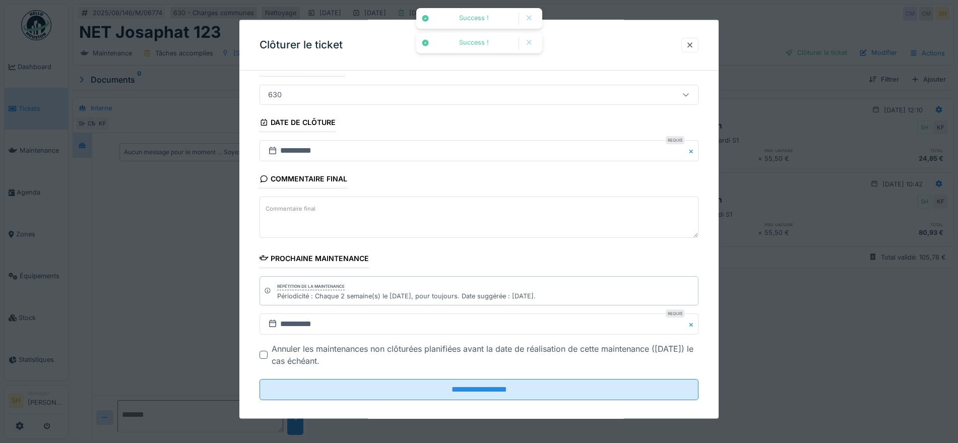
scroll to position [86, 0]
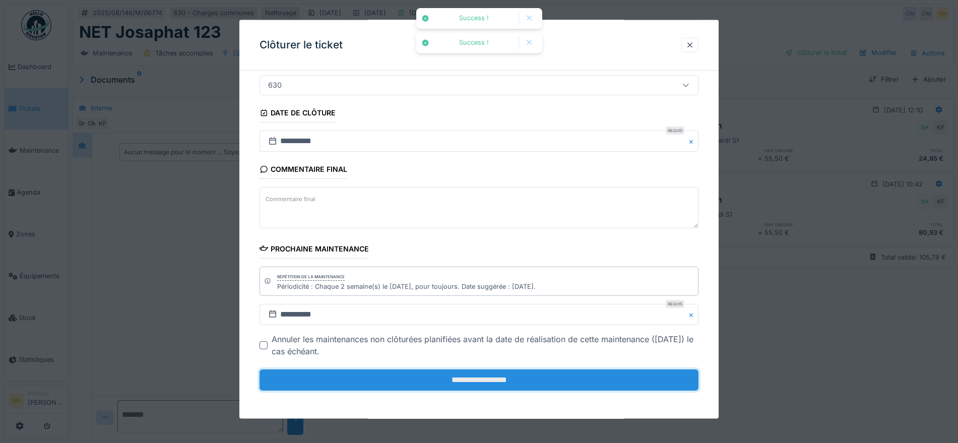
click at [547, 378] on input "**********" at bounding box center [478, 379] width 439 height 21
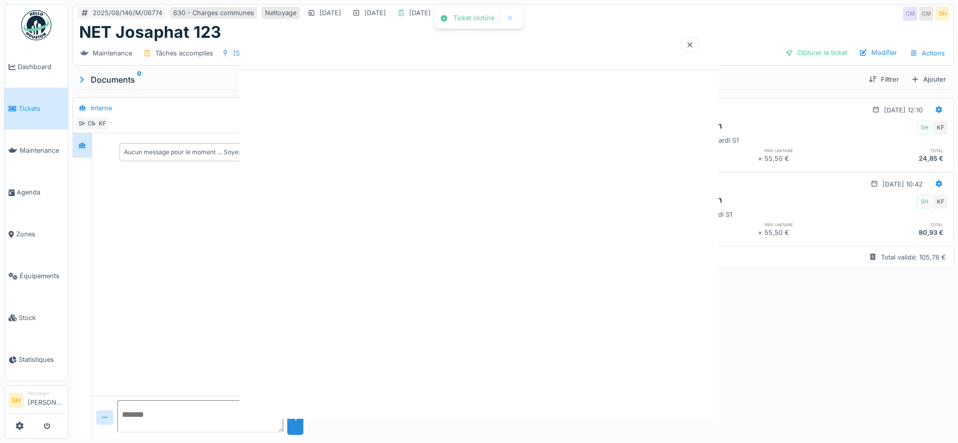
scroll to position [0, 0]
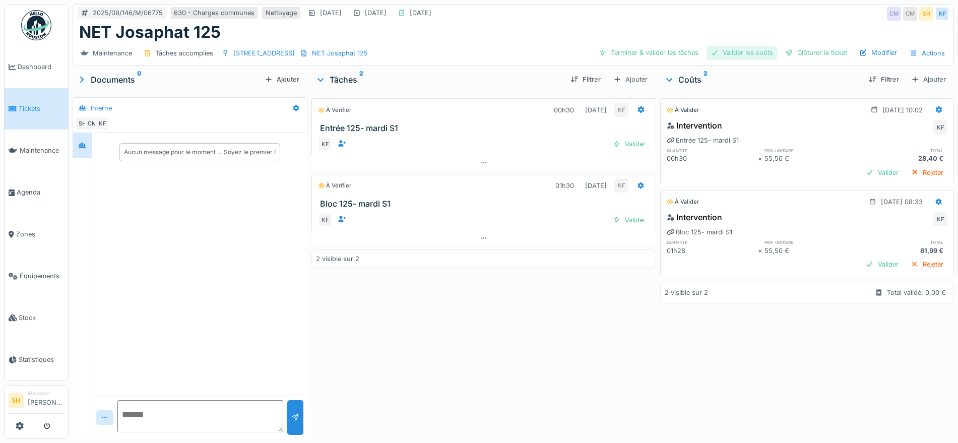
drag, startPoint x: 626, startPoint y: 55, endPoint x: 749, endPoint y: 56, distance: 123.4
click at [630, 55] on div "Terminer & valider les tâches" at bounding box center [648, 53] width 108 height 14
click at [749, 56] on div "Valider les coûts" at bounding box center [741, 53] width 71 height 14
click at [800, 53] on div "Clôturer le ticket" at bounding box center [816, 53] width 70 height 14
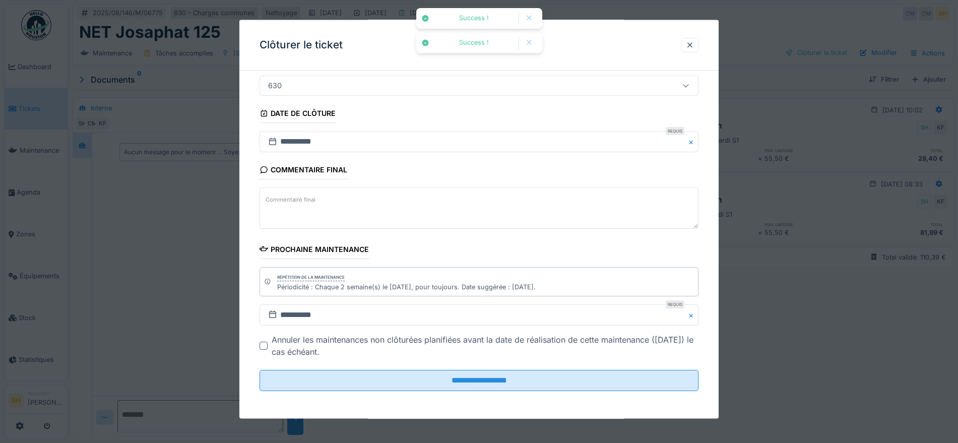
scroll to position [86, 0]
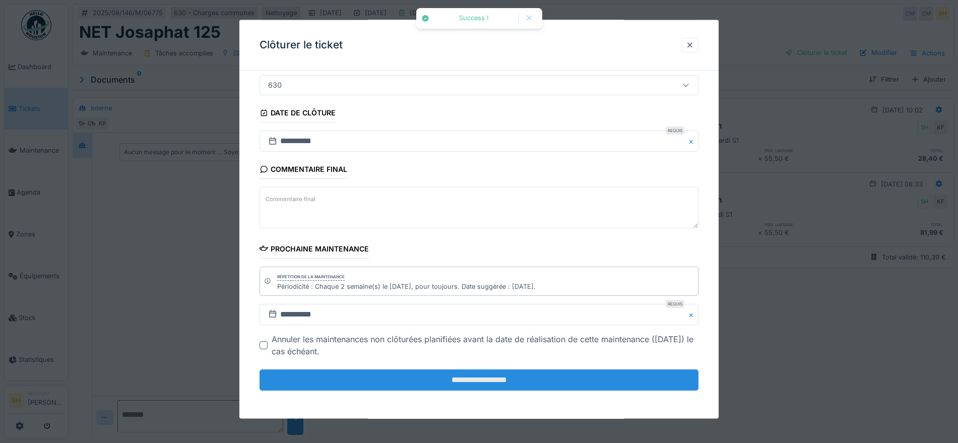
drag, startPoint x: 509, startPoint y: 384, endPoint x: 497, endPoint y: 375, distance: 15.0
click at [508, 384] on input "**********" at bounding box center [478, 379] width 439 height 21
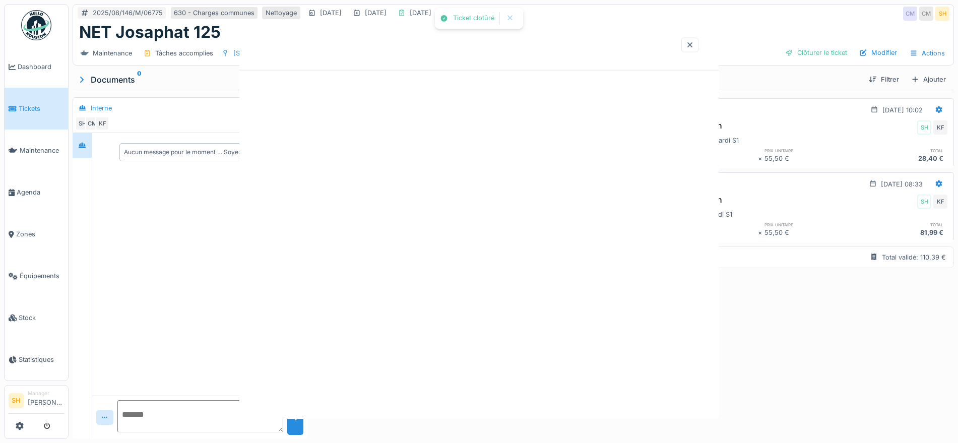
scroll to position [0, 0]
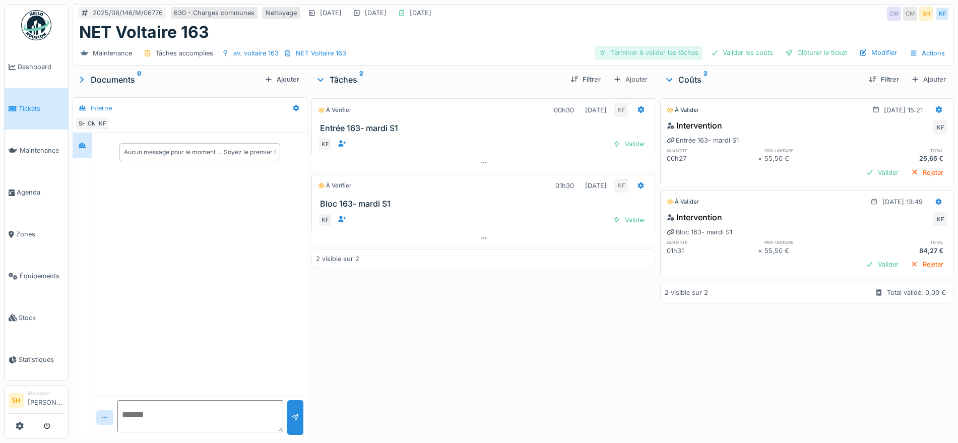
click at [656, 47] on div "Terminer & valider les tâches" at bounding box center [648, 53] width 108 height 14
drag, startPoint x: 721, startPoint y: 52, endPoint x: 762, endPoint y: 54, distance: 41.4
click at [721, 52] on div "Valider les coûts" at bounding box center [741, 53] width 71 height 14
click at [789, 55] on div "Clôturer le ticket" at bounding box center [816, 53] width 70 height 14
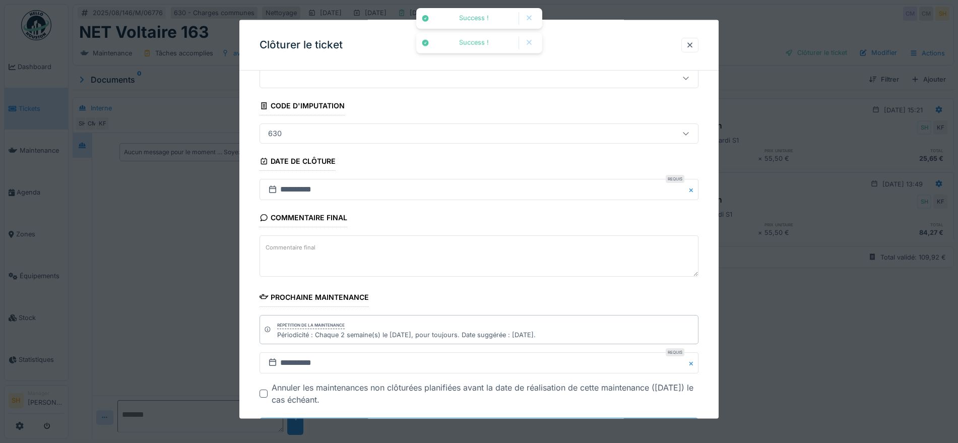
scroll to position [86, 0]
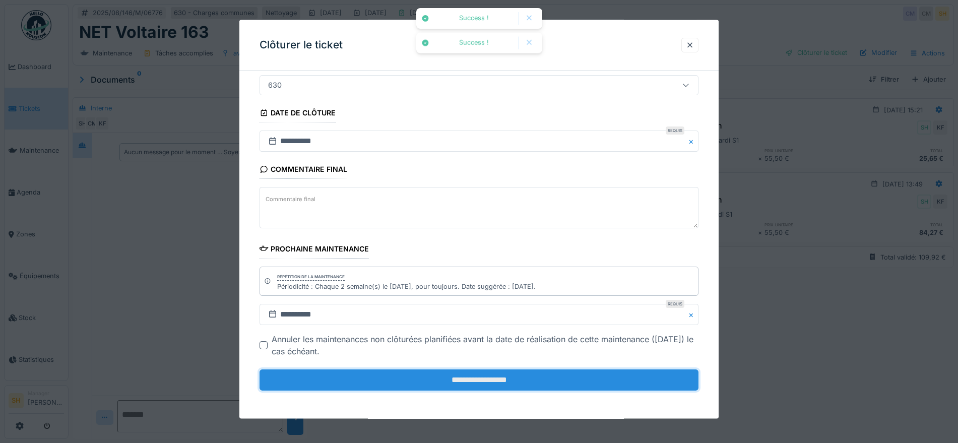
click at [502, 373] on input "**********" at bounding box center [478, 379] width 439 height 21
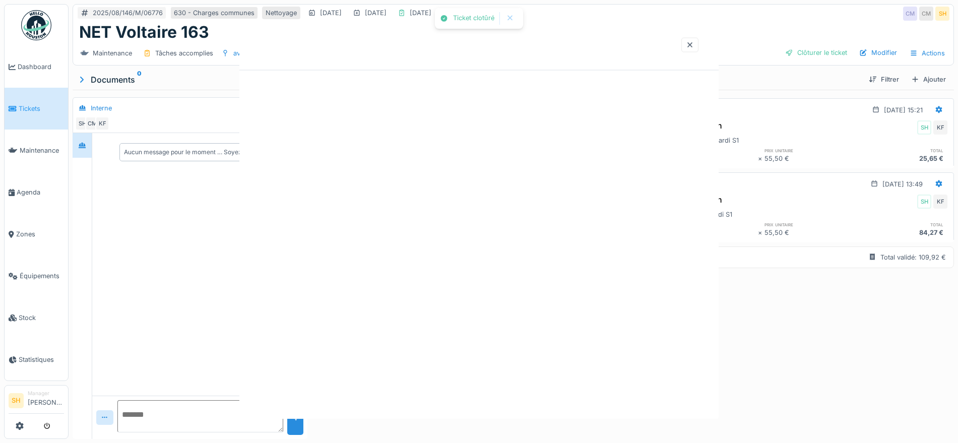
scroll to position [0, 0]
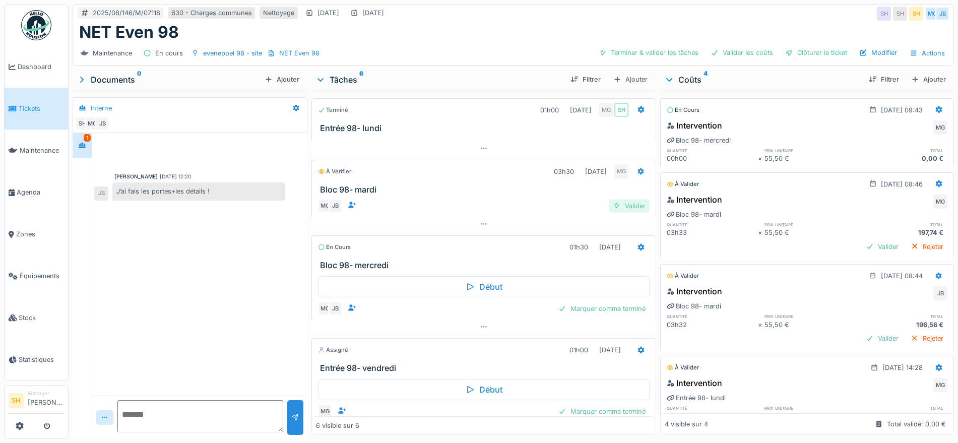
click at [617, 208] on div "Valider" at bounding box center [628, 206] width 41 height 14
